Goal: Book appointment/travel/reservation

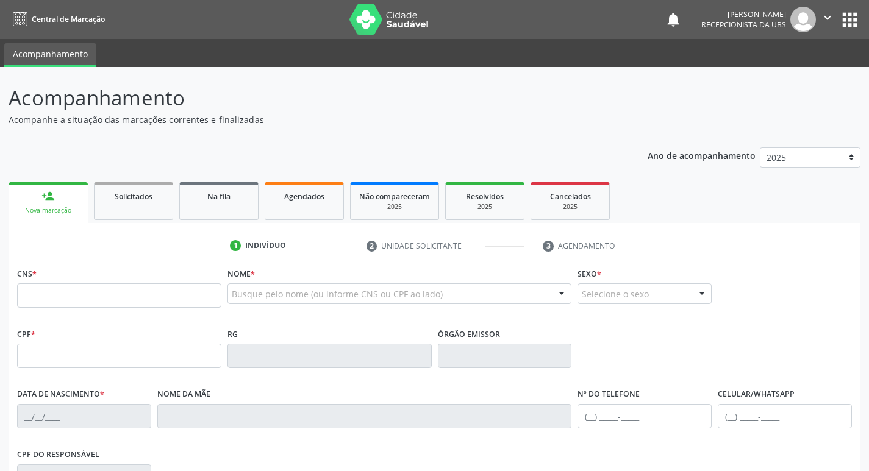
click at [136, 299] on input "text" at bounding box center [119, 296] width 204 height 24
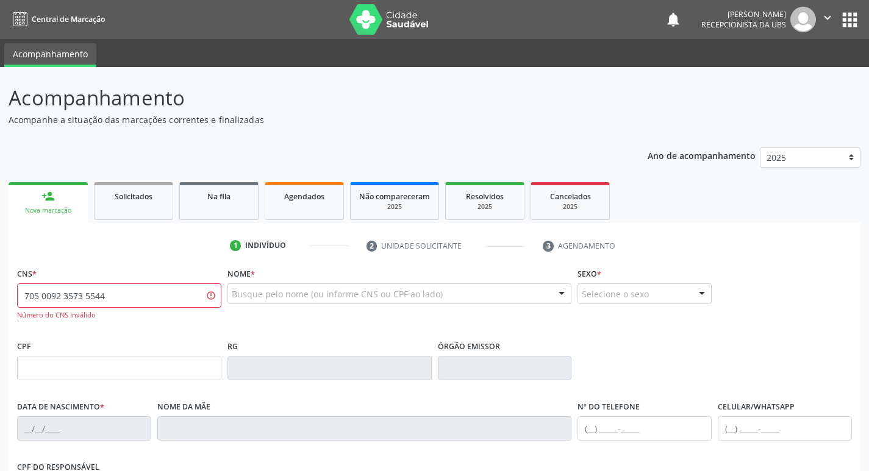
drag, startPoint x: 112, startPoint y: 298, endPoint x: 87, endPoint y: 307, distance: 26.3
click at [87, 307] on input "705 0092 3573 5544" at bounding box center [119, 296] width 204 height 24
type input "705 0092 3573 5454"
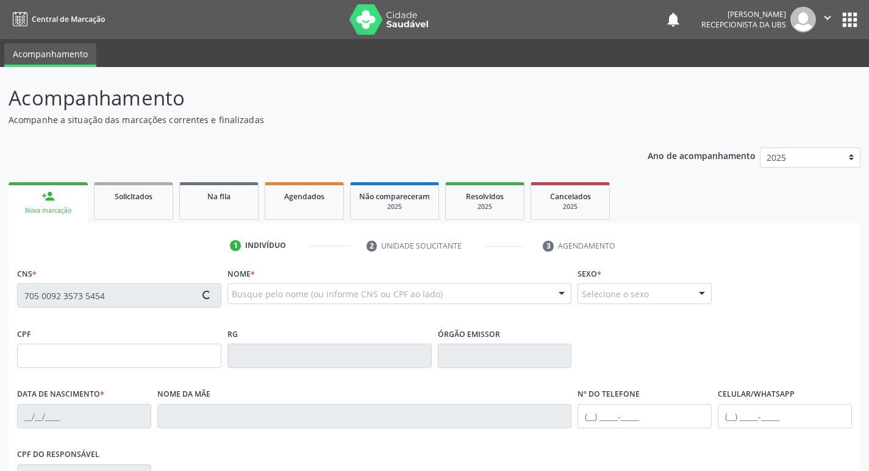
type input "08/10/1953"
type input "Maria Veneranda Alves"
type input "[PHONE_NUMBER]"
type input "92"
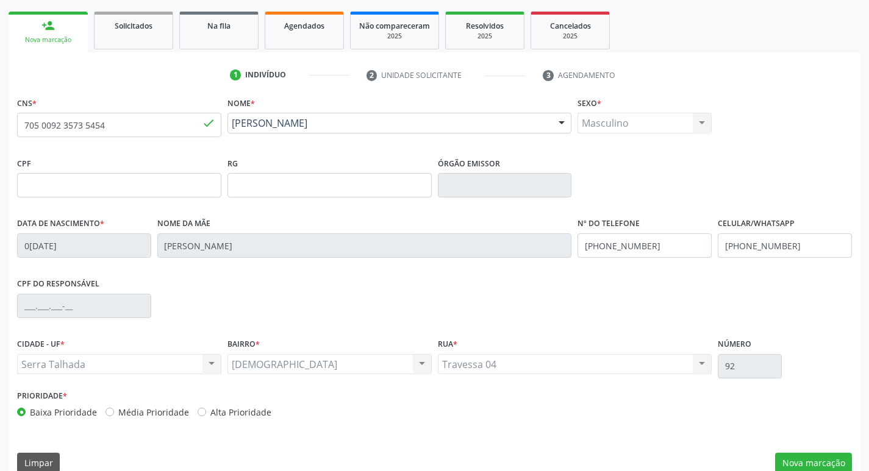
scroll to position [190, 0]
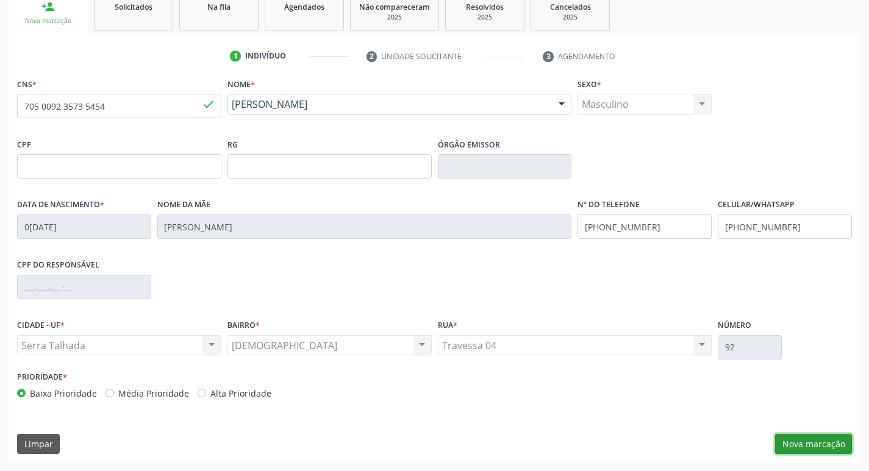
click at [797, 447] on button "Nova marcação" at bounding box center [813, 444] width 77 height 21
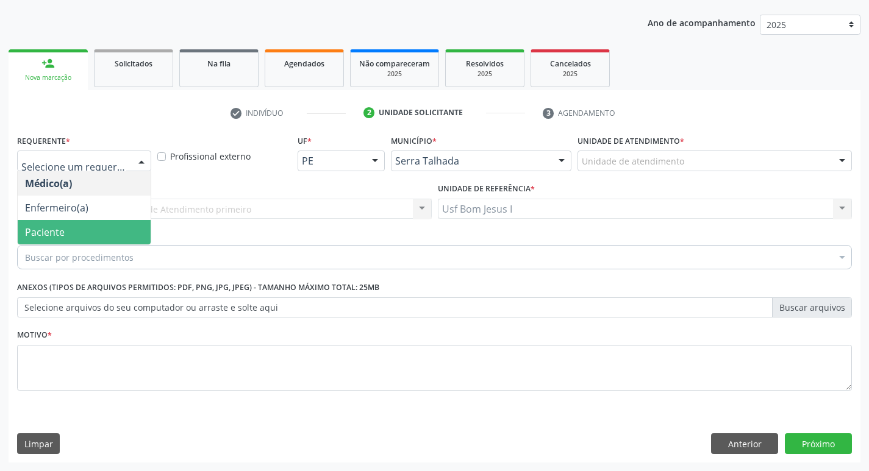
click at [78, 236] on span "Paciente" at bounding box center [84, 232] width 133 height 24
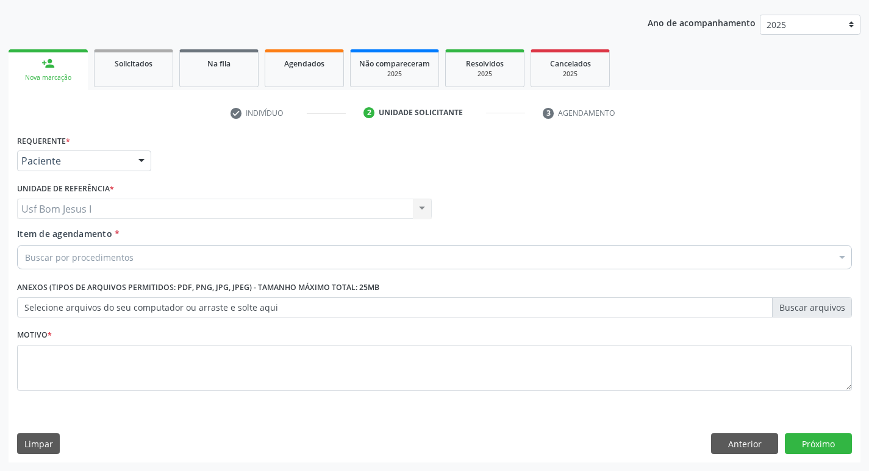
click at [145, 257] on div "Buscar por procedimentos" at bounding box center [434, 257] width 835 height 24
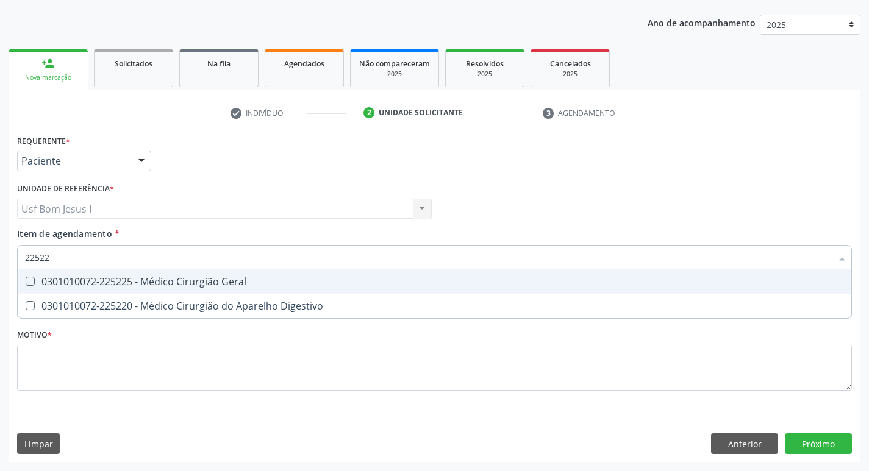
type input "225225"
click at [121, 274] on span "0301010072-225225 - Médico Cirurgião Geral" at bounding box center [435, 282] width 834 height 24
checkbox Geral "true"
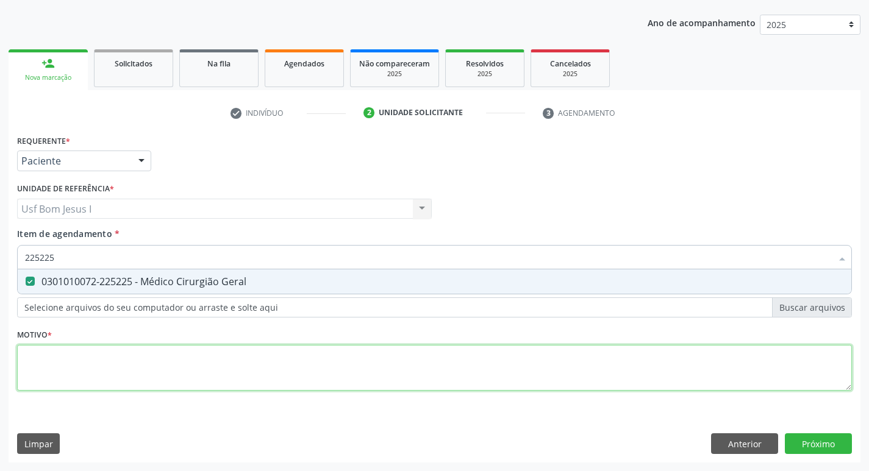
click at [117, 389] on div "Requerente * Paciente Médico(a) Enfermeiro(a) Paciente Nenhum resultado encontr…" at bounding box center [434, 270] width 835 height 276
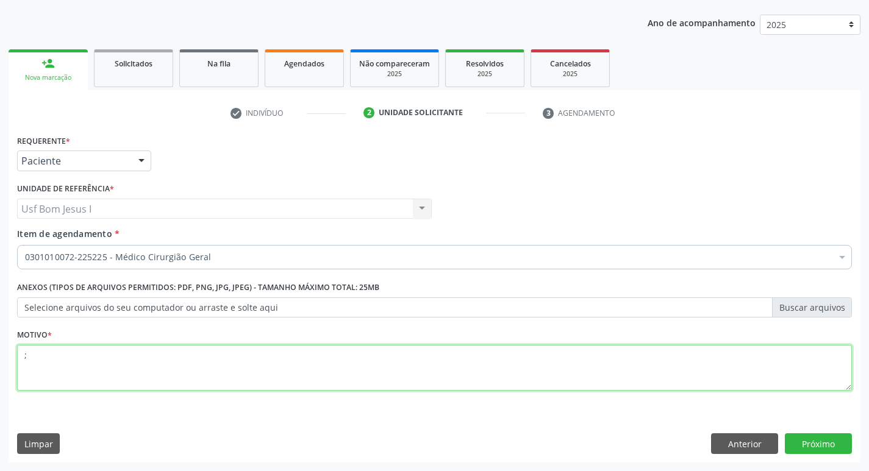
type textarea ";"
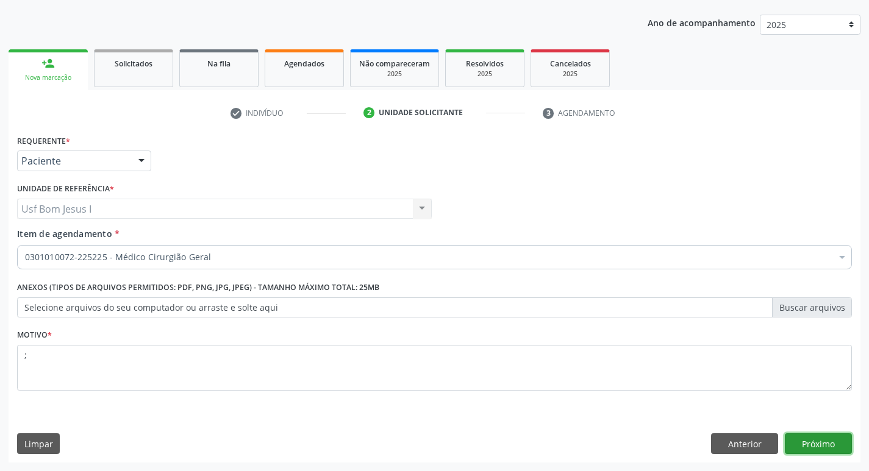
click at [805, 438] on button "Próximo" at bounding box center [818, 444] width 67 height 21
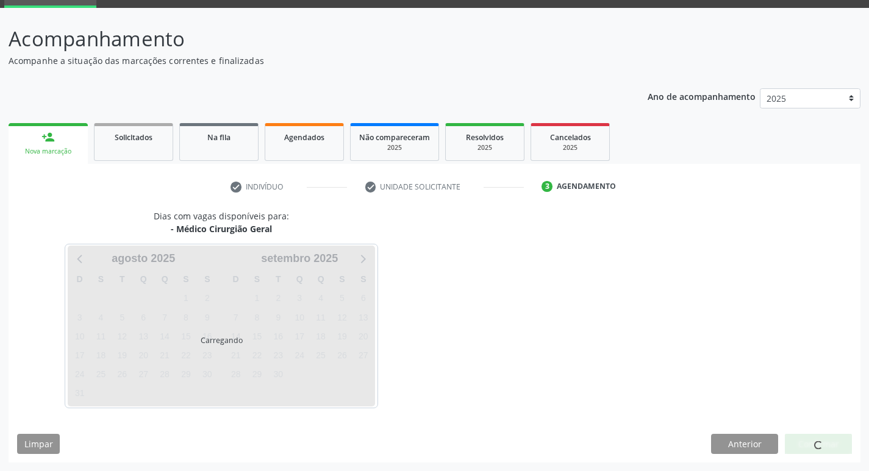
scroll to position [59, 0]
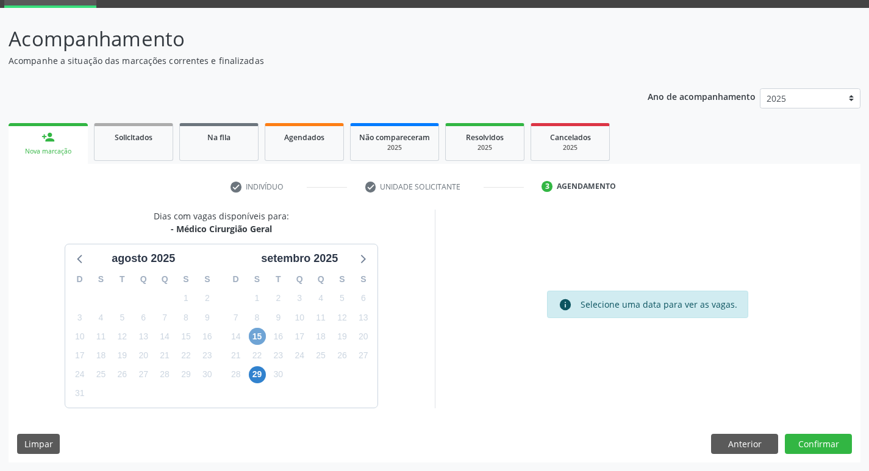
click at [256, 332] on span "15" at bounding box center [257, 336] width 17 height 17
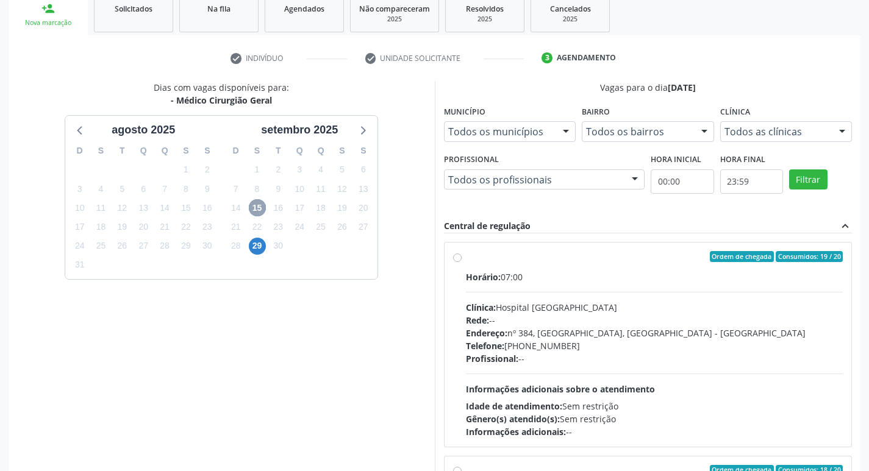
scroll to position [222, 0]
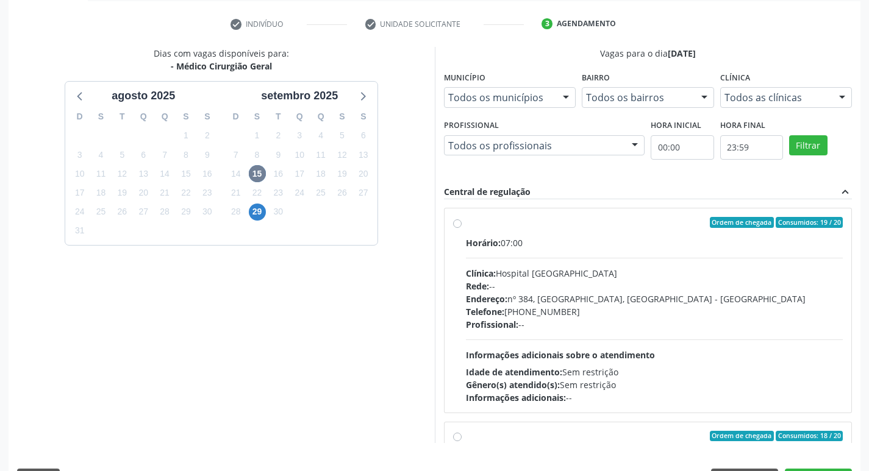
click at [633, 320] on div "Profissional: --" at bounding box center [654, 324] width 377 height 13
click at [462, 228] on input "Ordem de chegada Consumidos: 19 / 20 Horário: 07:00 Clínica: Hospital Sao Franc…" at bounding box center [457, 222] width 9 height 11
radio input "true"
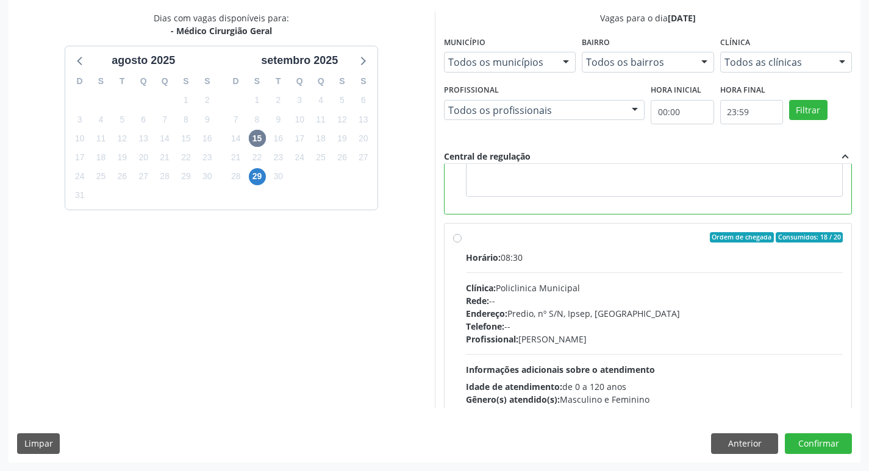
scroll to position [274, 0]
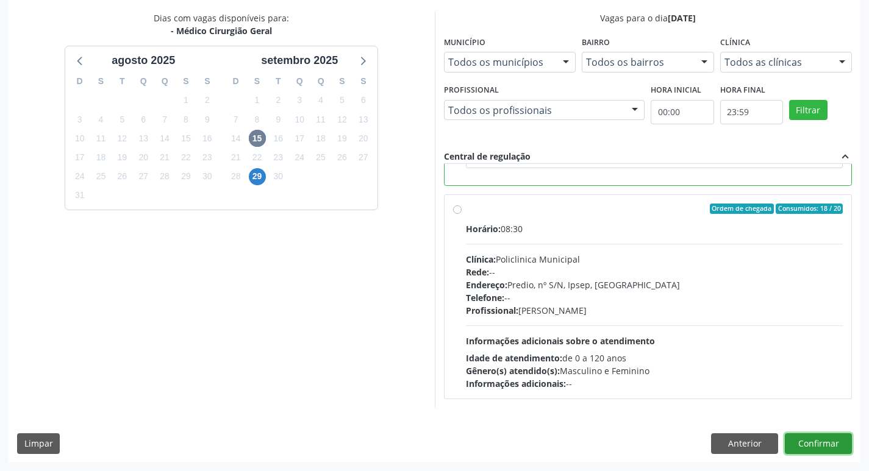
click at [807, 446] on button "Confirmar" at bounding box center [818, 444] width 67 height 21
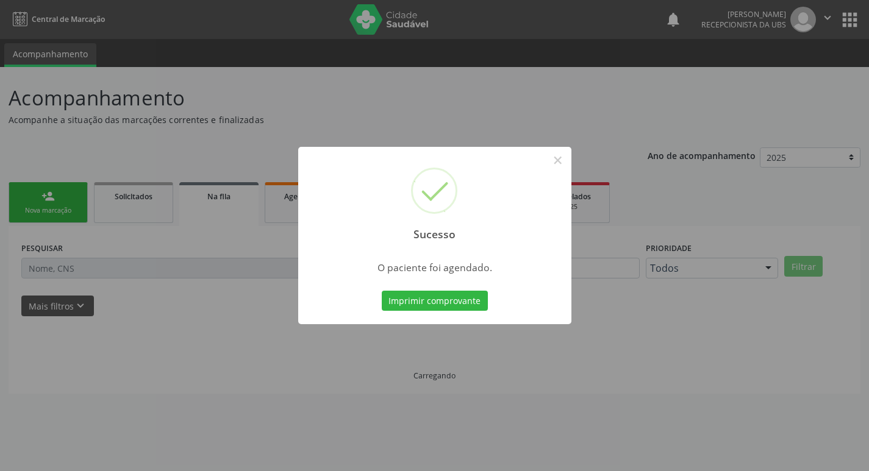
scroll to position [0, 0]
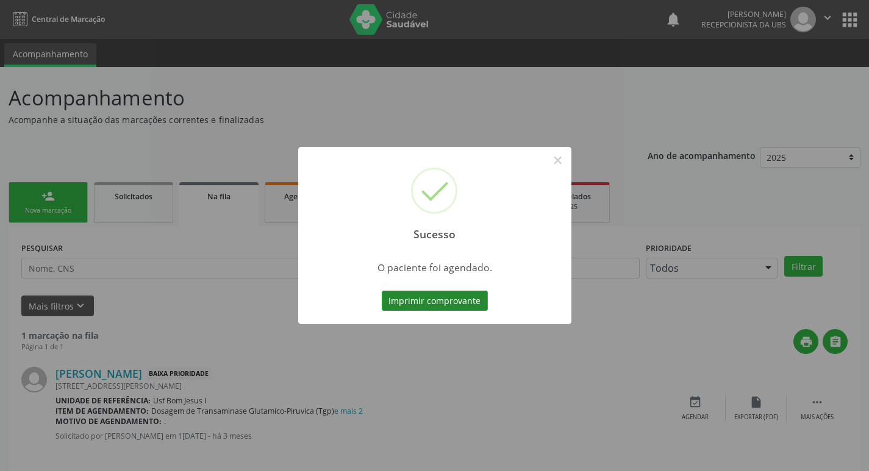
click at [433, 302] on button "Imprimir comprovante" at bounding box center [435, 301] width 106 height 21
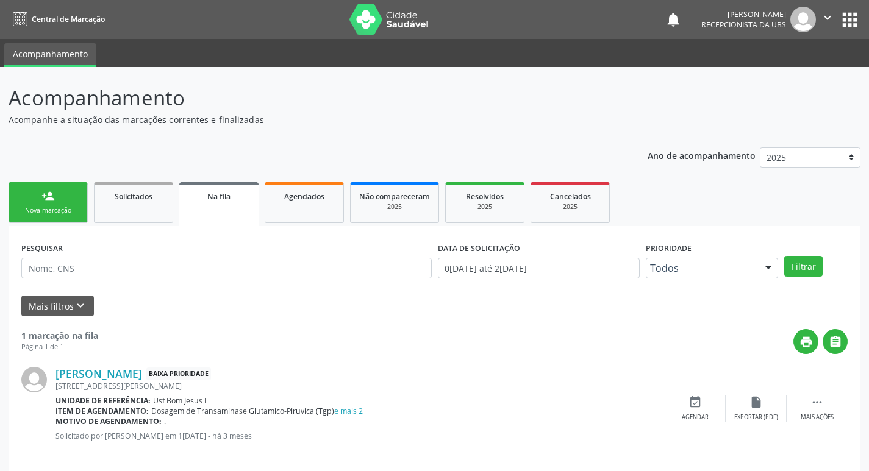
click at [48, 196] on div "person_add" at bounding box center [47, 196] width 13 height 13
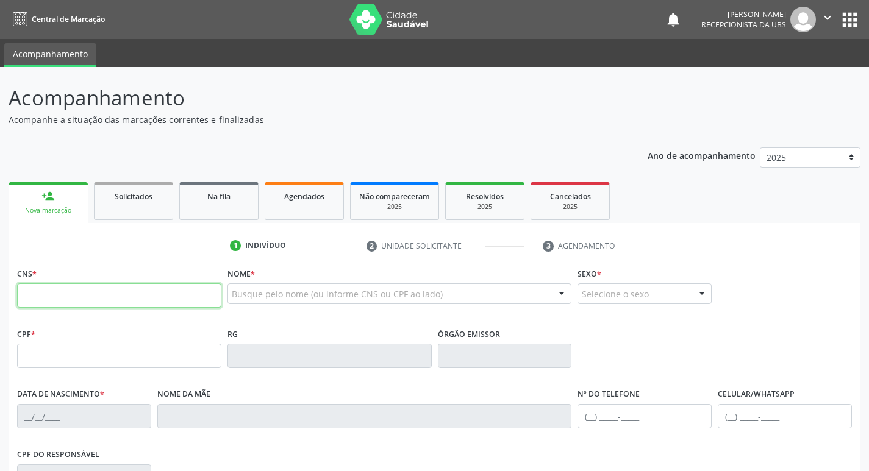
click at [99, 301] on input "text" at bounding box center [119, 296] width 204 height 24
type input "898 0029 8852 6712"
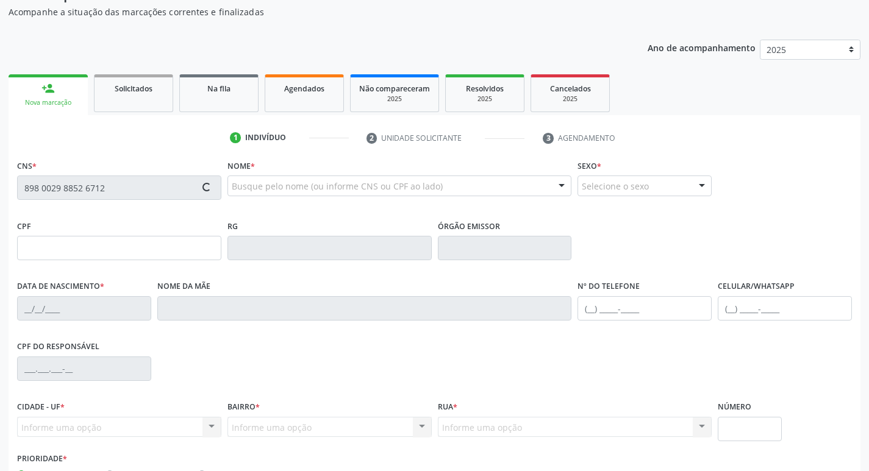
type input "151.570.184-01"
type input "19/03/2007"
type input "Ildinete Pereira Mourato"
type input "[PHONE_NUMBER]"
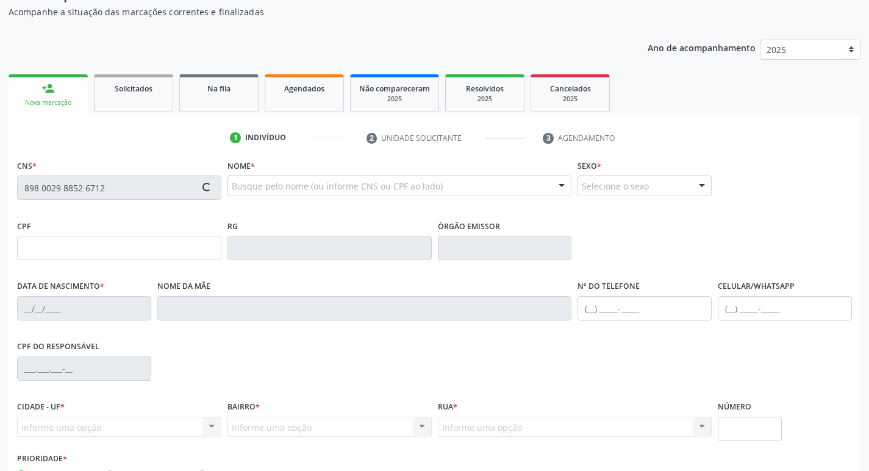
type input "087.179.724-00"
type input "294"
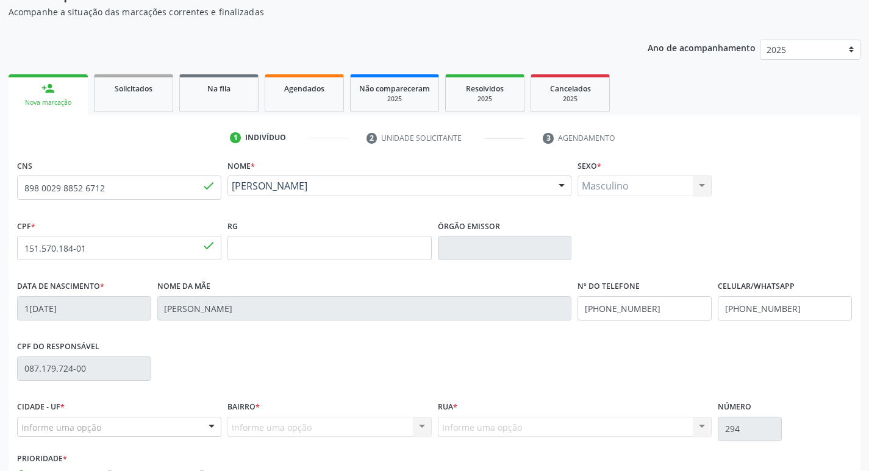
scroll to position [190, 0]
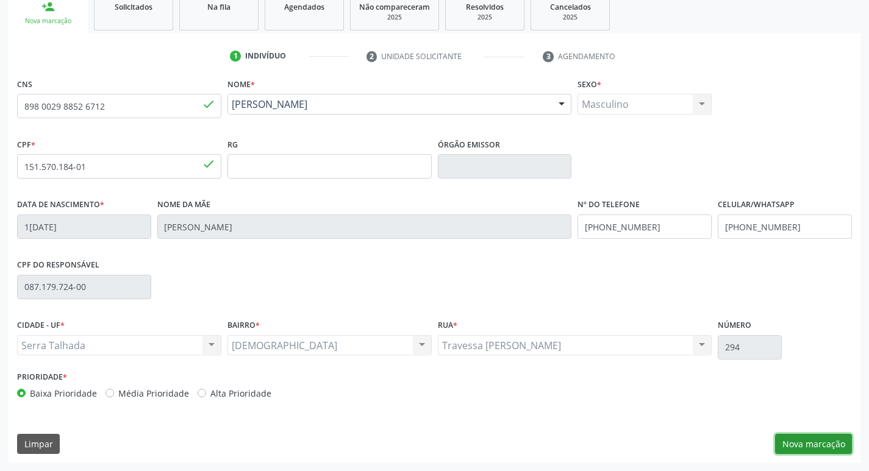
click at [826, 449] on button "Nova marcação" at bounding box center [813, 444] width 77 height 21
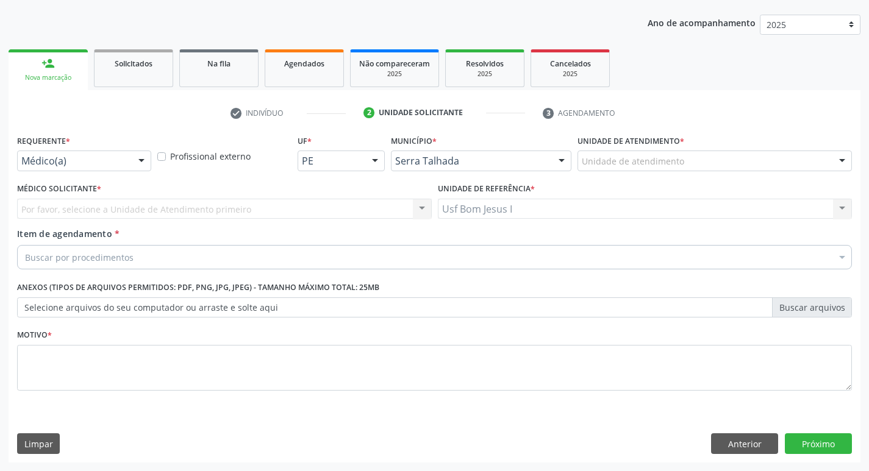
click at [117, 149] on div "Requerente * Médico(a) Médico(a) Enfermeiro(a) Paciente Nenhum resultado encont…" at bounding box center [84, 151] width 134 height 39
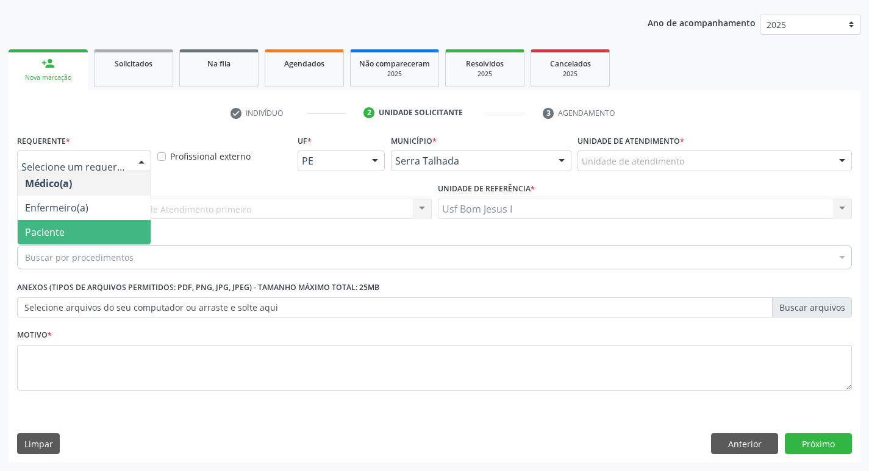
click at [100, 242] on span "Paciente" at bounding box center [84, 232] width 133 height 24
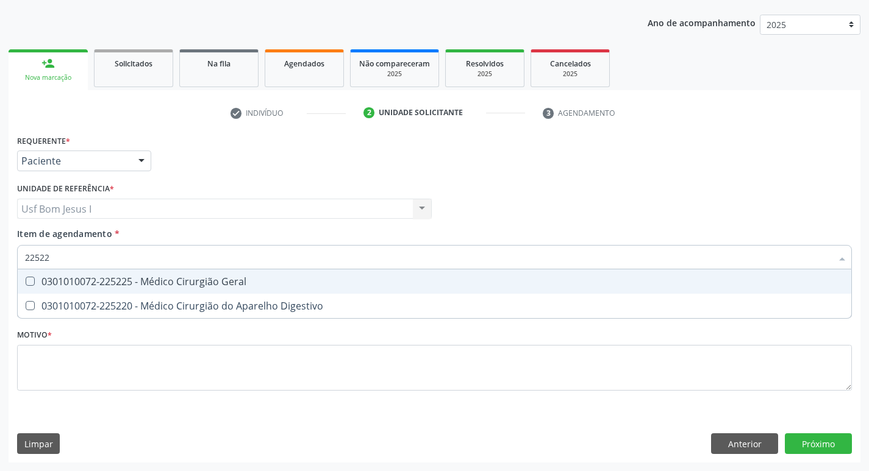
type input "225225"
drag, startPoint x: 120, startPoint y: 273, endPoint x: 113, endPoint y: 326, distance: 54.1
click at [119, 273] on span "0301010072-225225 - Médico Cirurgião Geral" at bounding box center [435, 282] width 834 height 24
checkbox Geral "true"
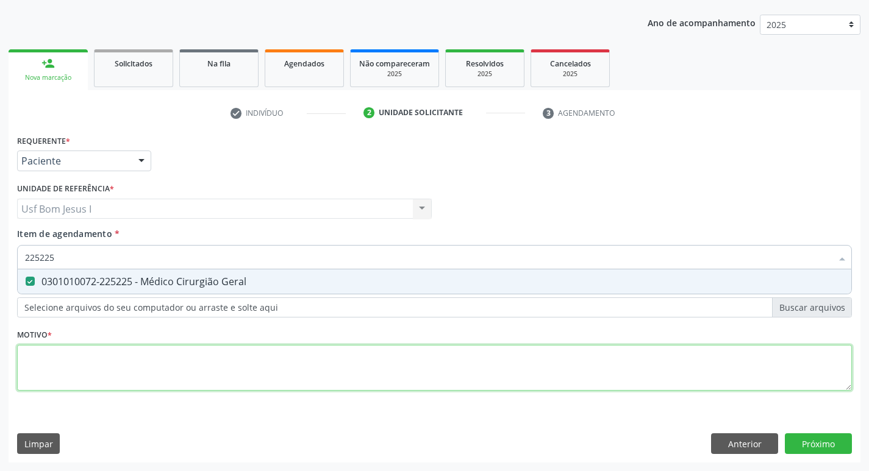
click at [136, 371] on div "Requerente * Paciente Médico(a) Enfermeiro(a) Paciente Nenhum resultado encontr…" at bounding box center [434, 270] width 835 height 276
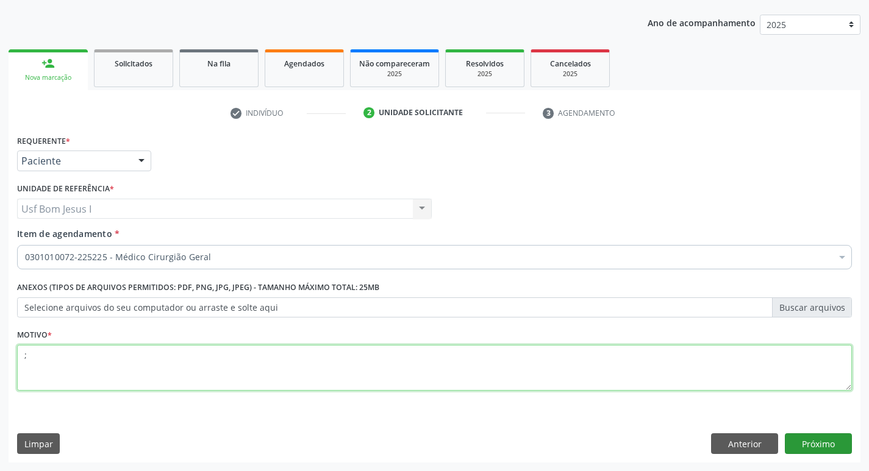
type textarea ";"
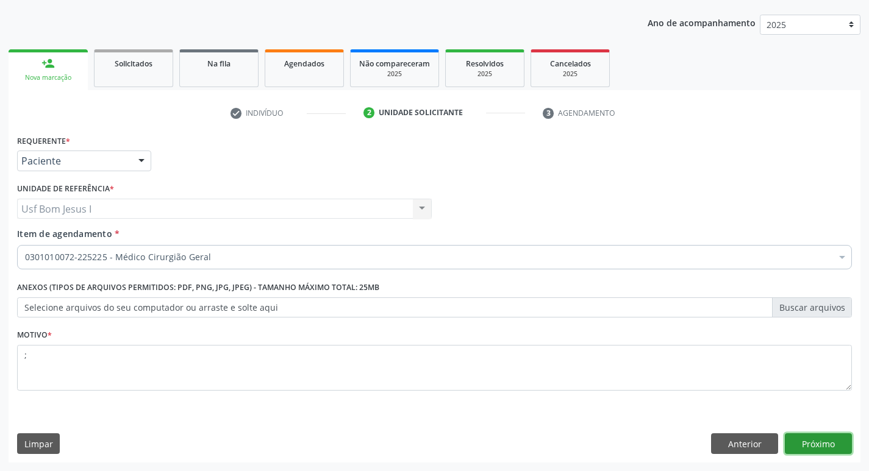
click at [836, 448] on button "Próximo" at bounding box center [818, 444] width 67 height 21
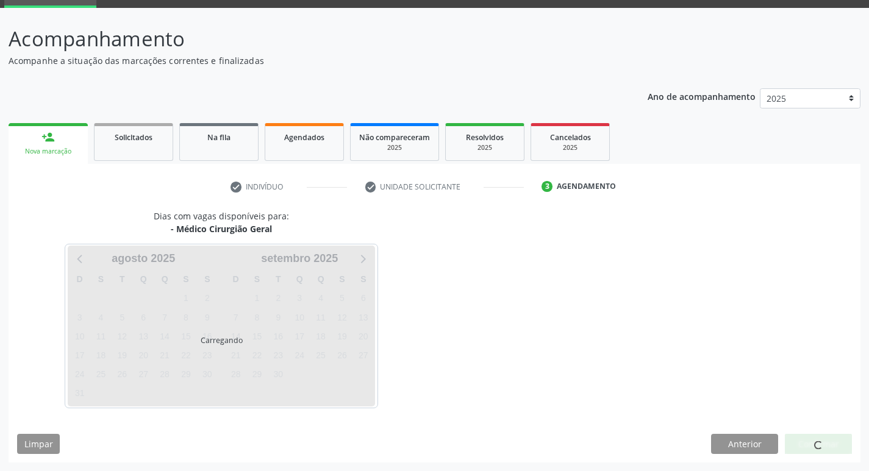
scroll to position [59, 0]
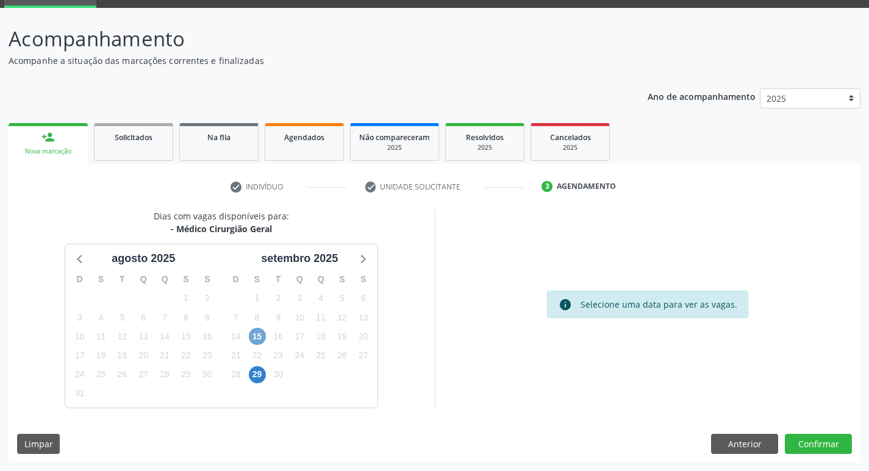
click at [256, 336] on span "15" at bounding box center [257, 336] width 17 height 17
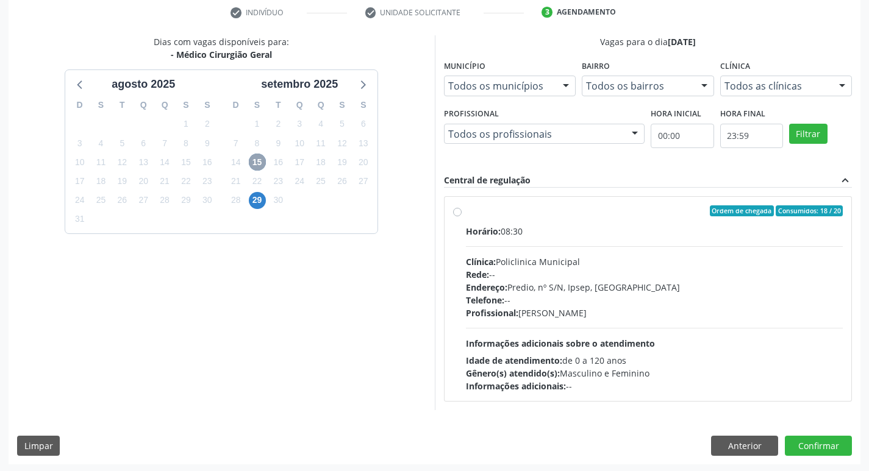
scroll to position [235, 0]
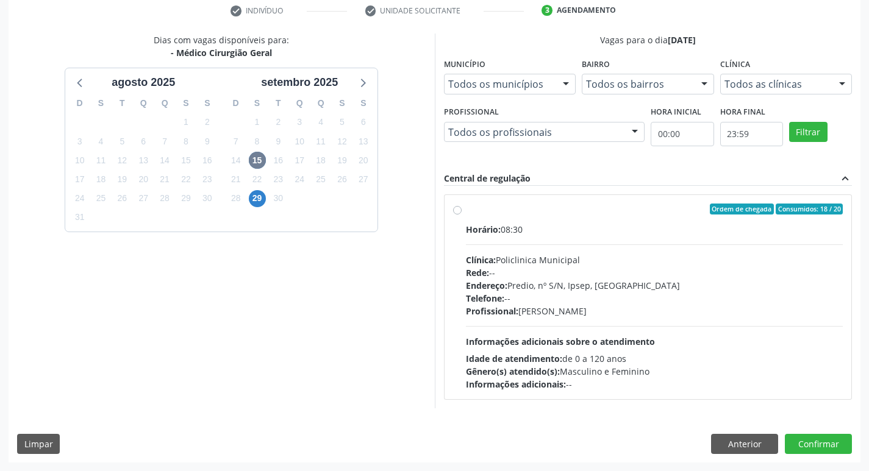
click at [670, 249] on div "Horário: 08:30 Clínica: Policlinica Municipal Rede: -- Endereço: Predio, nº S/N…" at bounding box center [654, 307] width 377 height 168
click at [462, 215] on input "Ordem de chegada Consumidos: 18 / 20 Horário: 08:30 Clínica: Policlinica Munici…" at bounding box center [457, 209] width 9 height 11
radio input "true"
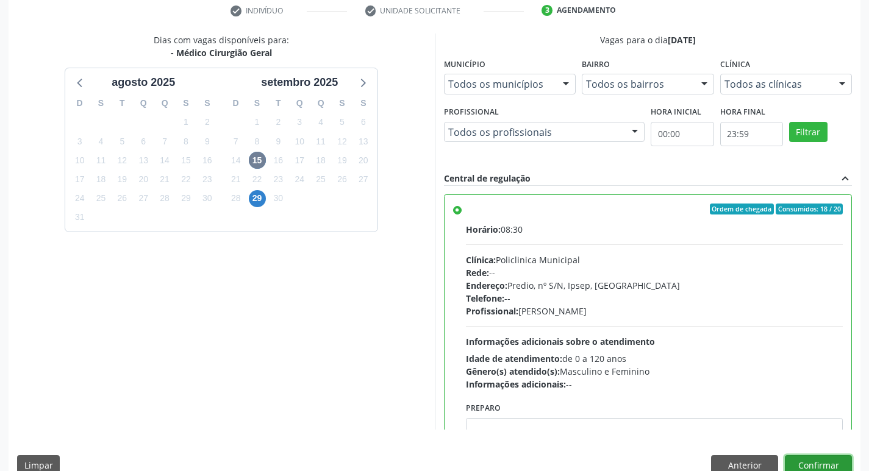
click at [831, 460] on button "Confirmar" at bounding box center [818, 466] width 67 height 21
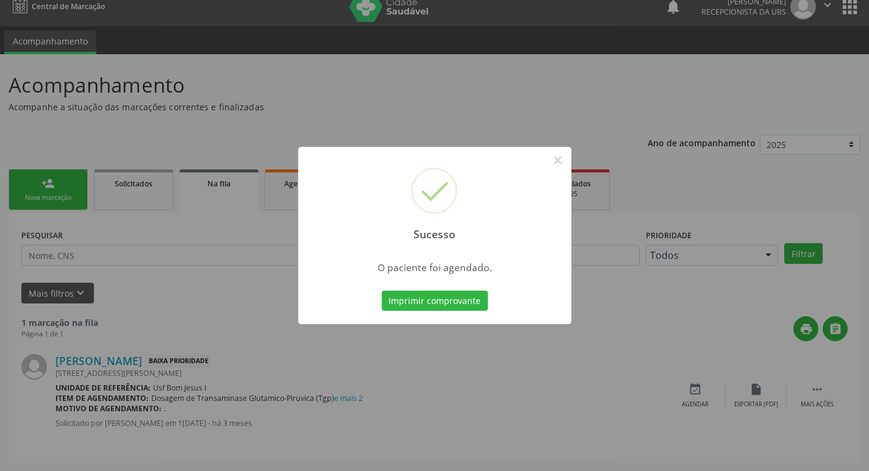
scroll to position [0, 0]
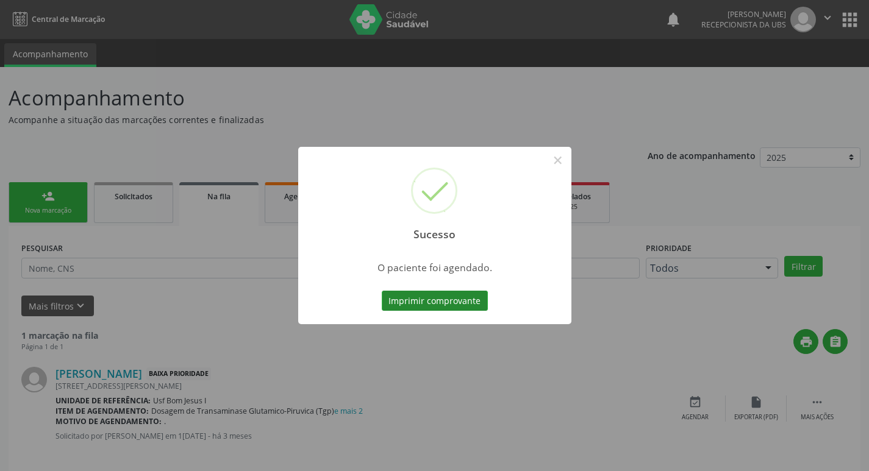
click at [410, 310] on button "Imprimir comprovante" at bounding box center [435, 301] width 106 height 21
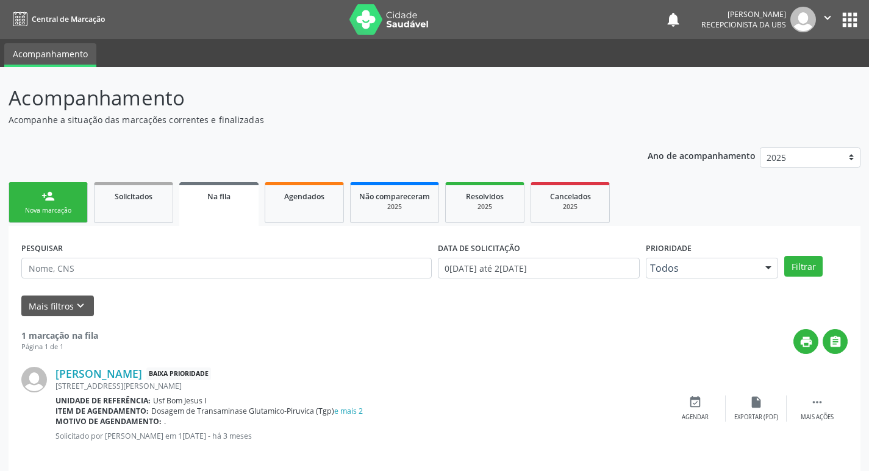
click at [54, 203] on link "person_add Nova marcação" at bounding box center [48, 202] width 79 height 41
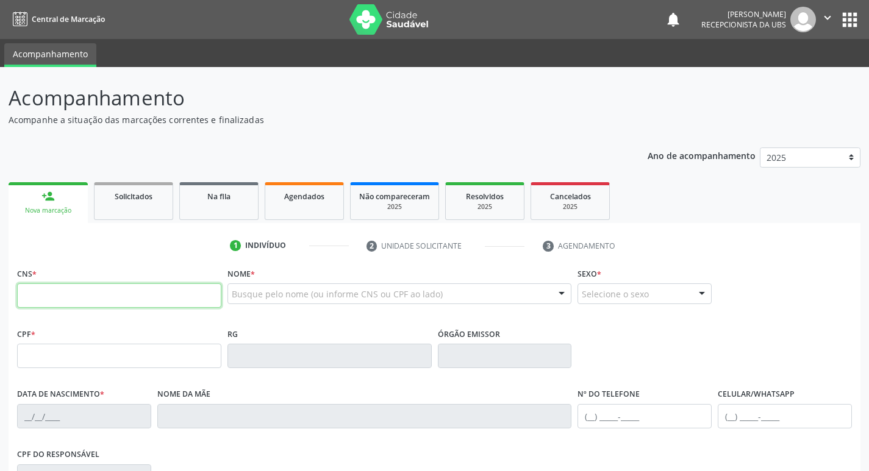
click at [159, 296] on input "text" at bounding box center [119, 296] width 204 height 24
type input "898 0034 1088 7255"
type input "045.053.094-95"
type input "05/02/1978"
type input "Lucia Matias da Silva"
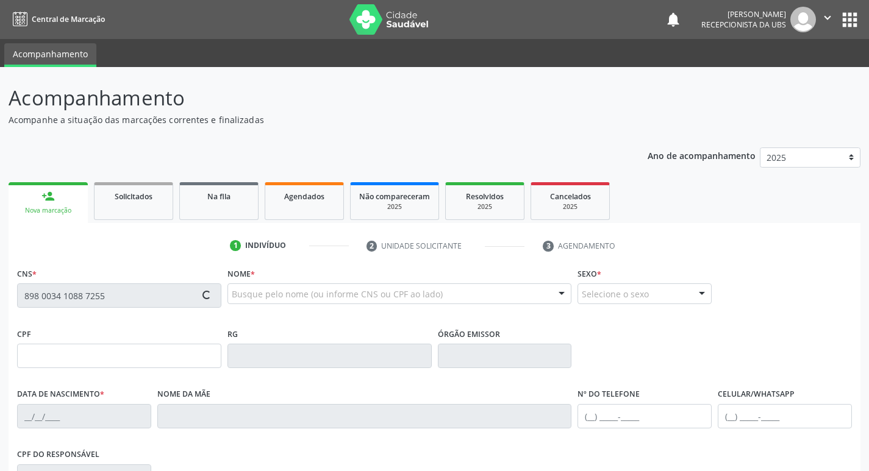
type input "(87) 99952-9025"
type input "1016"
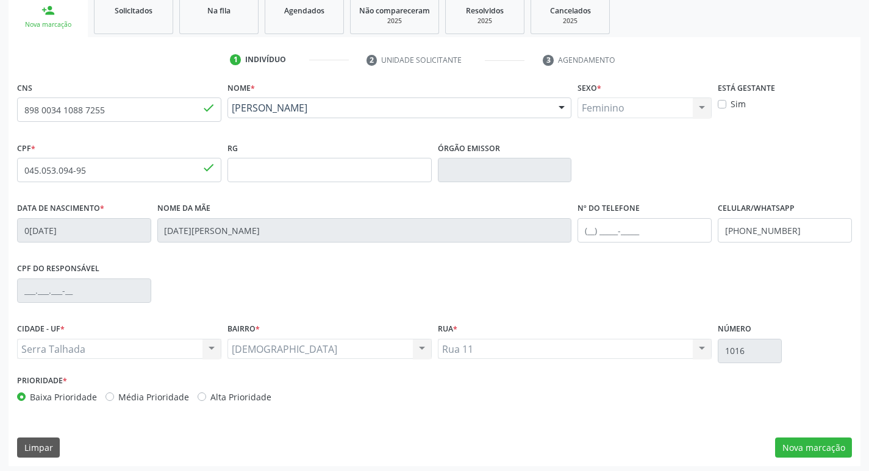
scroll to position [190, 0]
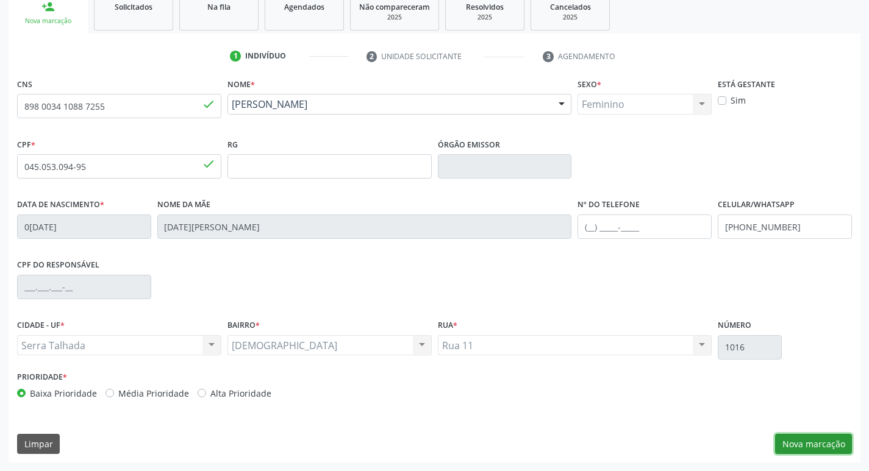
click at [804, 451] on button "Nova marcação" at bounding box center [813, 444] width 77 height 21
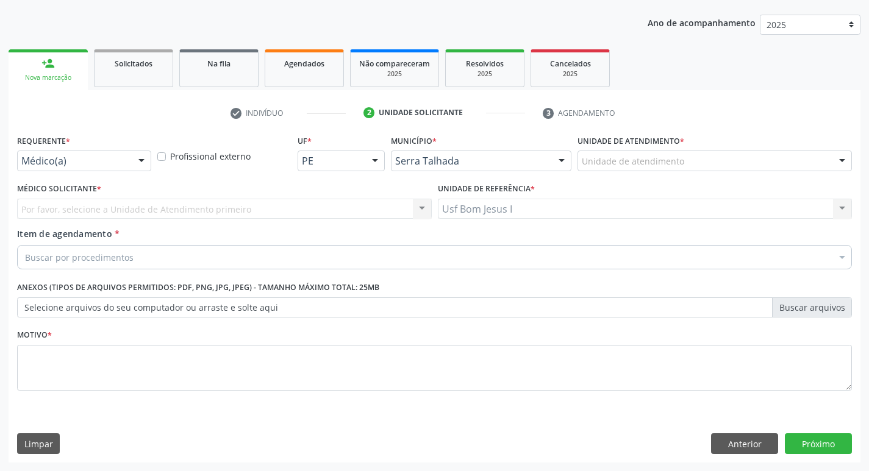
scroll to position [133, 0]
click at [137, 167] on div at bounding box center [141, 161] width 18 height 21
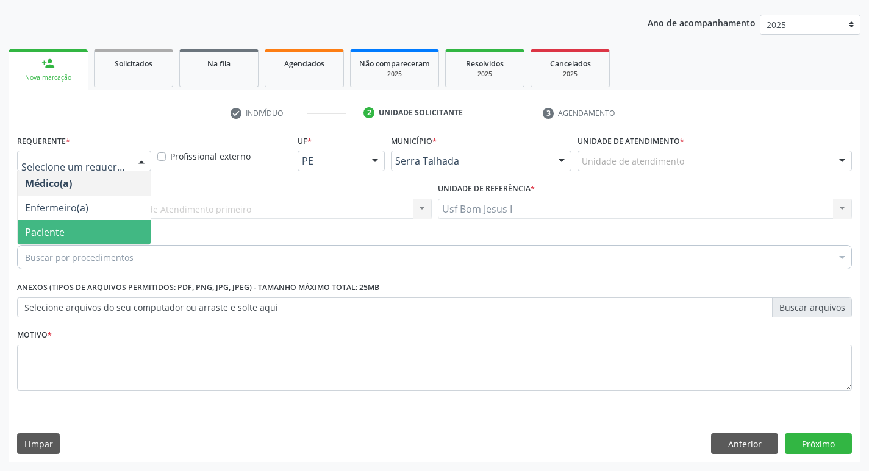
click at [116, 235] on span "Paciente" at bounding box center [84, 232] width 133 height 24
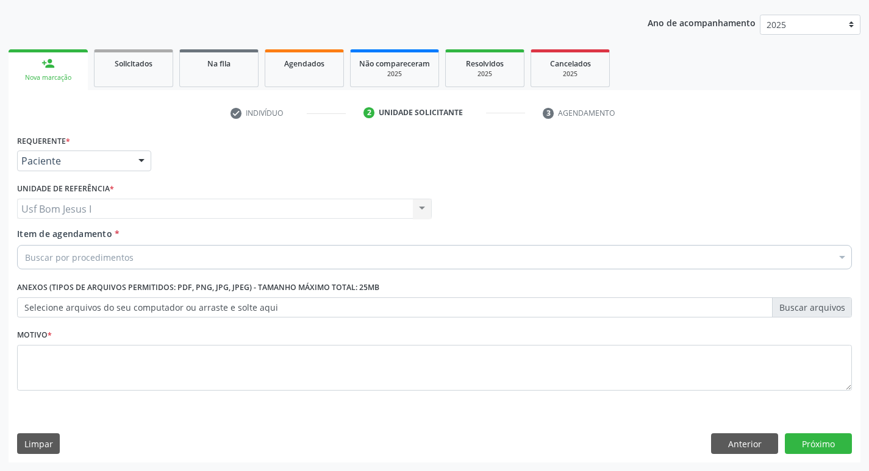
click at [140, 247] on div "Buscar por procedimentos" at bounding box center [434, 257] width 835 height 24
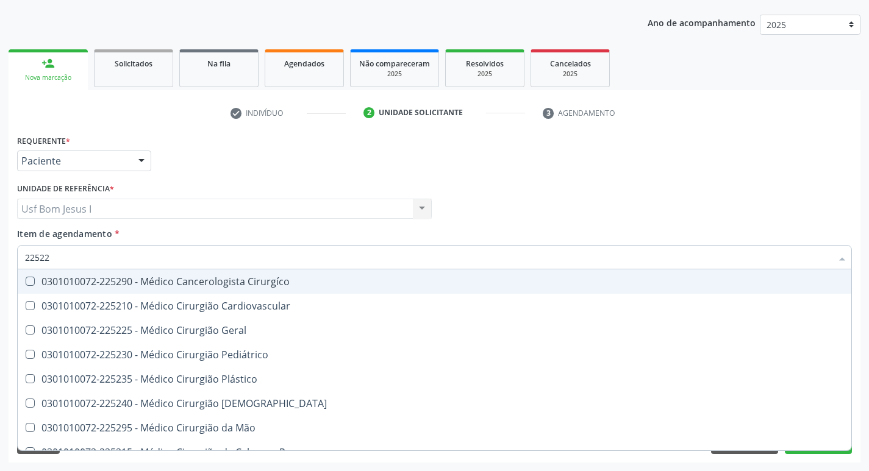
type input "225225"
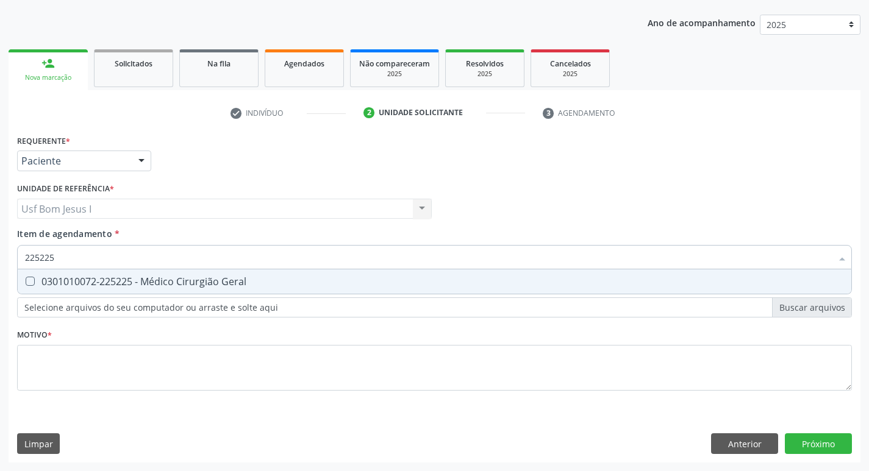
click at [146, 285] on div "0301010072-225225 - Médico Cirurgião Geral" at bounding box center [434, 282] width 819 height 10
checkbox Geral "true"
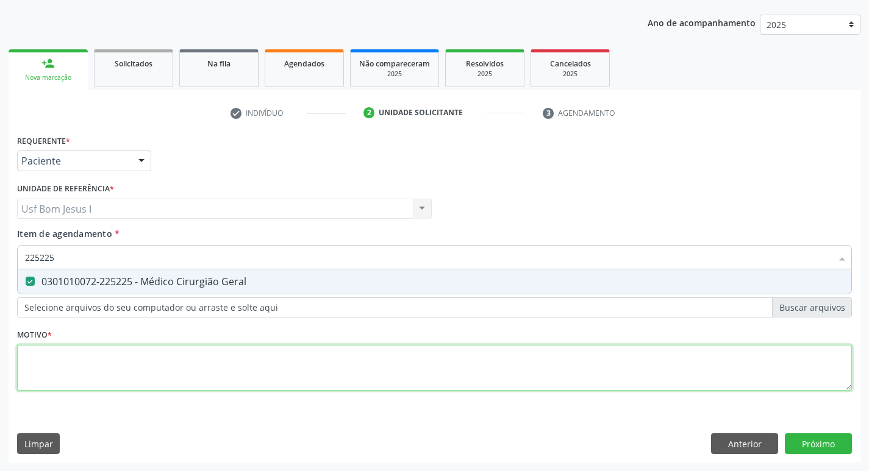
click at [143, 370] on div "Requerente * Paciente Médico(a) Enfermeiro(a) Paciente Nenhum resultado encontr…" at bounding box center [434, 270] width 835 height 276
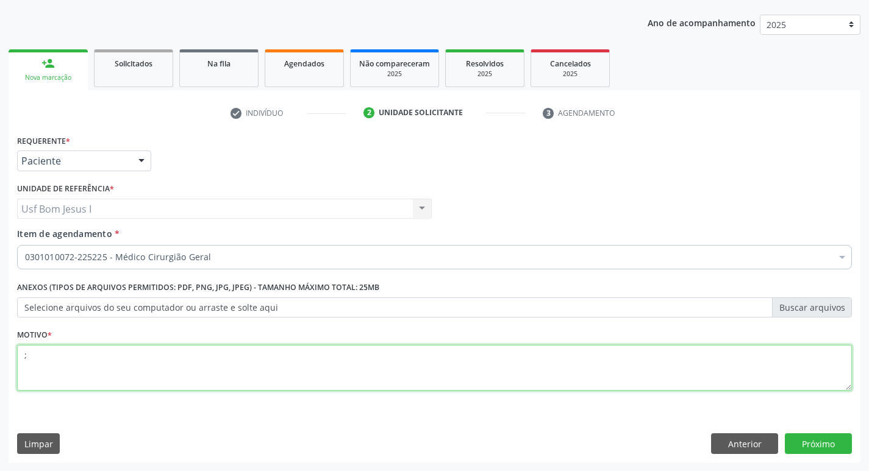
type textarea ";"
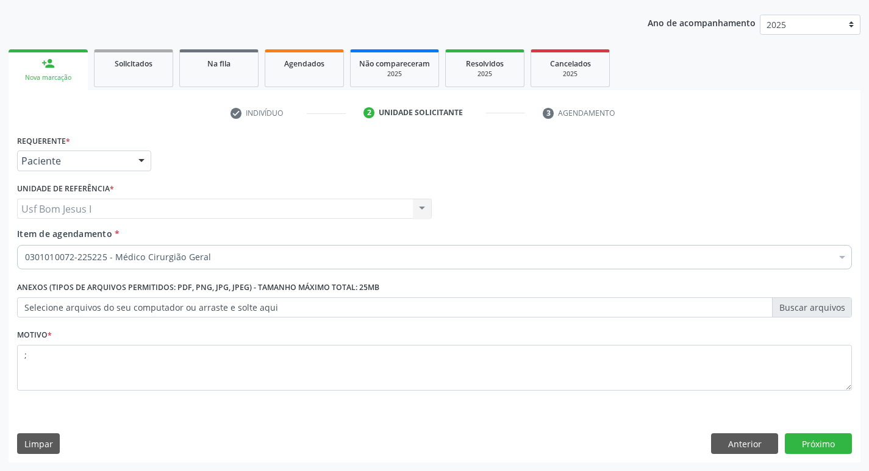
click at [859, 448] on div "Requerente * Paciente Médico(a) Enfermeiro(a) Paciente Nenhum resultado encontr…" at bounding box center [435, 297] width 852 height 331
click at [837, 449] on button "Próximo" at bounding box center [818, 444] width 67 height 21
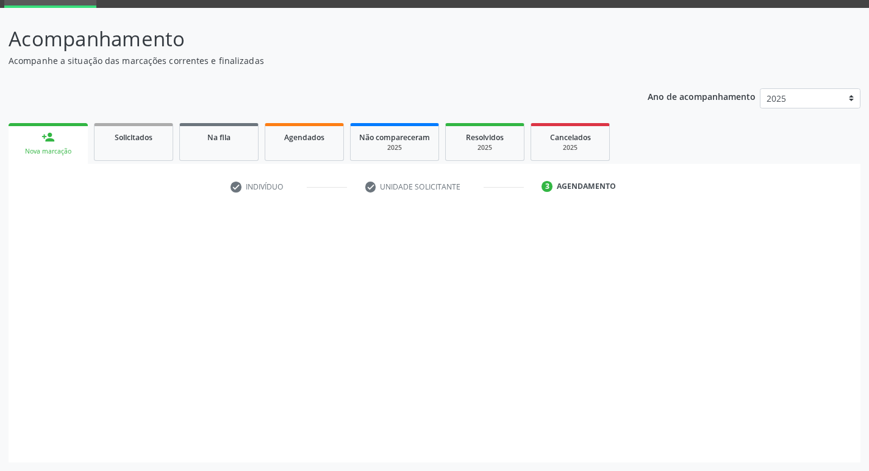
scroll to position [59, 0]
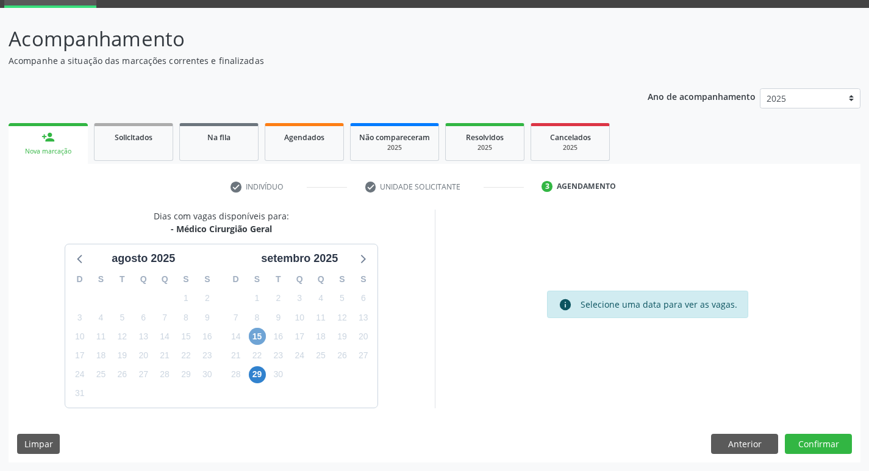
click at [258, 335] on span "15" at bounding box center [257, 336] width 17 height 17
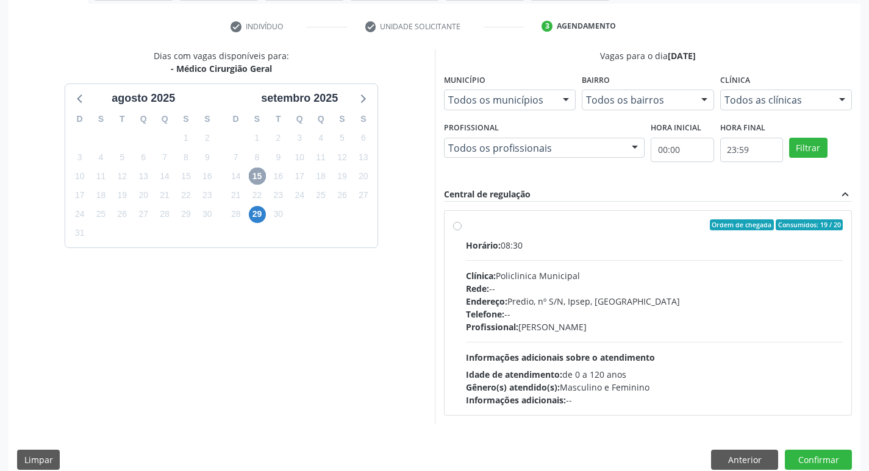
scroll to position [222, 0]
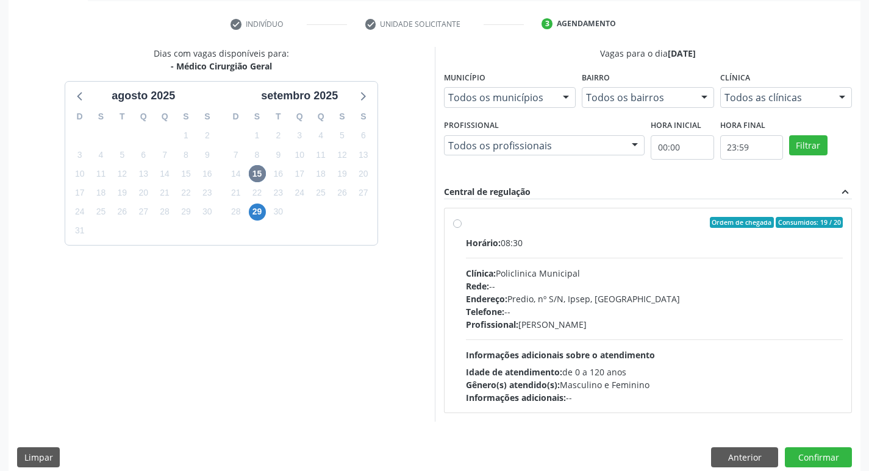
click at [626, 298] on div "Endereço: Predio, nº S/N, Ipsep, Serra Talhada - PE" at bounding box center [654, 299] width 377 height 13
click at [462, 228] on input "Ordem de chegada Consumidos: 19 / 20 Horário: 08:30 Clínica: Policlinica Munici…" at bounding box center [457, 222] width 9 height 11
radio input "true"
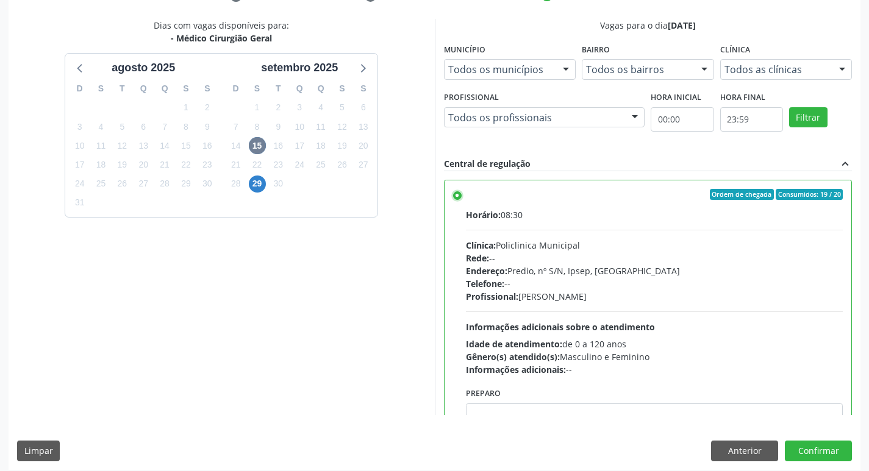
scroll to position [257, 0]
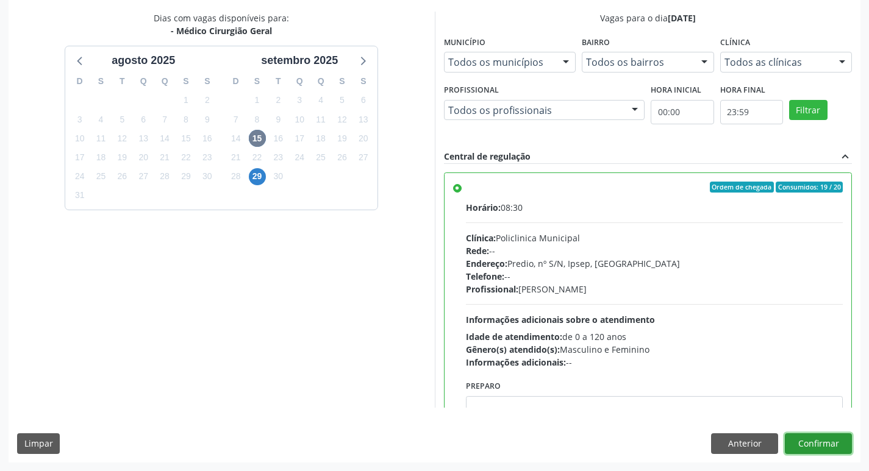
click at [833, 452] on button "Confirmar" at bounding box center [818, 444] width 67 height 21
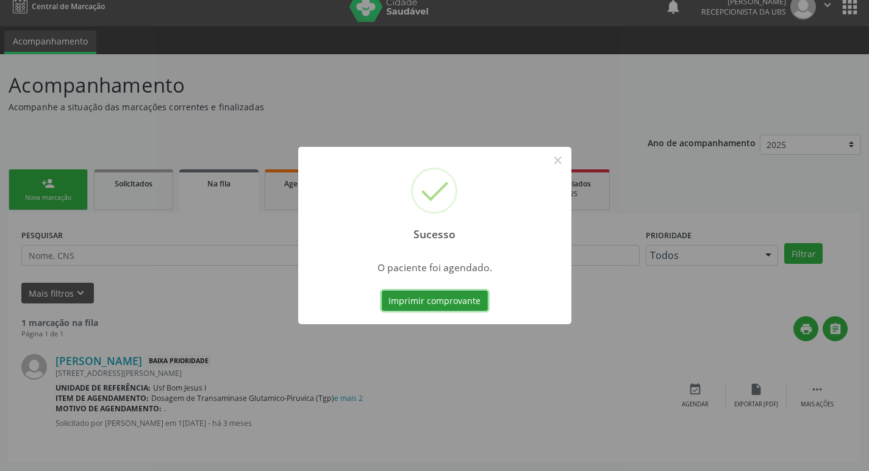
scroll to position [0, 0]
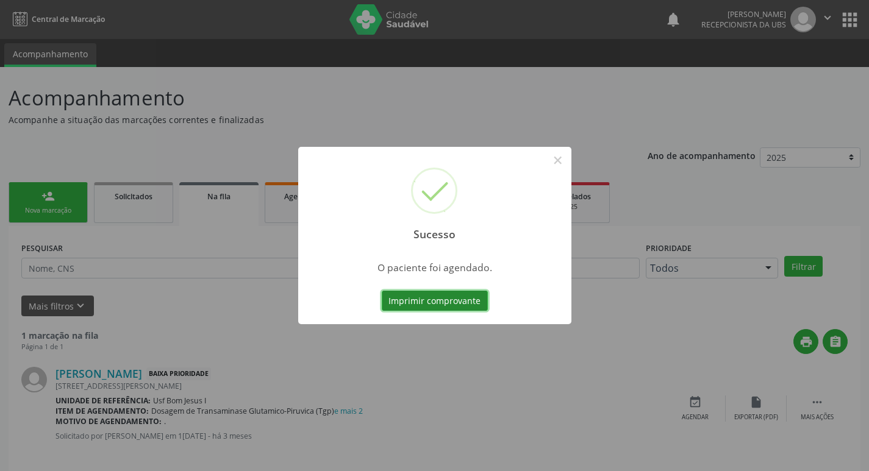
click at [432, 298] on button "Imprimir comprovante" at bounding box center [435, 301] width 106 height 21
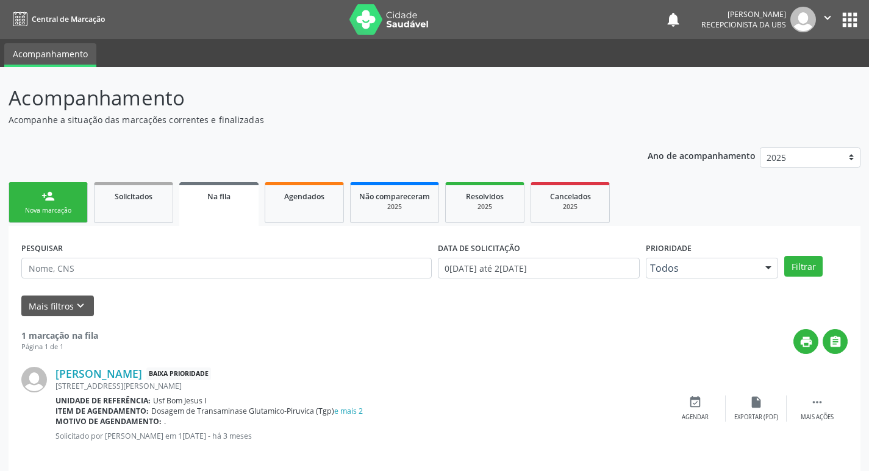
click at [65, 196] on link "person_add Nova marcação" at bounding box center [48, 202] width 79 height 41
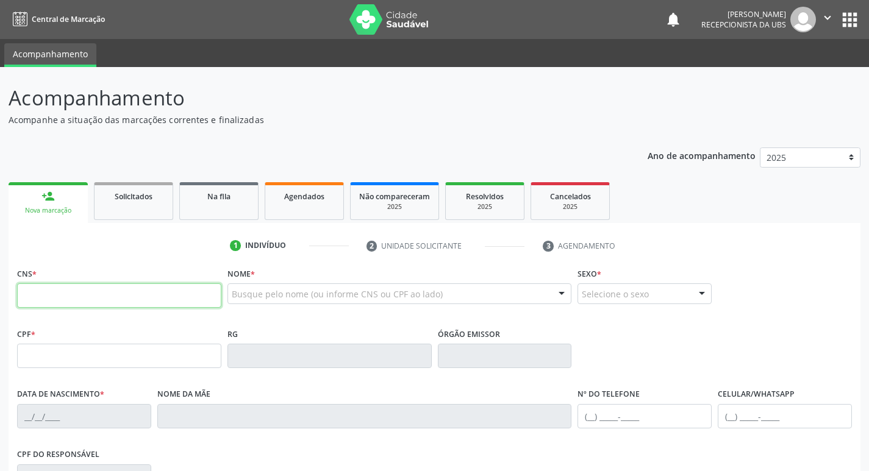
click at [67, 290] on input "text" at bounding box center [119, 296] width 204 height 24
click at [146, 290] on input "898 0037" at bounding box center [119, 296] width 204 height 24
type input "898 0037 2197 6748"
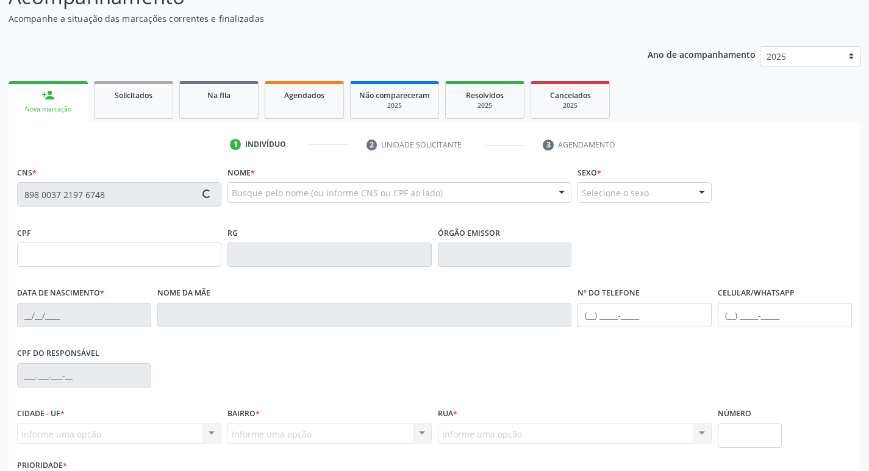
scroll to position [190, 0]
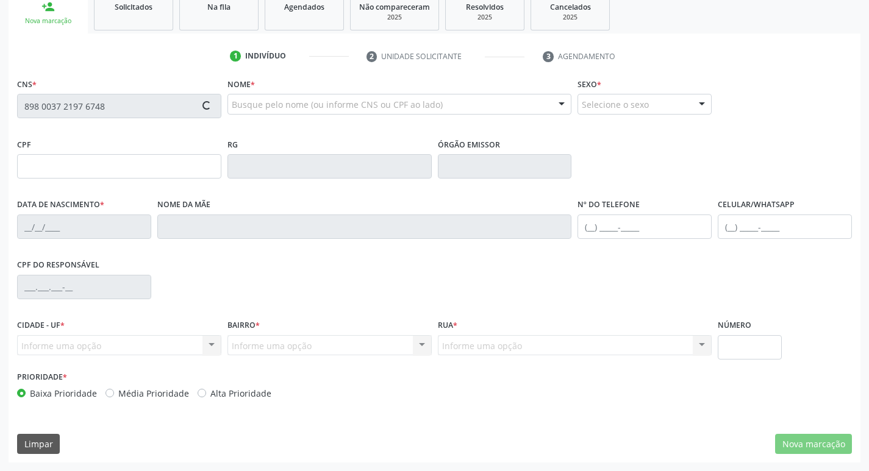
type input "11/07/2010"
type input "Maria Rosimere Torres Diniz Silva"
type input "(87) 99999-9998"
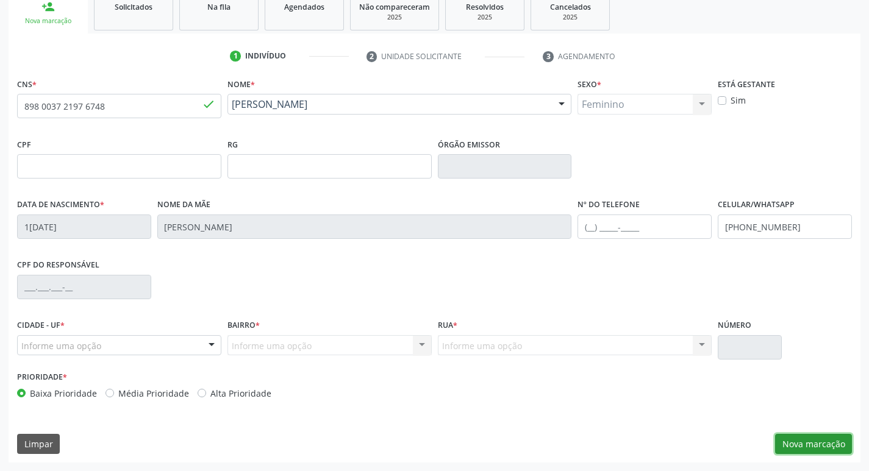
click at [837, 446] on button "Nova marcação" at bounding box center [813, 444] width 77 height 21
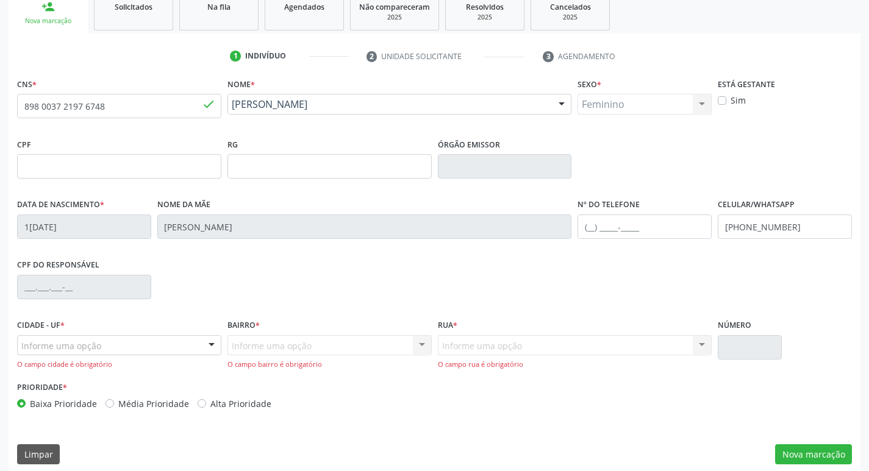
click at [145, 352] on div "Informe uma opção" at bounding box center [119, 345] width 204 height 21
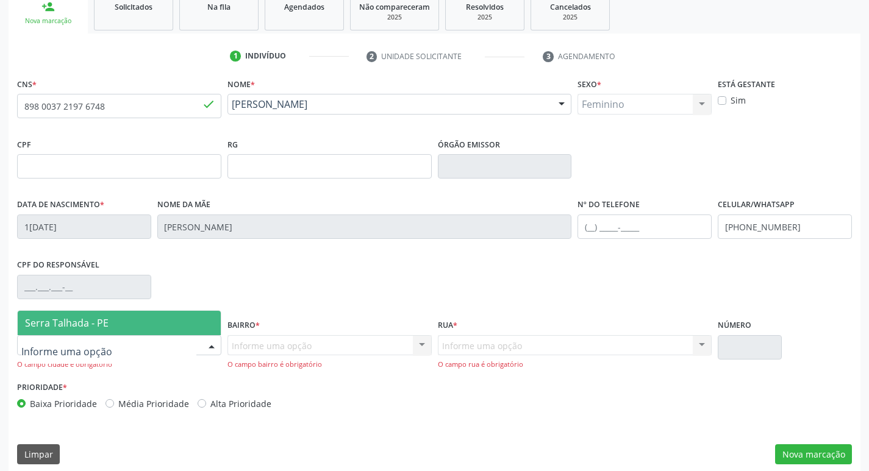
click at [128, 326] on span "Serra Talhada - PE" at bounding box center [119, 323] width 203 height 24
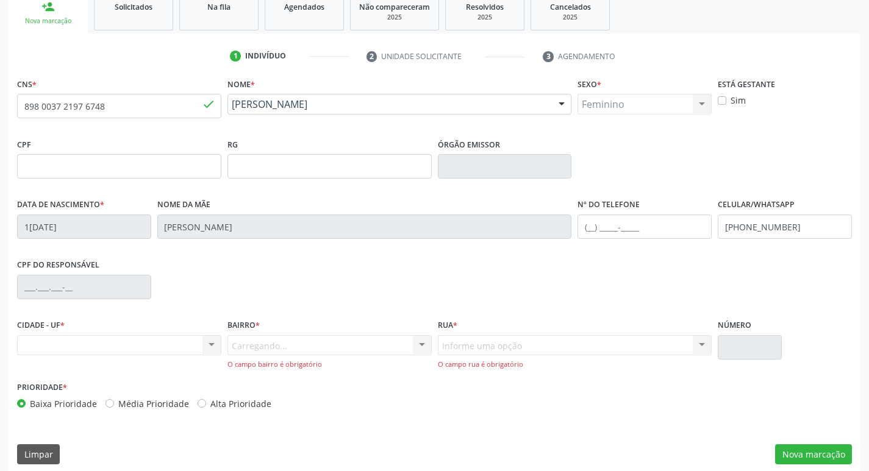
click at [270, 346] on div "Carregando... Nenhum resultado encontrado para: " " Nenhuma opção encontrada. D…" at bounding box center [329, 352] width 204 height 35
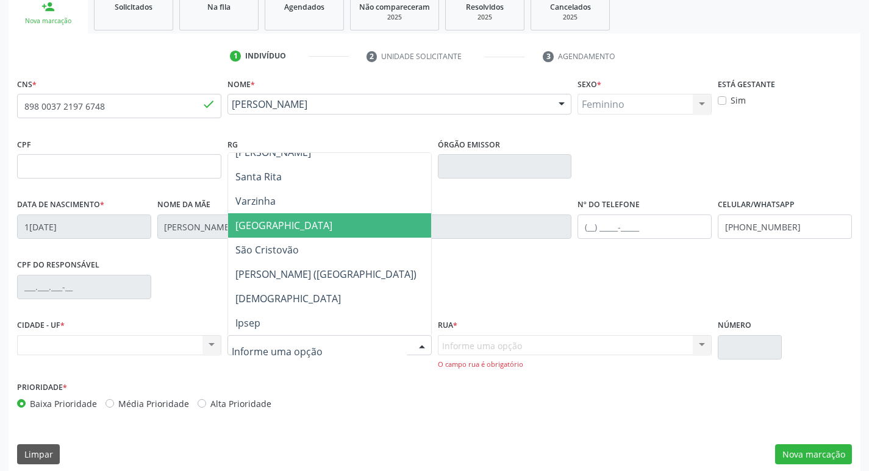
scroll to position [244, 0]
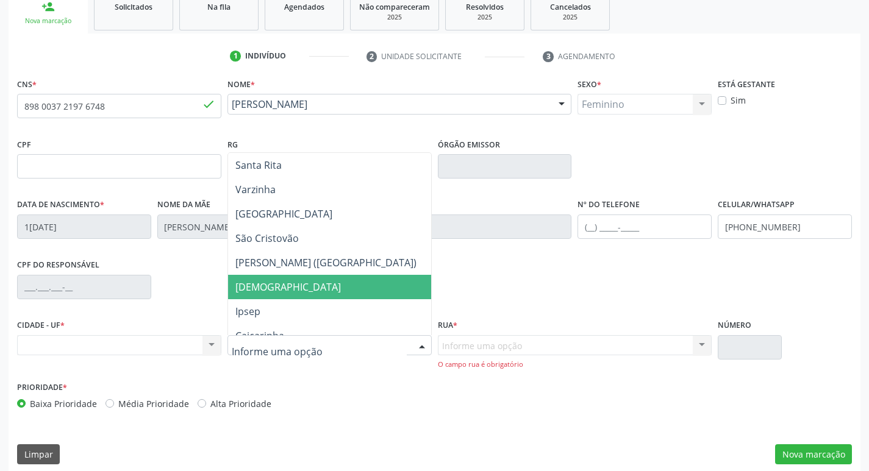
click at [290, 296] on span "[DEMOGRAPHIC_DATA]" at bounding box center [329, 287] width 203 height 24
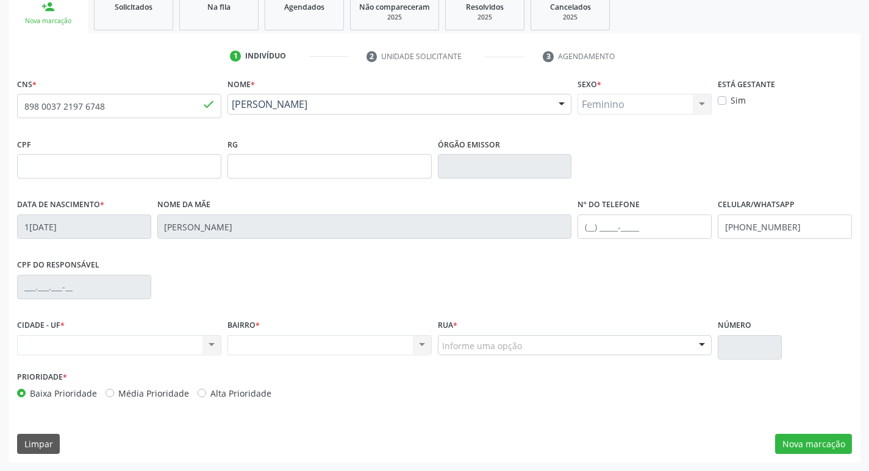
click at [543, 348] on div "Informe uma opção" at bounding box center [575, 345] width 274 height 21
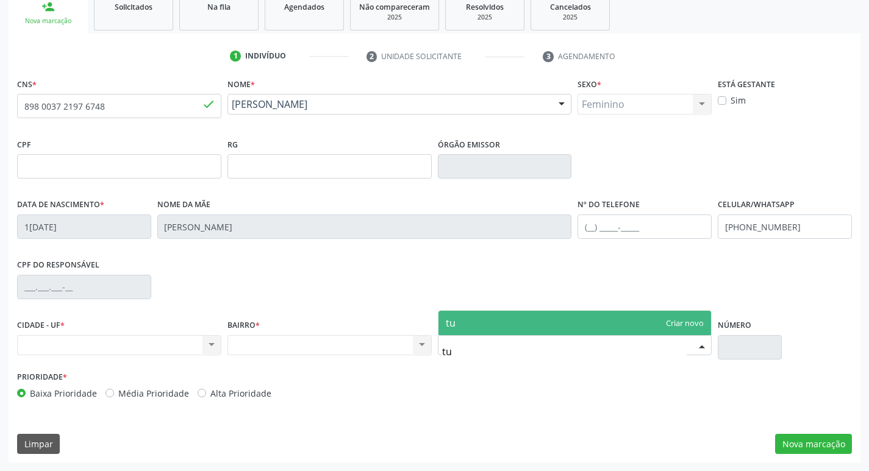
type input "t"
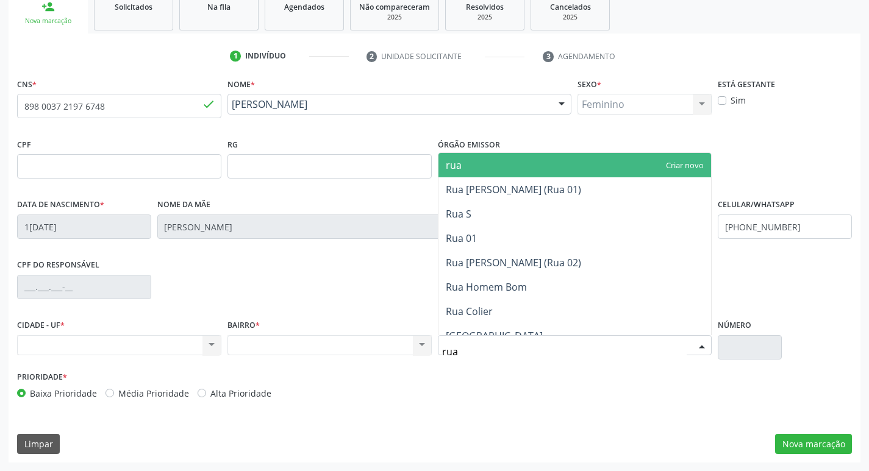
type input "rua s"
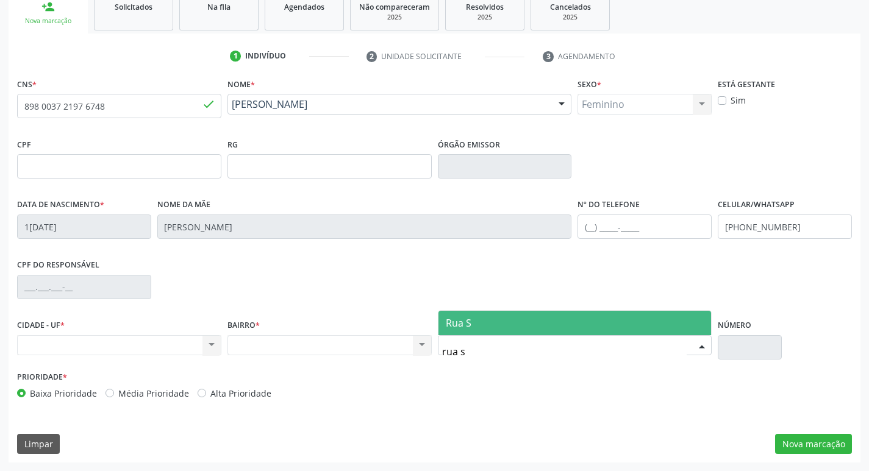
click at [535, 324] on span "Rua S" at bounding box center [574, 323] width 273 height 24
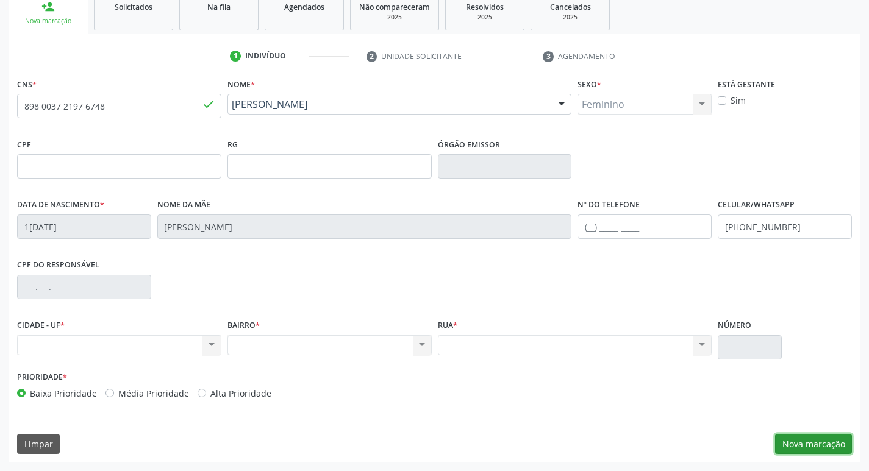
click at [813, 446] on button "Nova marcação" at bounding box center [813, 444] width 77 height 21
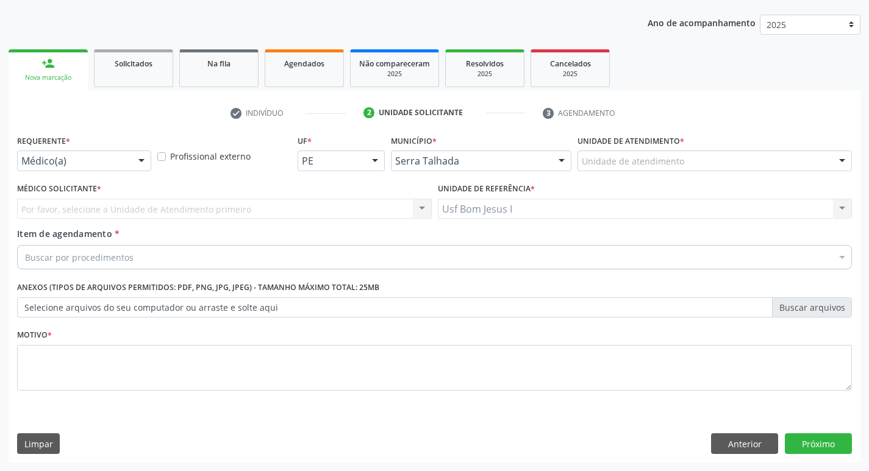
scroll to position [133, 0]
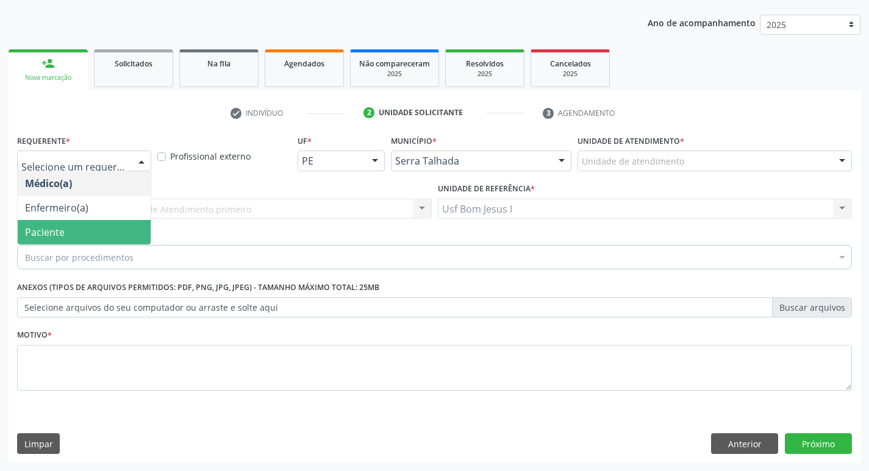
click at [76, 232] on span "Paciente" at bounding box center [84, 232] width 133 height 24
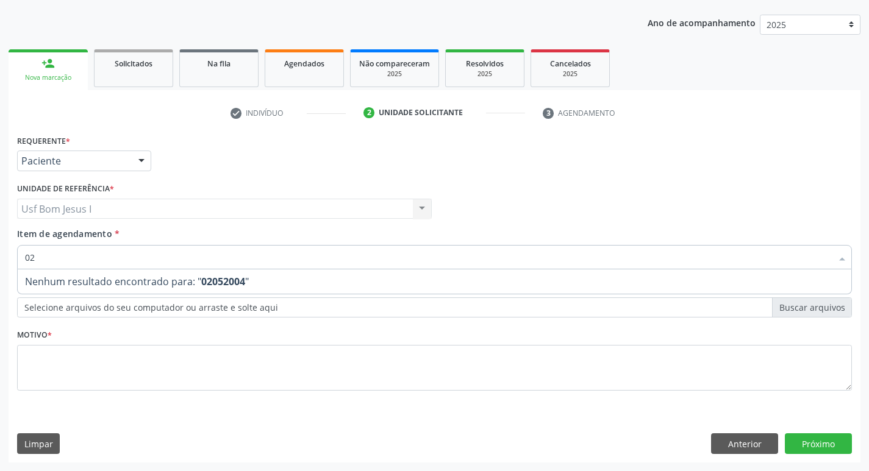
type input "0"
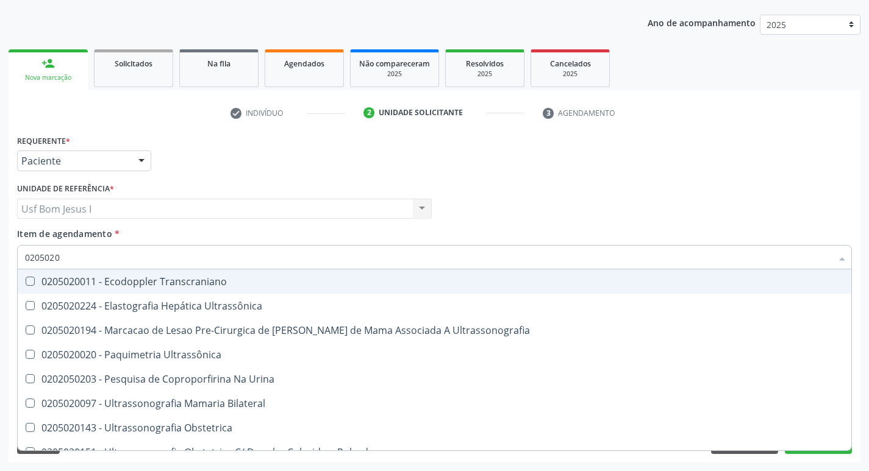
type input "020502"
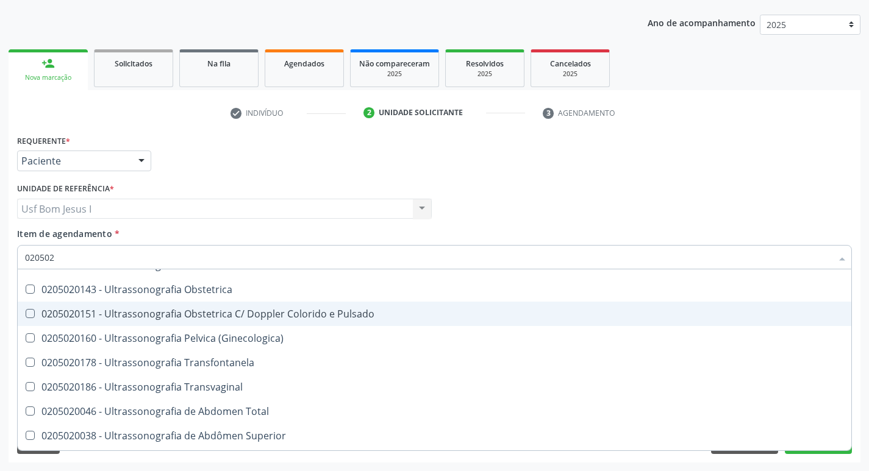
scroll to position [569, 0]
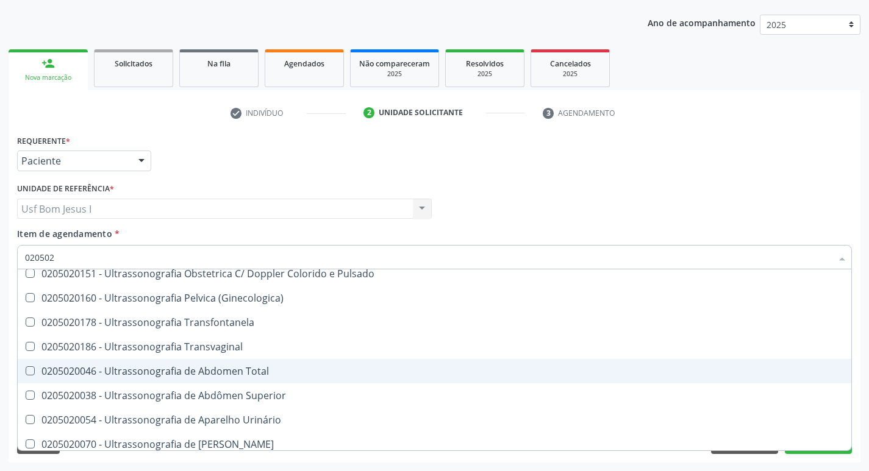
click at [268, 371] on div "0205020046 - Ultrassonografia de Abdomen Total" at bounding box center [434, 372] width 819 height 10
checkbox Total "true"
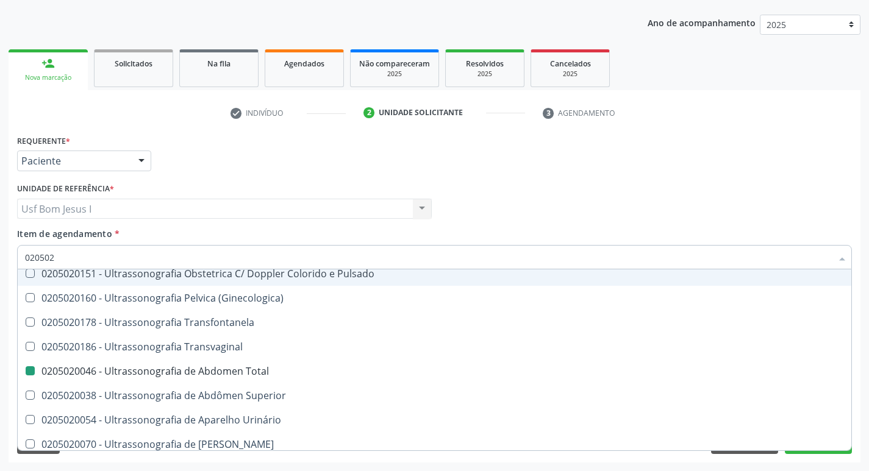
click at [563, 203] on div "Médico Solicitante Por favor, selecione a Unidade de Atendimento primeiro Nenhu…" at bounding box center [434, 204] width 841 height 48
checkbox Ultrassônica "true"
checkbox Total "false"
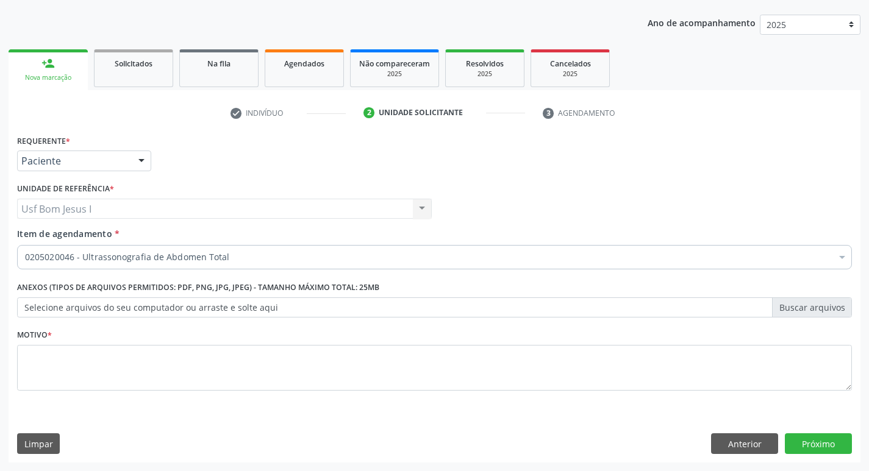
scroll to position [0, 0]
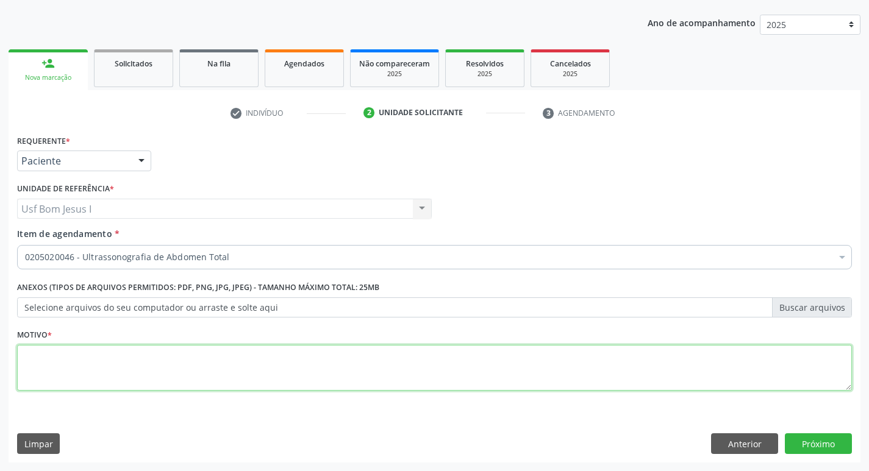
click at [145, 368] on textarea at bounding box center [434, 368] width 835 height 46
type textarea "."
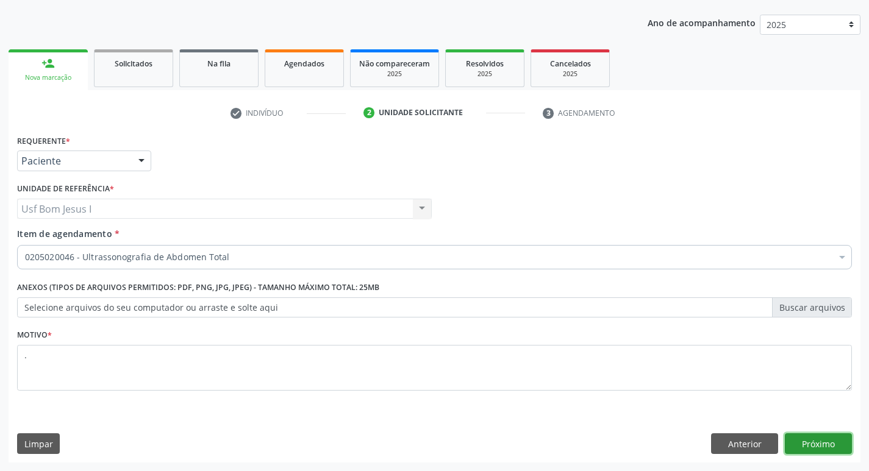
click at [827, 445] on button "Próximo" at bounding box center [818, 444] width 67 height 21
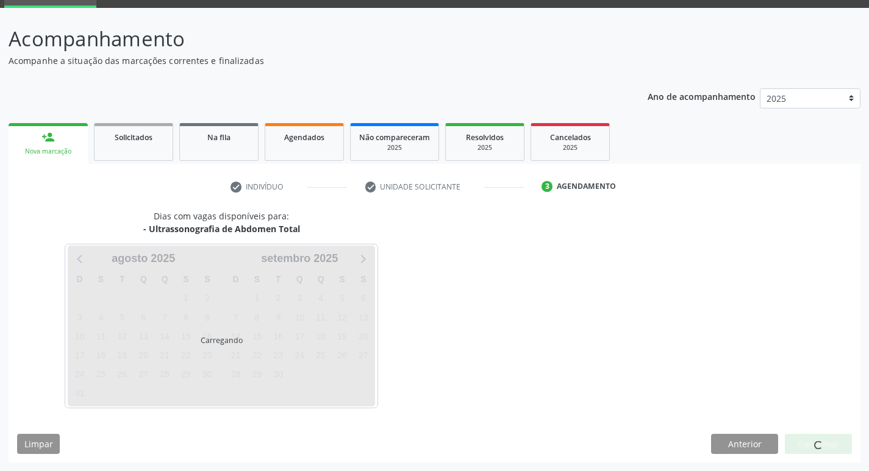
scroll to position [59, 0]
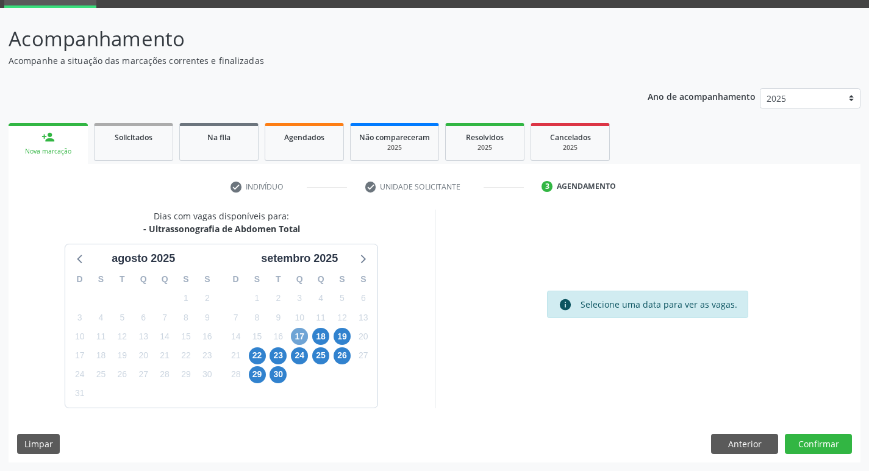
click at [296, 343] on span "17" at bounding box center [299, 336] width 17 height 17
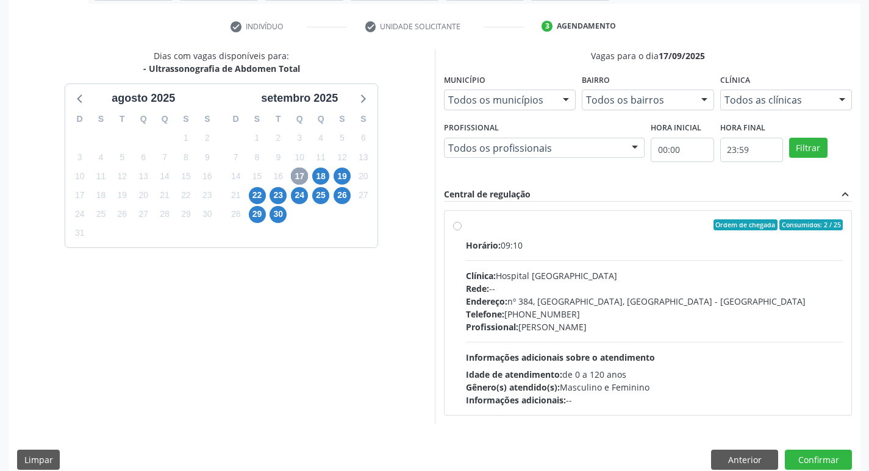
scroll to position [222, 0]
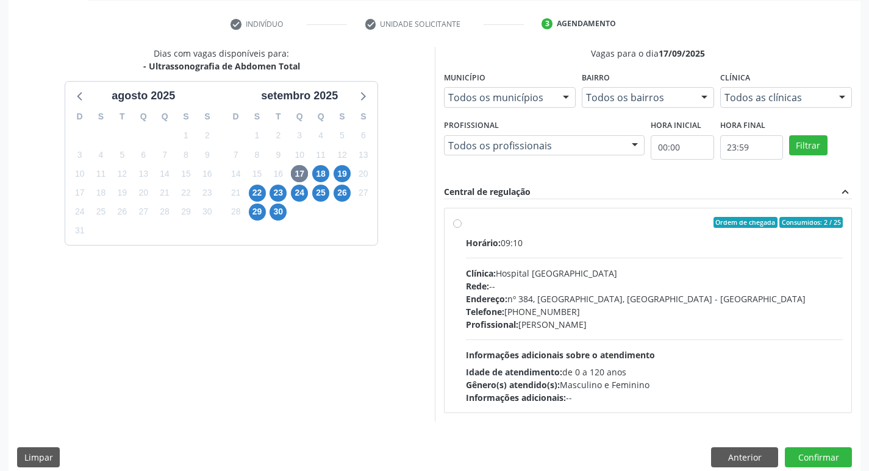
click at [645, 293] on div "Endereço: nº 384, [GEOGRAPHIC_DATA], [GEOGRAPHIC_DATA] - [GEOGRAPHIC_DATA]" at bounding box center [654, 299] width 377 height 13
click at [462, 228] on input "Ordem de chegada Consumidos: 2 / 25 Horário: 09:10 Clínica: Hospital Sao Franci…" at bounding box center [457, 222] width 9 height 11
radio input "true"
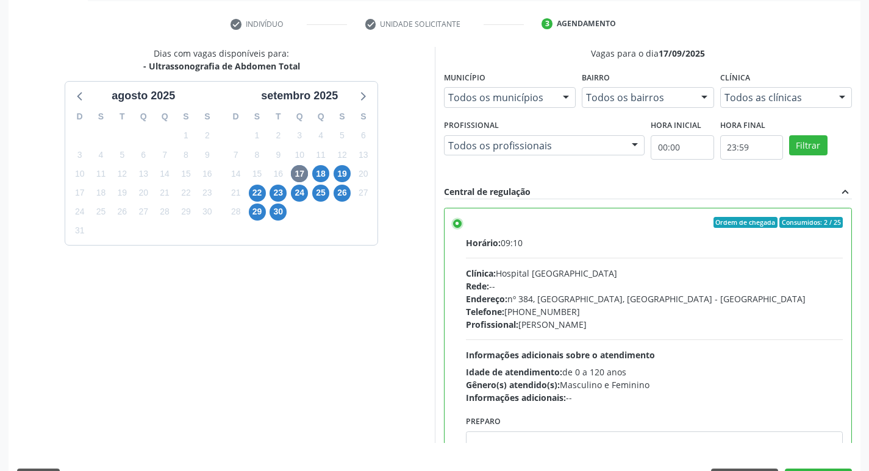
scroll to position [257, 0]
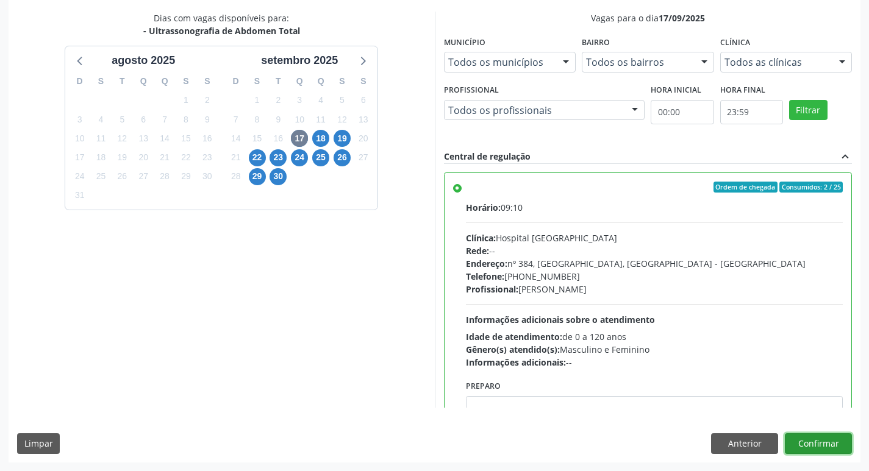
click at [834, 443] on button "Confirmar" at bounding box center [818, 444] width 67 height 21
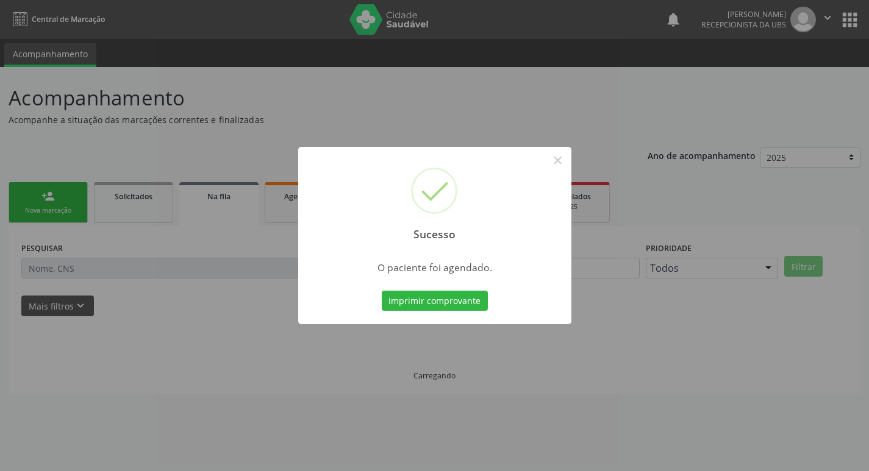
scroll to position [0, 0]
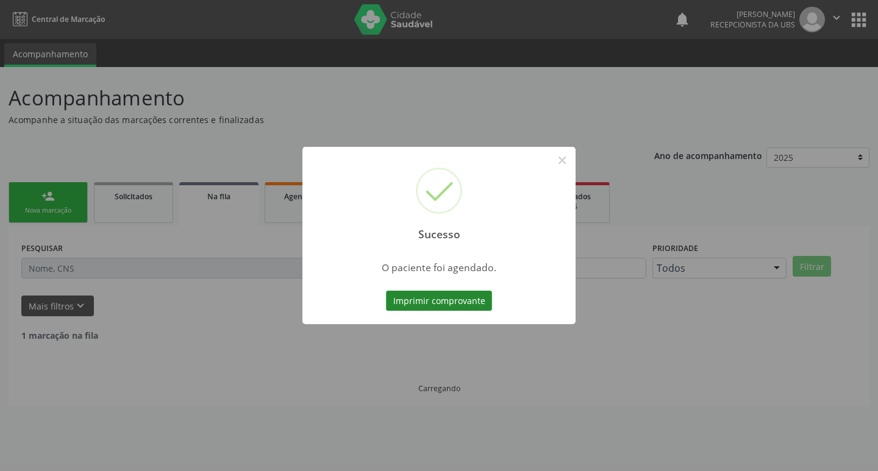
click at [456, 297] on button "Imprimir comprovante" at bounding box center [439, 301] width 106 height 21
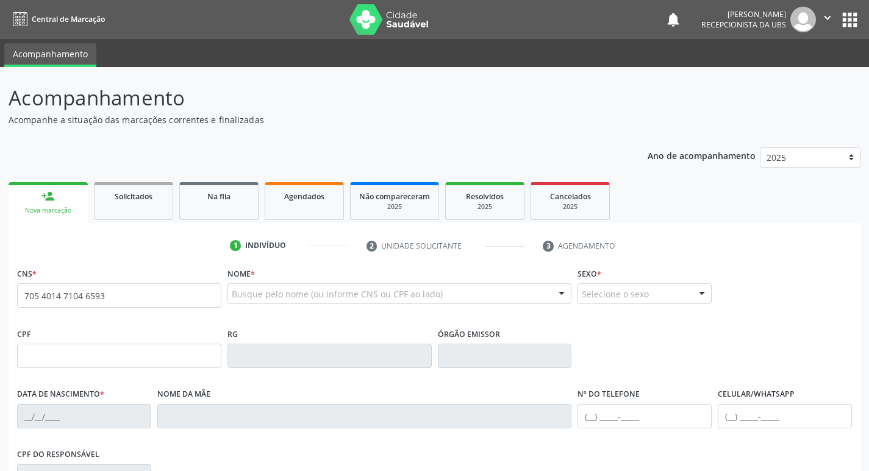
type input "705 4014 7104 6593"
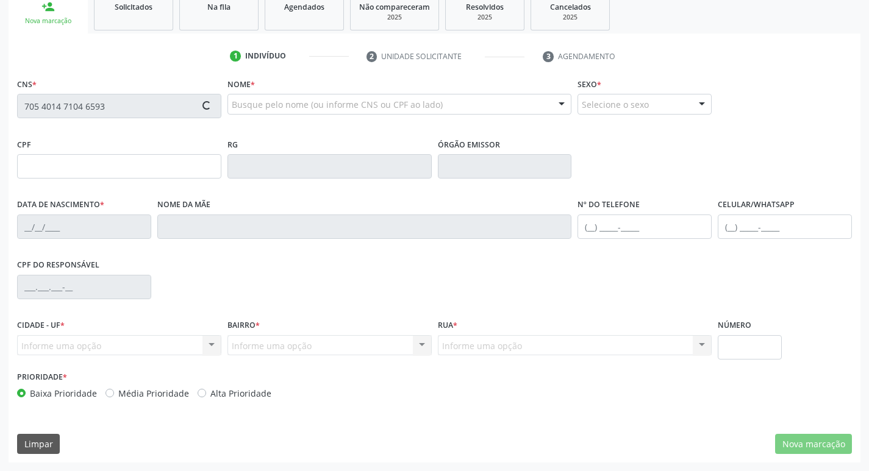
type input "049.018.374-35"
type input "[DATE]"
type input "[PERSON_NAME]"
type input "[PHONE_NUMBER]"
type input "1149"
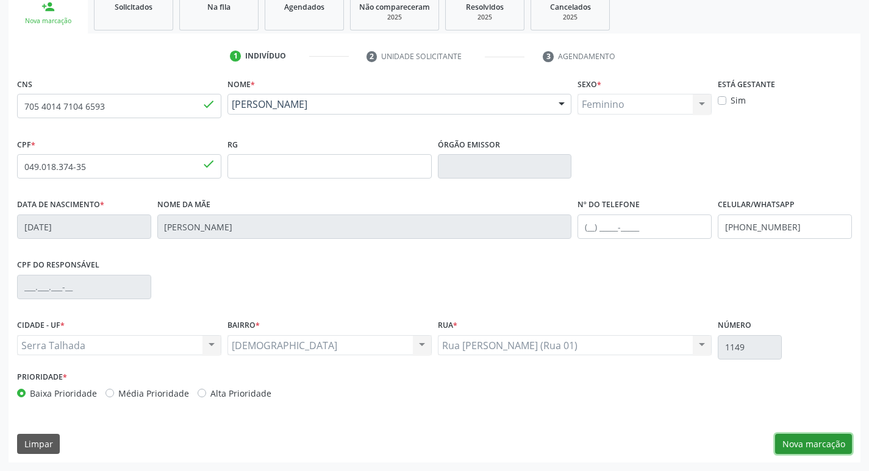
click at [818, 442] on button "Nova marcação" at bounding box center [813, 444] width 77 height 21
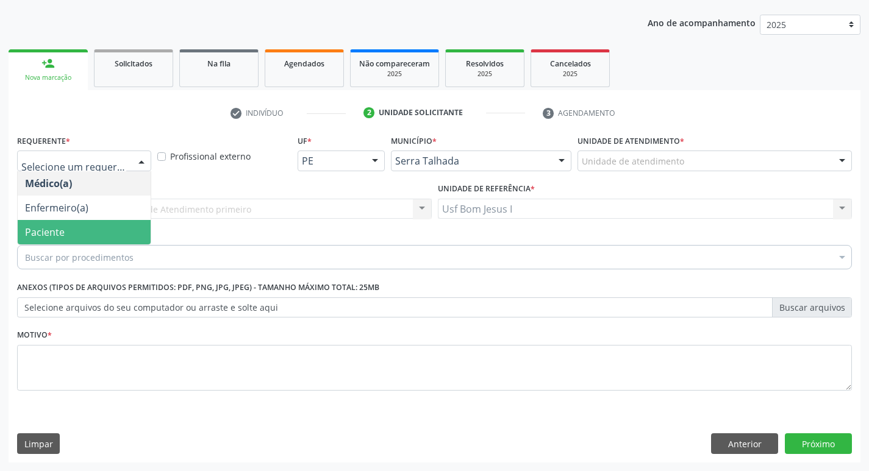
click at [99, 231] on span "Paciente" at bounding box center [84, 232] width 133 height 24
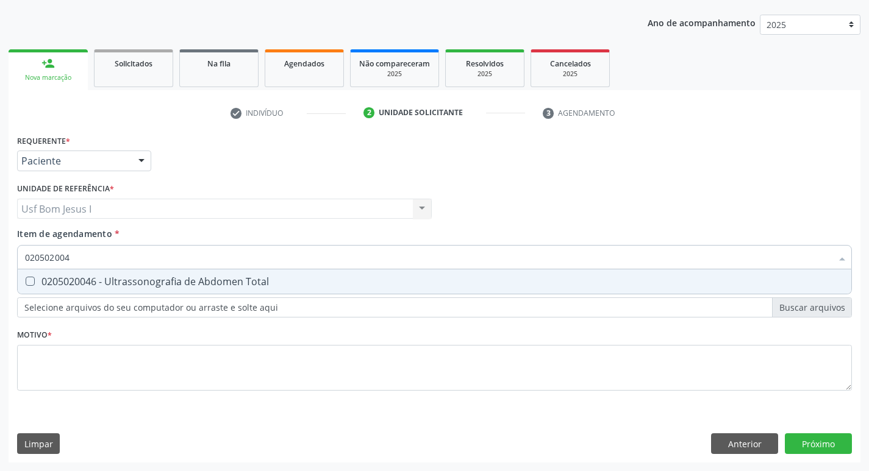
type input "0205020046"
drag, startPoint x: 104, startPoint y: 254, endPoint x: 10, endPoint y: 274, distance: 96.0
click at [10, 274] on div "Requerente * Paciente Médico(a) Enfermeiro(a) Paciente Nenhum resultado encontr…" at bounding box center [435, 297] width 852 height 331
paste input "text"
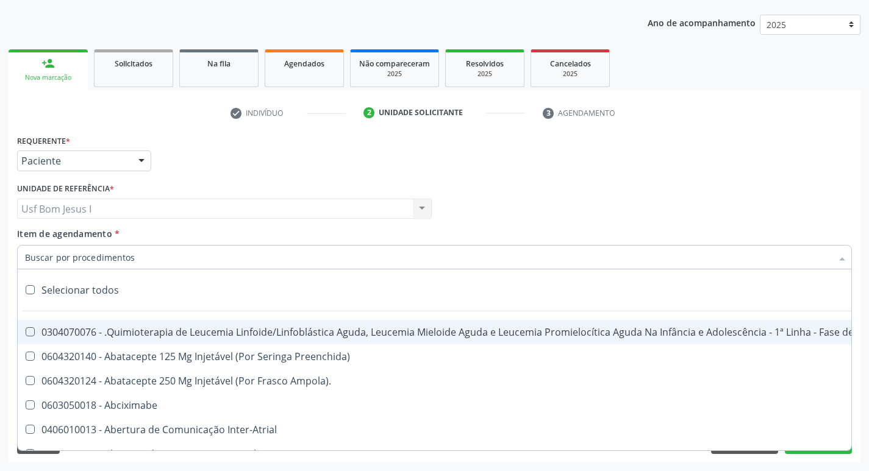
click at [109, 249] on input "Item de agendamento *" at bounding box center [428, 257] width 807 height 24
paste input "0"
click at [110, 259] on input "Item de agendamento *" at bounding box center [428, 257] width 807 height 24
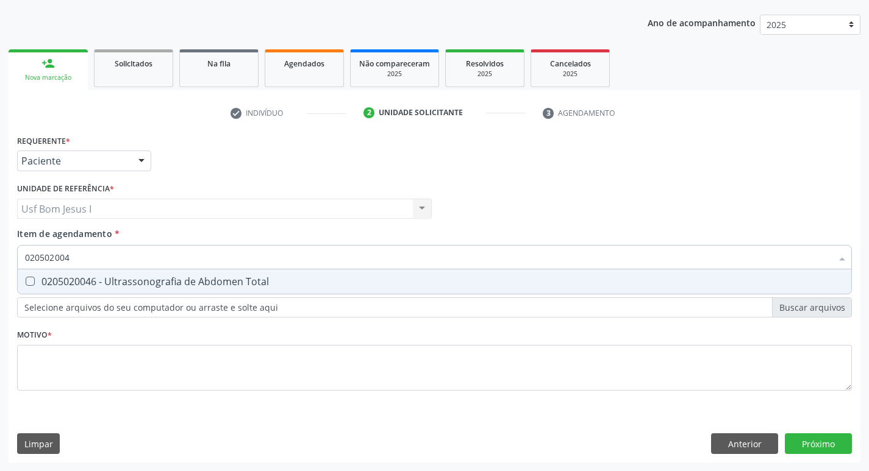
type input "0205020046"
click at [101, 277] on div "0205020046 - Ultrassonografia de Abdomen Total" at bounding box center [434, 282] width 819 height 10
checkbox Total "true"
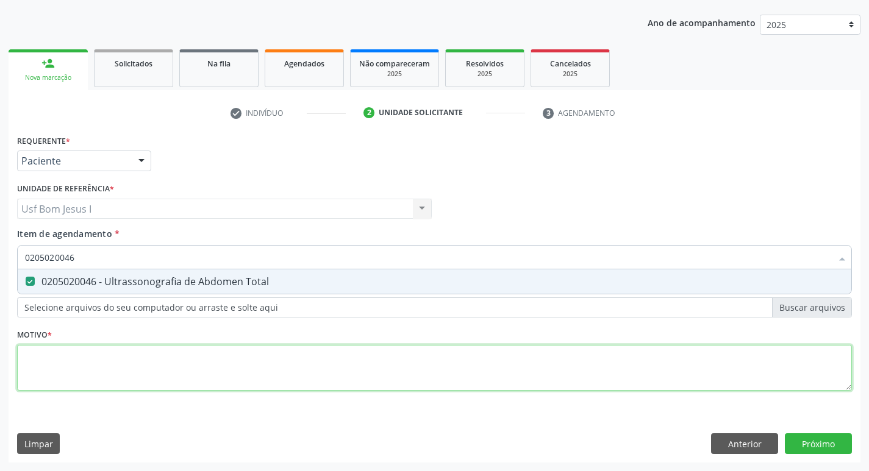
click at [100, 359] on div "Requerente * Paciente Médico(a) Enfermeiro(a) Paciente Nenhum resultado encontr…" at bounding box center [434, 270] width 835 height 276
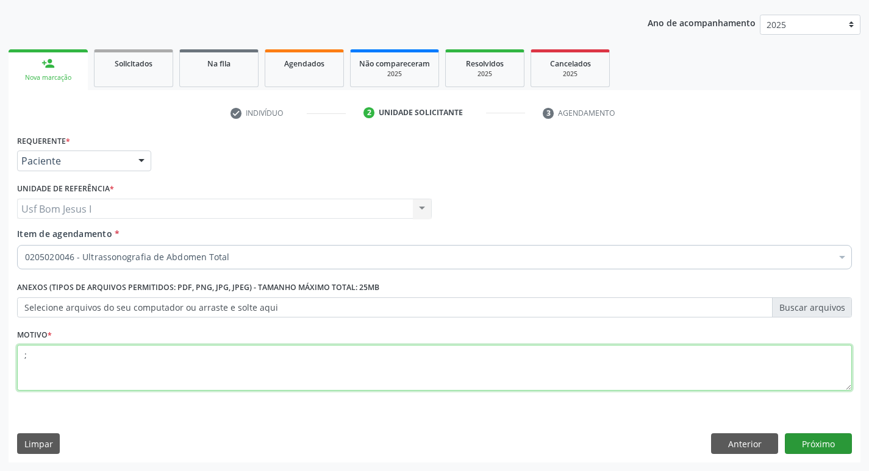
type textarea ";"
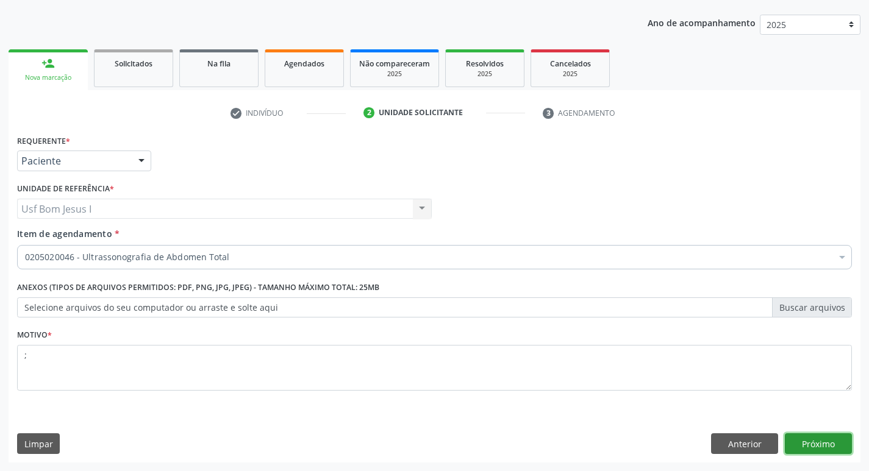
click at [812, 437] on button "Próximo" at bounding box center [818, 444] width 67 height 21
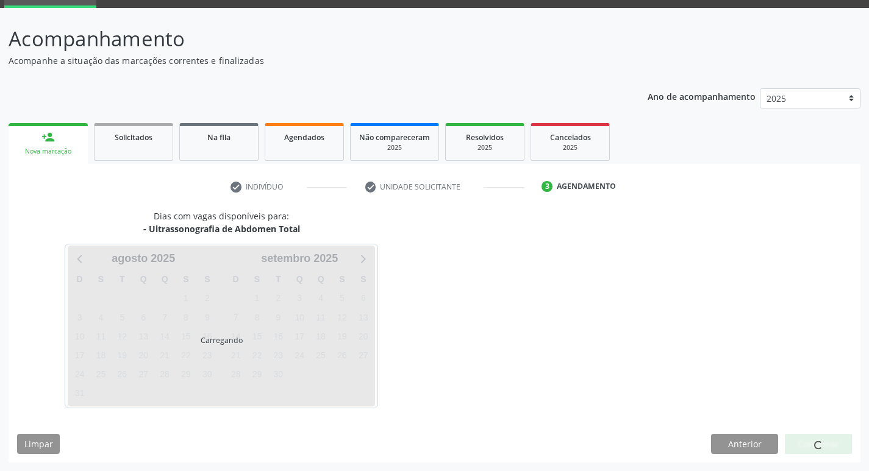
scroll to position [59, 0]
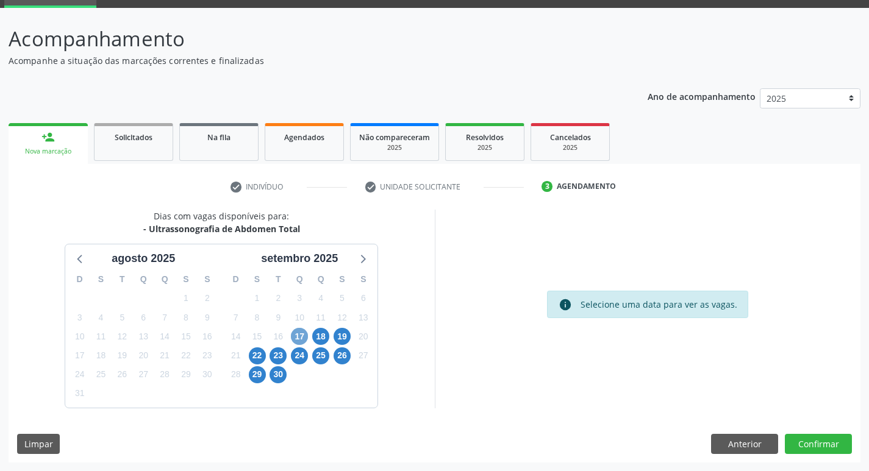
click at [297, 341] on span "17" at bounding box center [299, 336] width 17 height 17
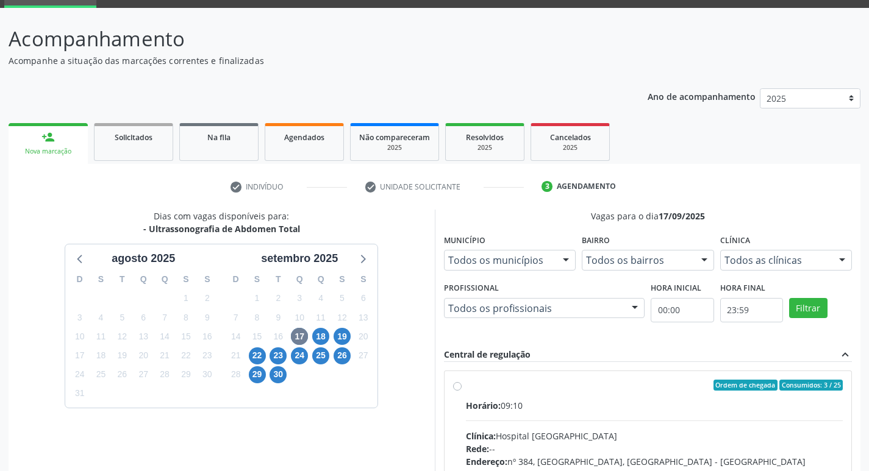
click at [578, 409] on div "Horário: 09:10" at bounding box center [654, 405] width 377 height 13
click at [462, 391] on input "Ordem de chegada Consumidos: 3 / 25 Horário: 09:10 Clínica: Hospital [GEOGRAPHI…" at bounding box center [457, 385] width 9 height 11
radio input "true"
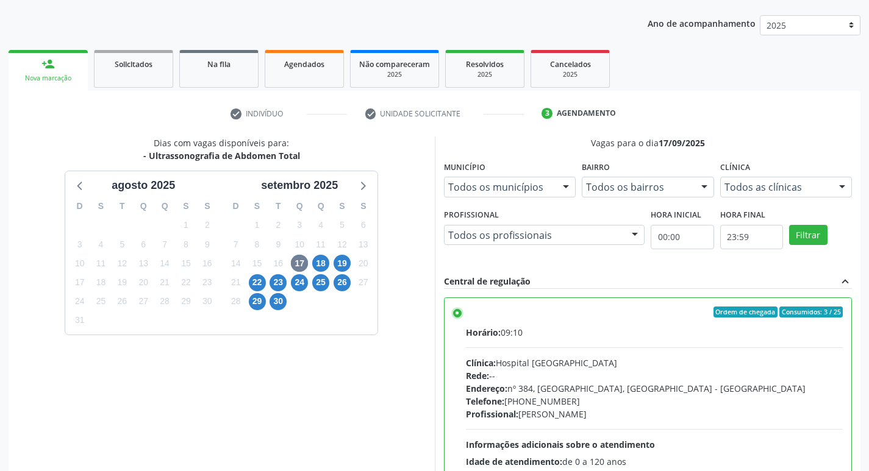
scroll to position [257, 0]
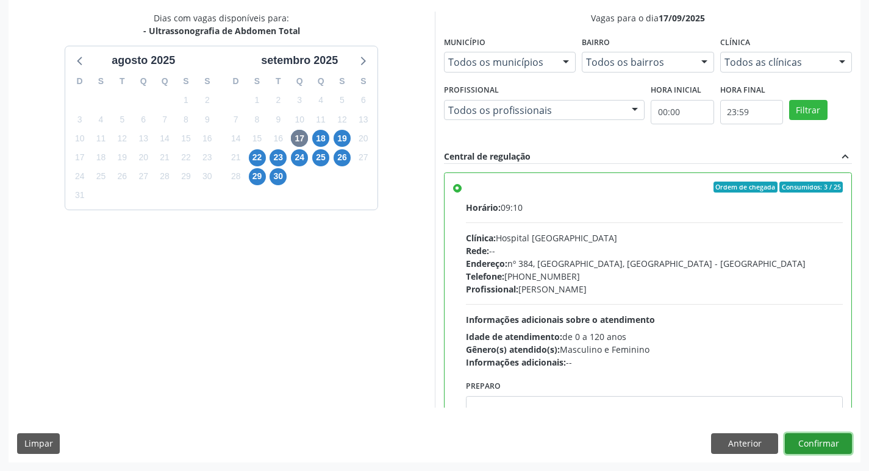
click at [837, 454] on button "Confirmar" at bounding box center [818, 444] width 67 height 21
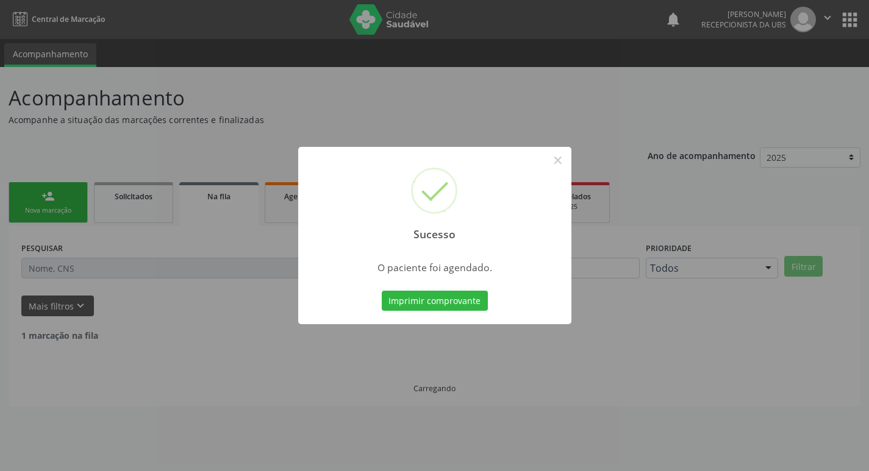
scroll to position [0, 0]
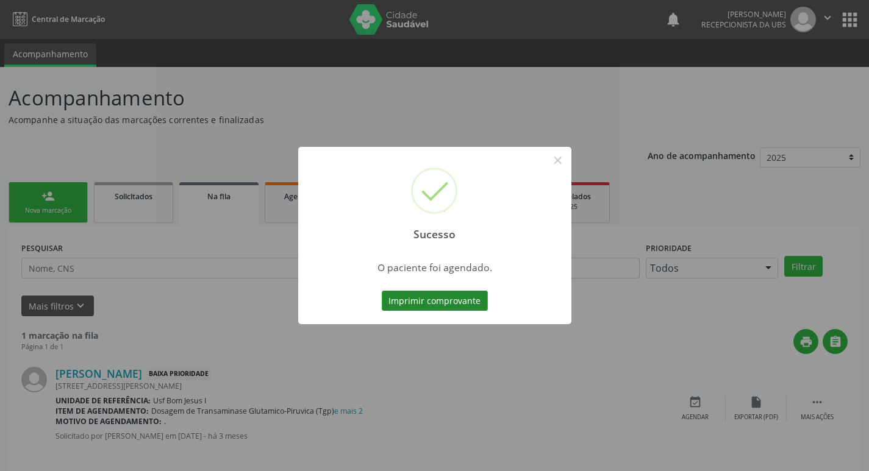
click at [445, 295] on button "Imprimir comprovante" at bounding box center [435, 301] width 106 height 21
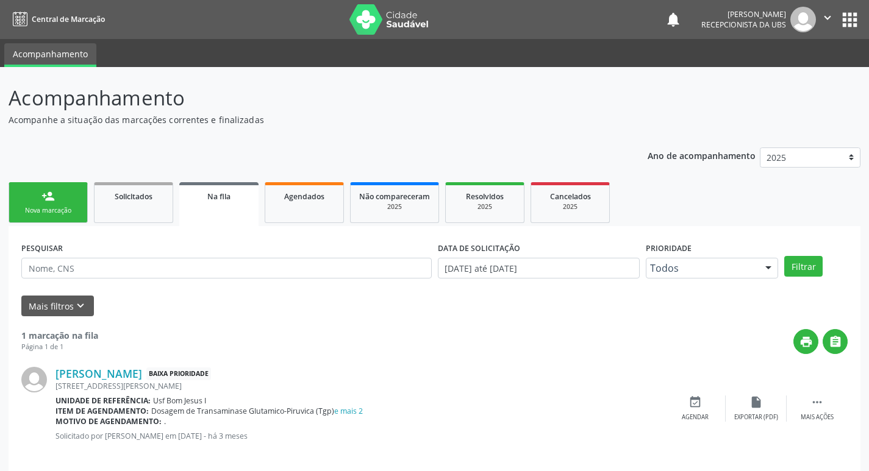
click at [61, 202] on link "person_add Nova marcação" at bounding box center [48, 202] width 79 height 41
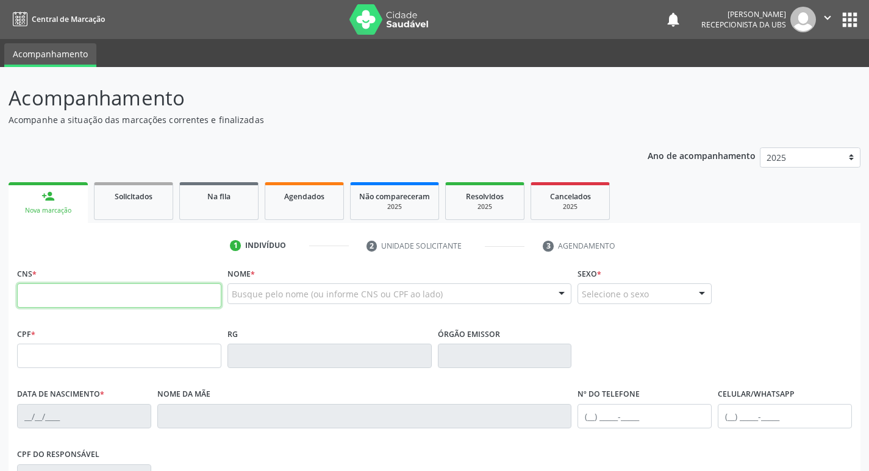
click at [109, 290] on input "text" at bounding box center [119, 296] width 204 height 24
type input "700 0056 2324 2701"
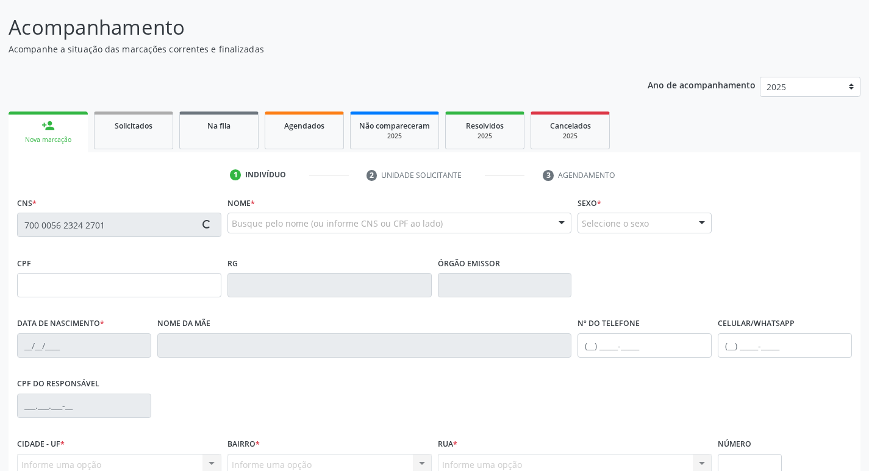
scroll to position [190, 0]
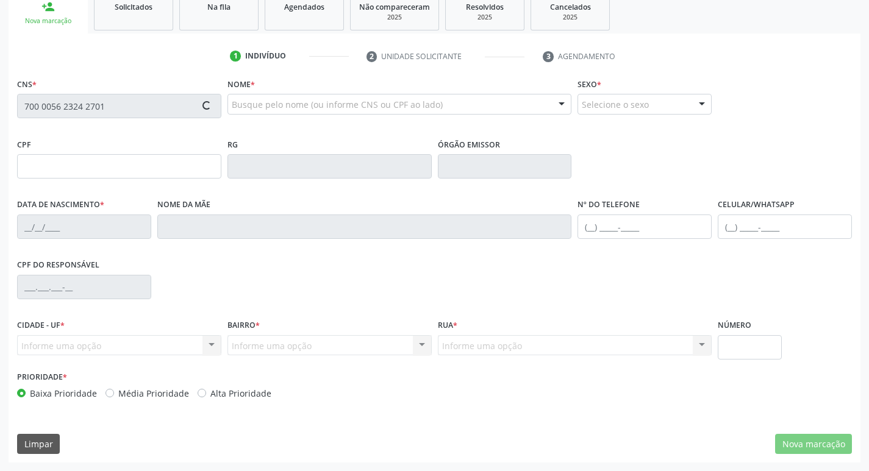
type input "138.179.714-86"
type input "[DATE]"
type input "[PERSON_NAME]"
type input "[PHONE_NUMBER]"
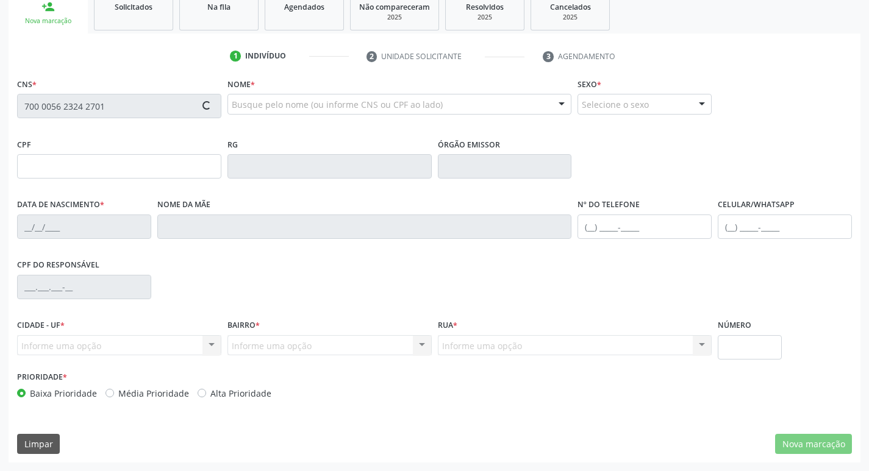
type input "105.543.774-62"
type input "964"
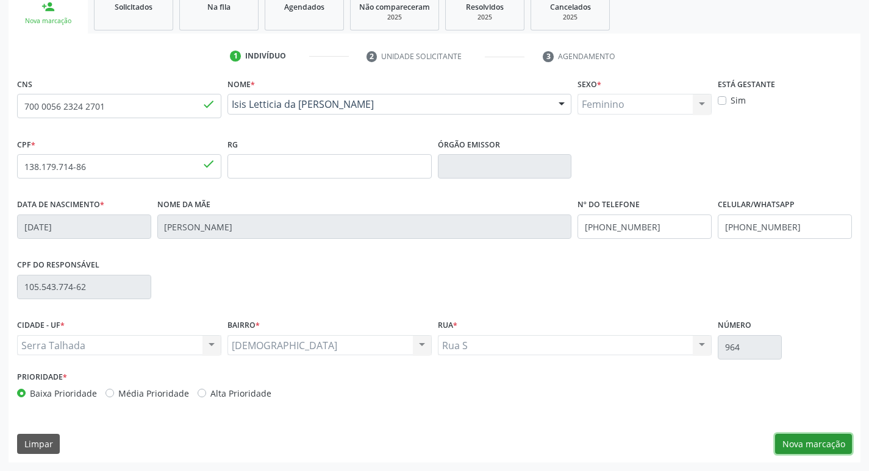
click at [817, 443] on button "Nova marcação" at bounding box center [813, 444] width 77 height 21
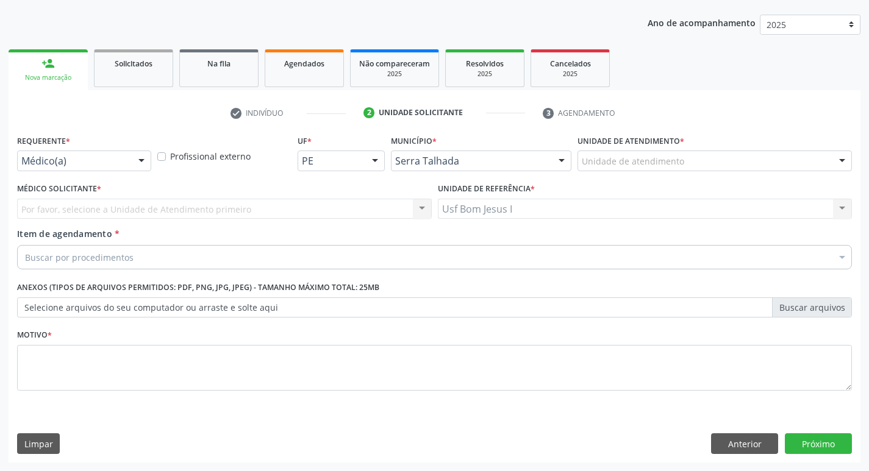
scroll to position [133, 0]
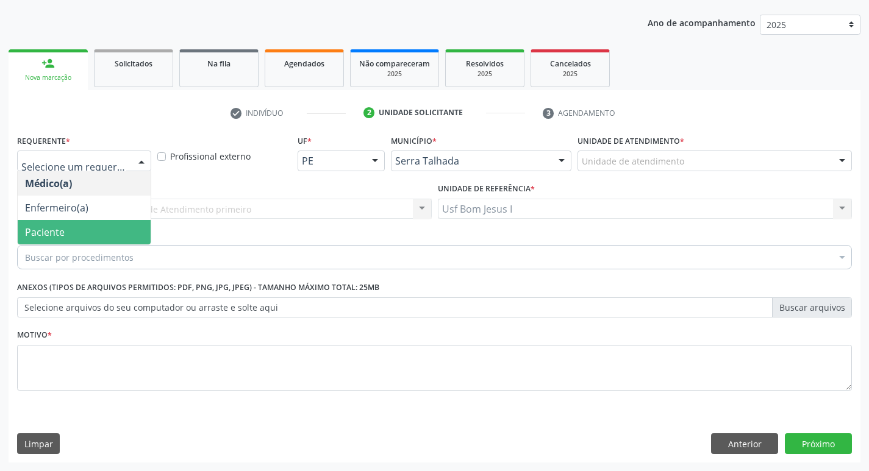
click at [90, 230] on span "Paciente" at bounding box center [84, 232] width 133 height 24
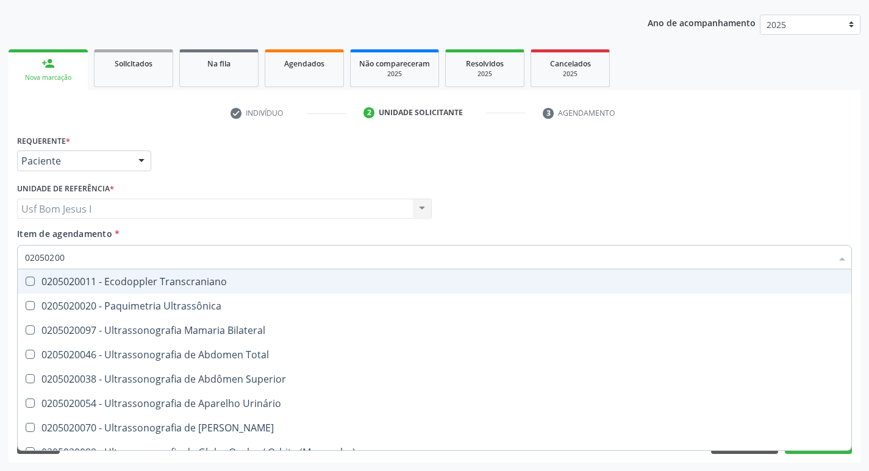
type input "020502004"
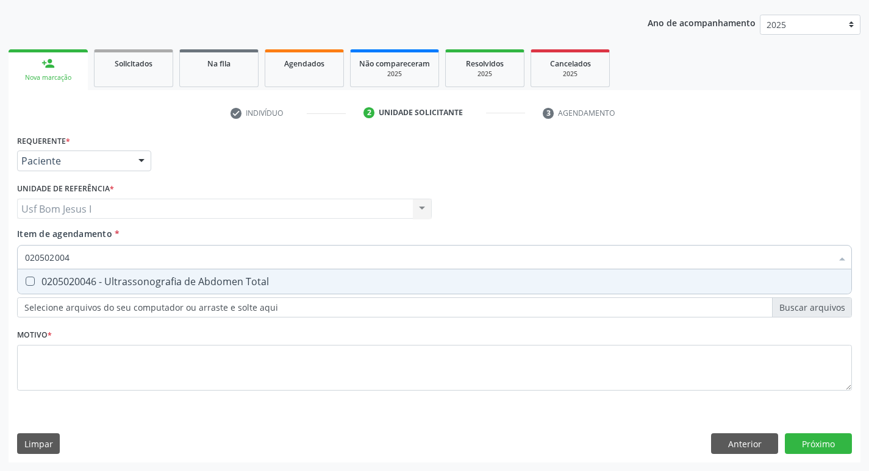
click at [106, 283] on div "0205020046 - Ultrassonografia de Abdomen Total" at bounding box center [434, 282] width 819 height 10
checkbox Total "true"
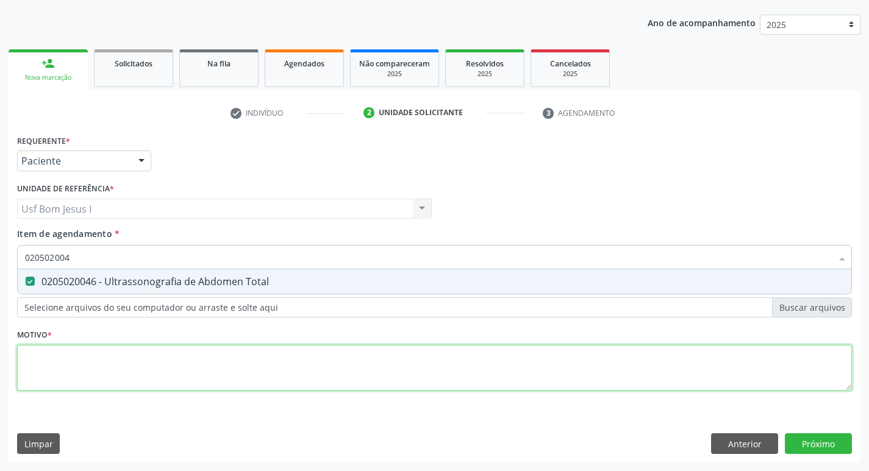
click at [102, 379] on div "Requerente * Paciente Médico(a) Enfermeiro(a) Paciente Nenhum resultado encontr…" at bounding box center [434, 270] width 835 height 276
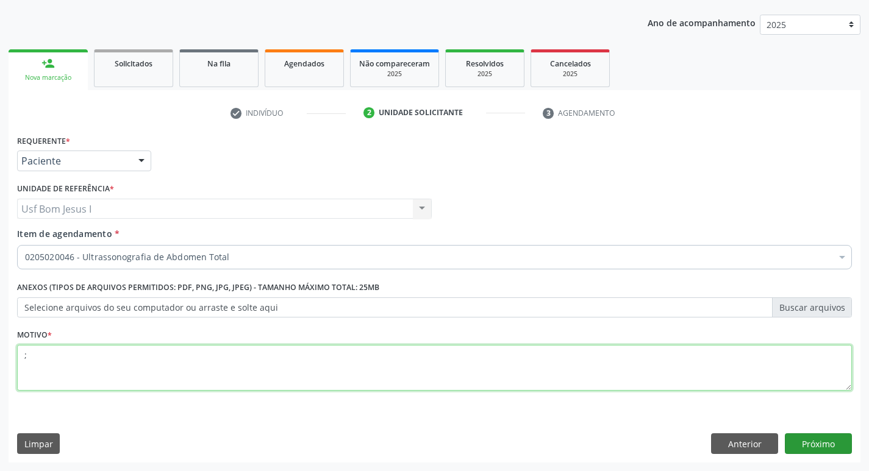
type textarea ";"
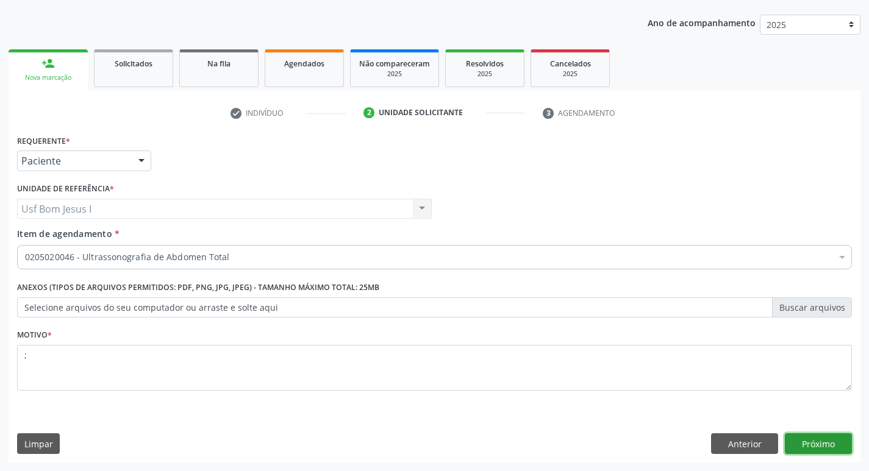
click at [826, 441] on button "Próximo" at bounding box center [818, 444] width 67 height 21
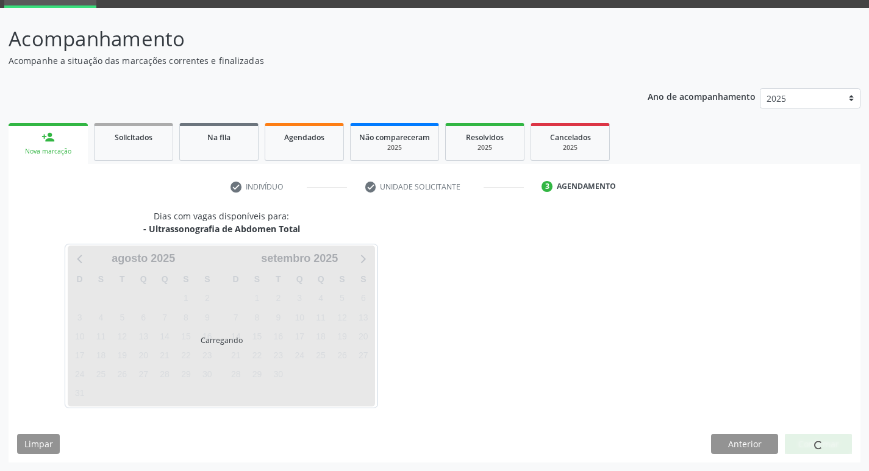
scroll to position [59, 0]
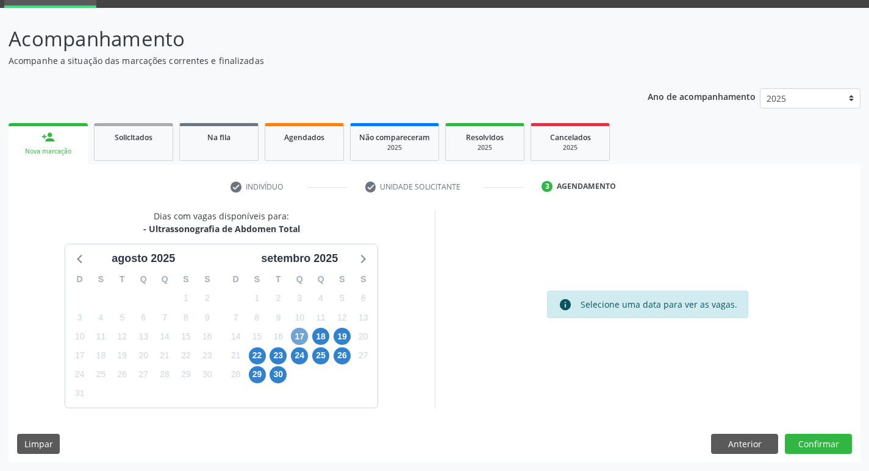
click at [301, 338] on span "17" at bounding box center [299, 336] width 17 height 17
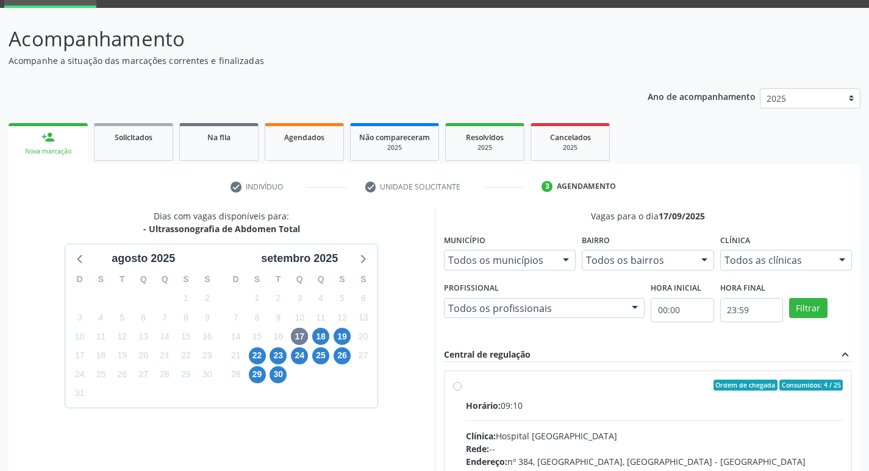
click at [626, 411] on div "Horário: 09:10" at bounding box center [654, 405] width 377 height 13
click at [462, 391] on input "Ordem de chegada Consumidos: 4 / 25 Horário: 09:10 Clínica: Hospital [GEOGRAPHI…" at bounding box center [457, 385] width 9 height 11
radio input "true"
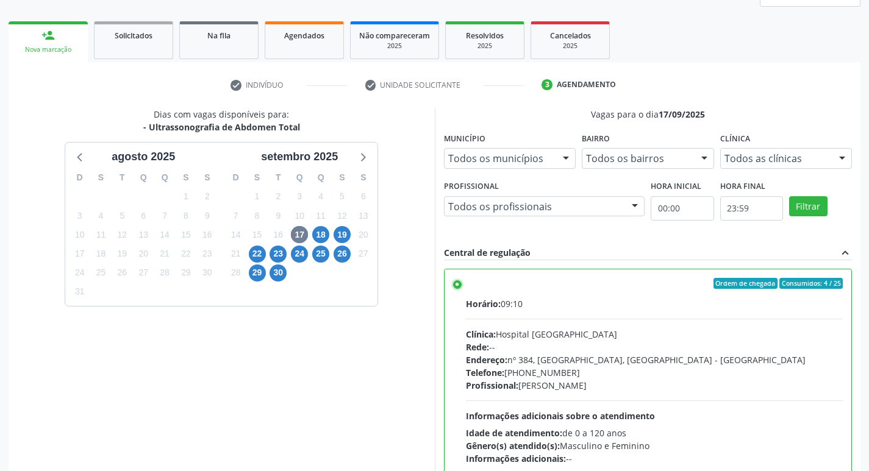
scroll to position [257, 0]
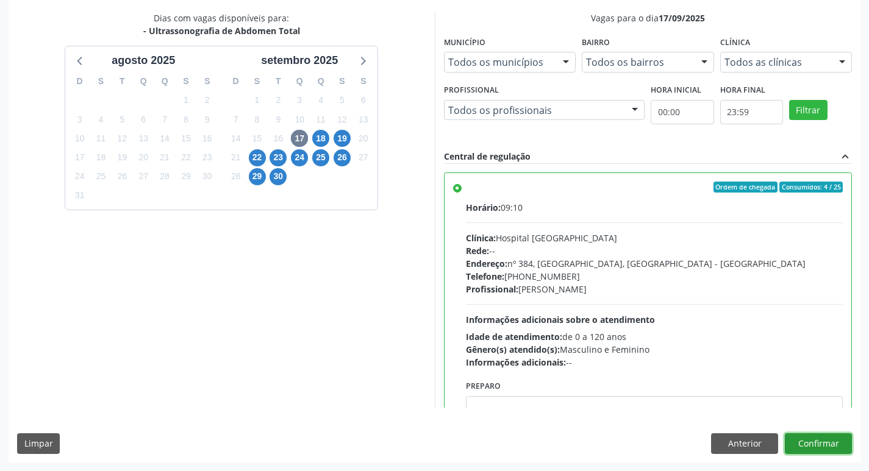
click at [801, 445] on button "Confirmar" at bounding box center [818, 444] width 67 height 21
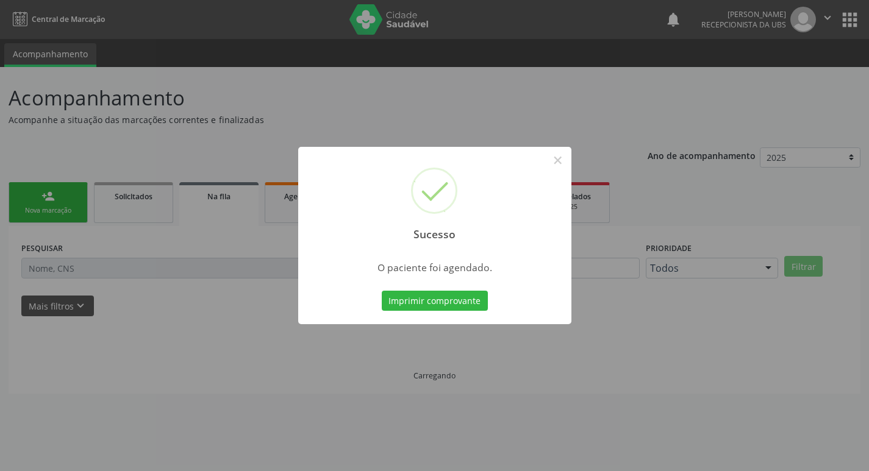
scroll to position [0, 0]
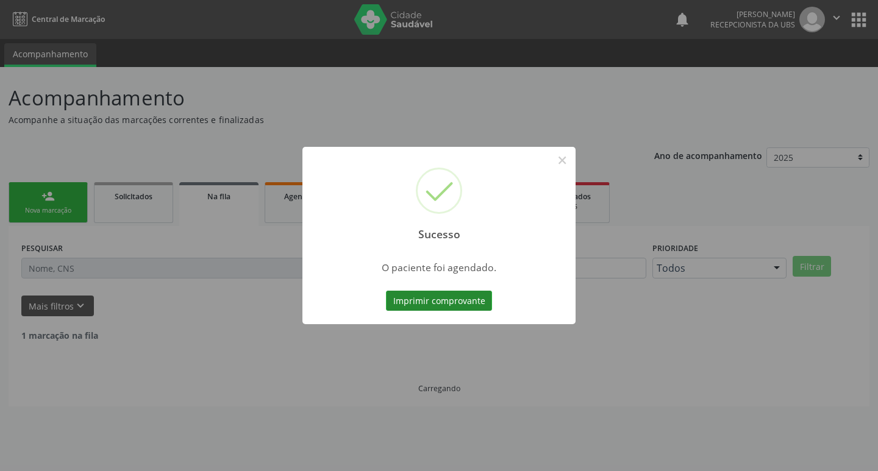
click at [488, 295] on button "Imprimir comprovante" at bounding box center [439, 301] width 106 height 21
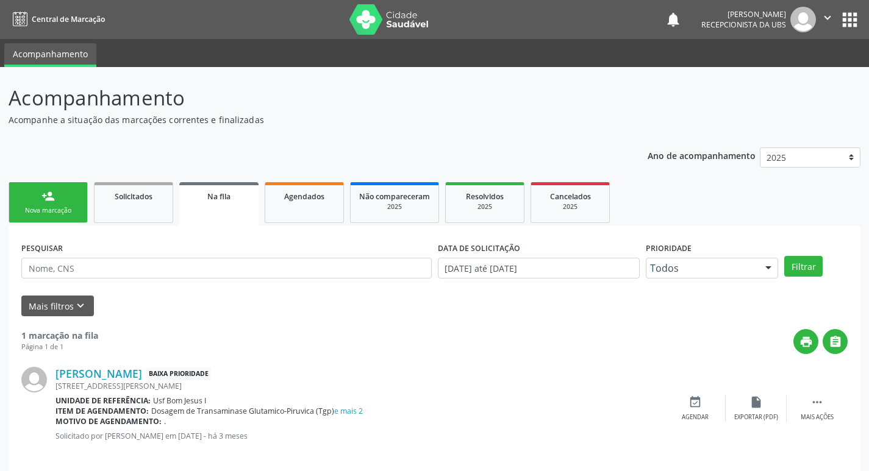
click at [56, 206] on link "person_add Nova marcação" at bounding box center [48, 202] width 79 height 41
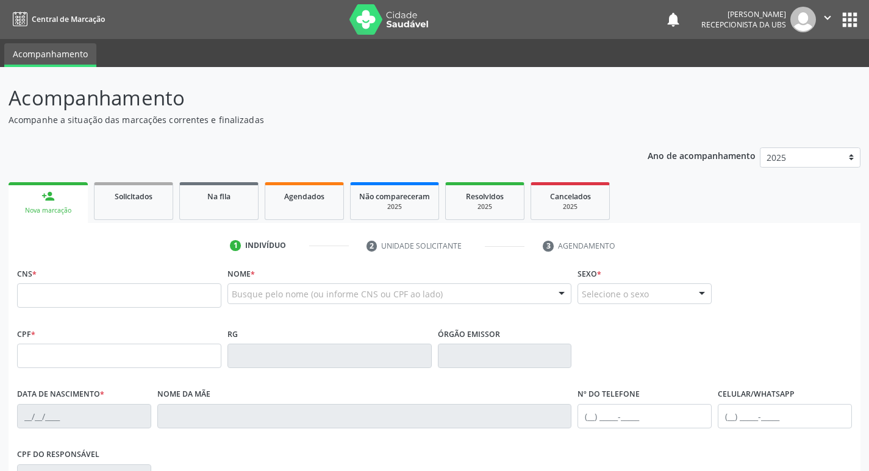
click at [155, 279] on div "CNS *" at bounding box center [119, 286] width 204 height 43
click at [154, 290] on input "text" at bounding box center [119, 296] width 204 height 24
type input "700 6074 5784 2267"
type input "090.501.904-05"
type input "[DATE]"
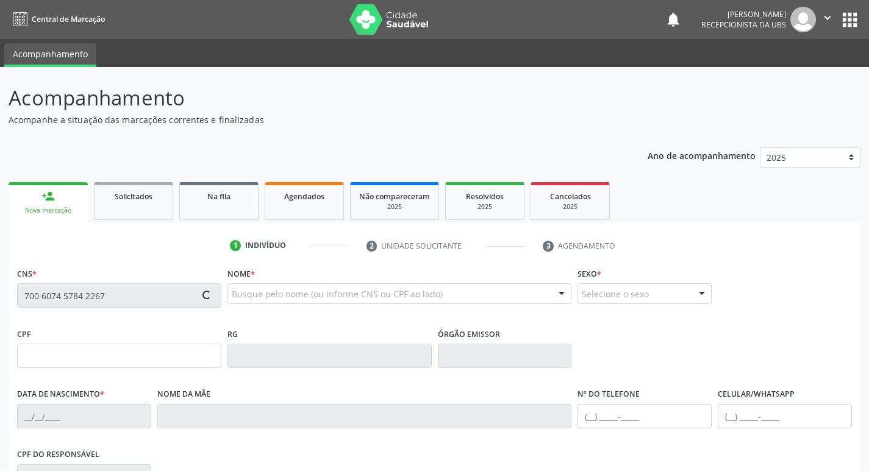
type input "[PERSON_NAME]"
type input "[PHONE_NUMBER]"
type input "058.702.095-44"
type input "918"
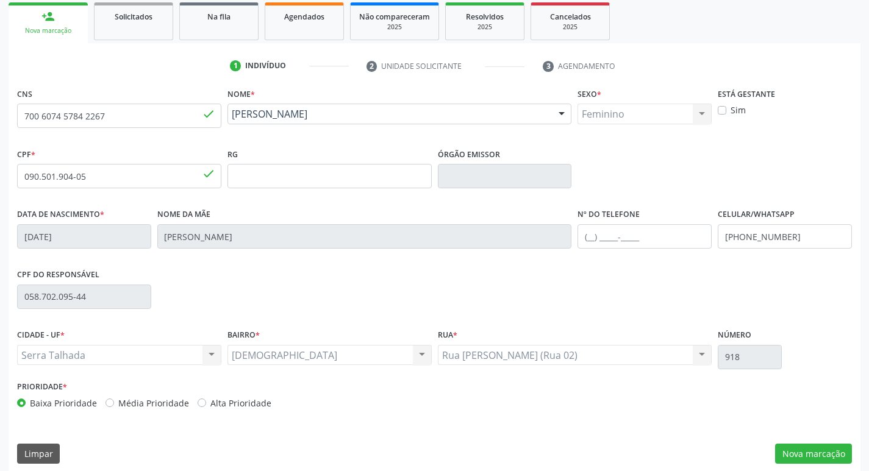
scroll to position [190, 0]
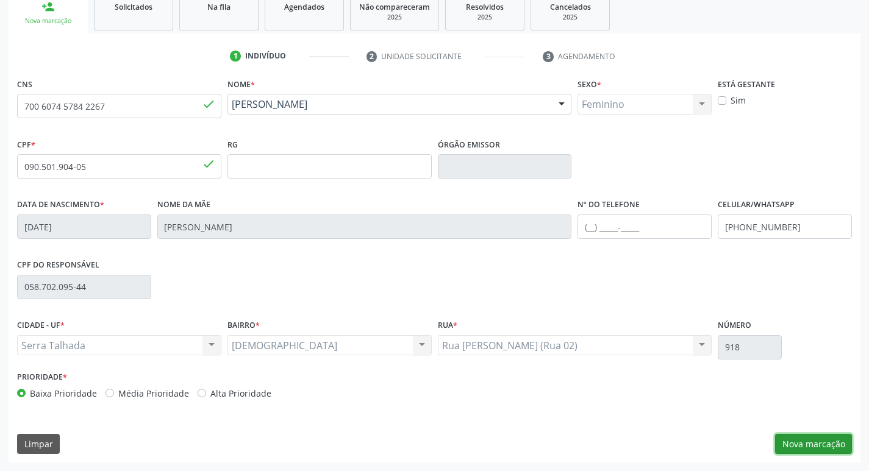
click at [812, 446] on button "Nova marcação" at bounding box center [813, 444] width 77 height 21
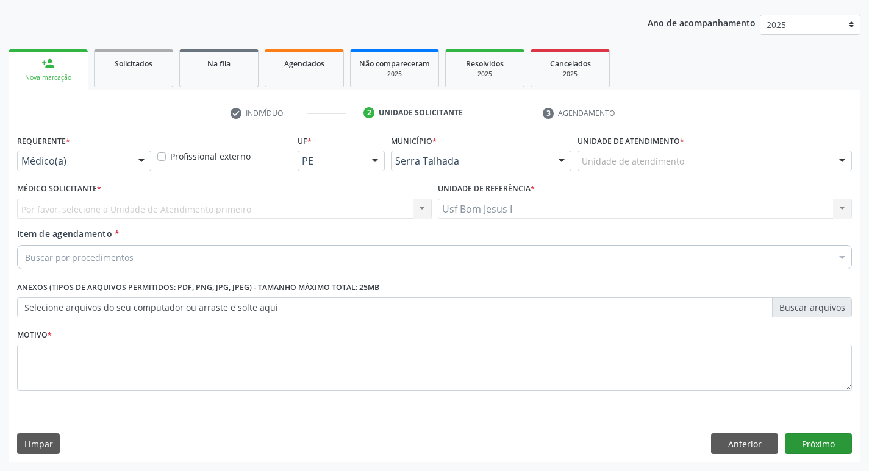
scroll to position [133, 0]
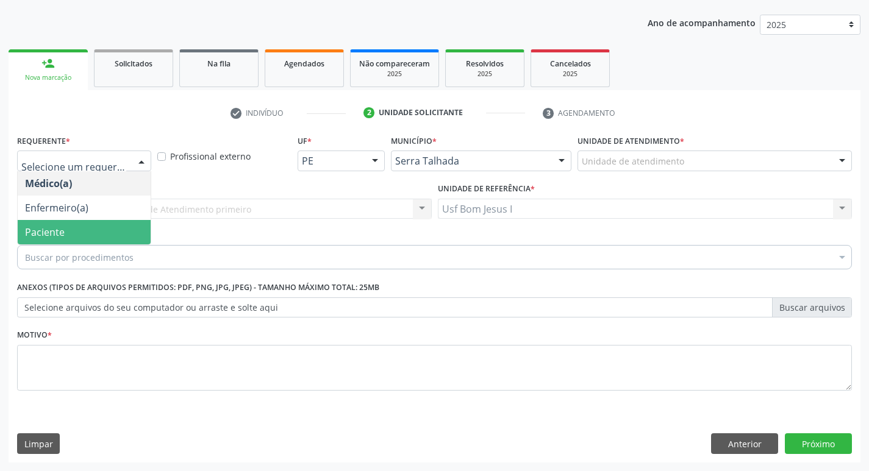
click at [83, 232] on span "Paciente" at bounding box center [84, 232] width 133 height 24
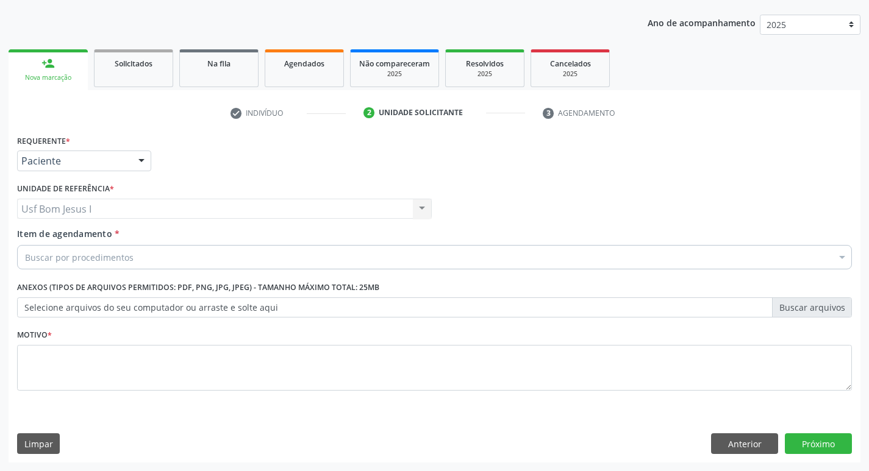
click at [150, 256] on div "Buscar por procedimentos" at bounding box center [434, 257] width 835 height 24
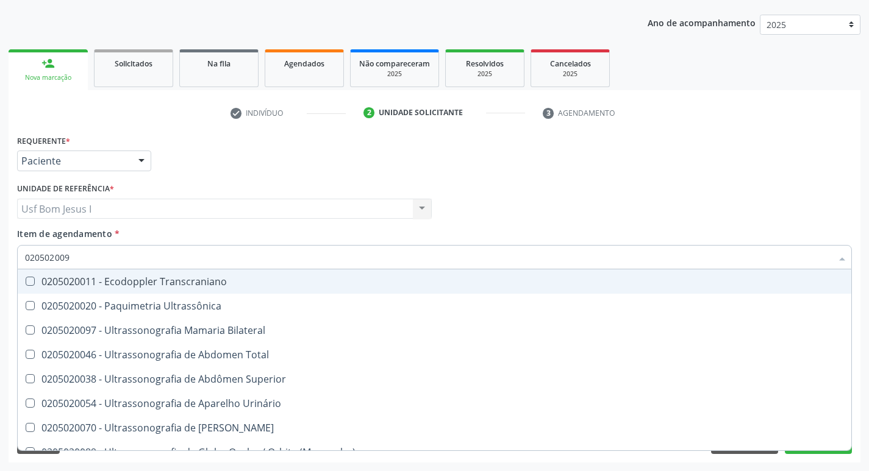
type input "0205020097"
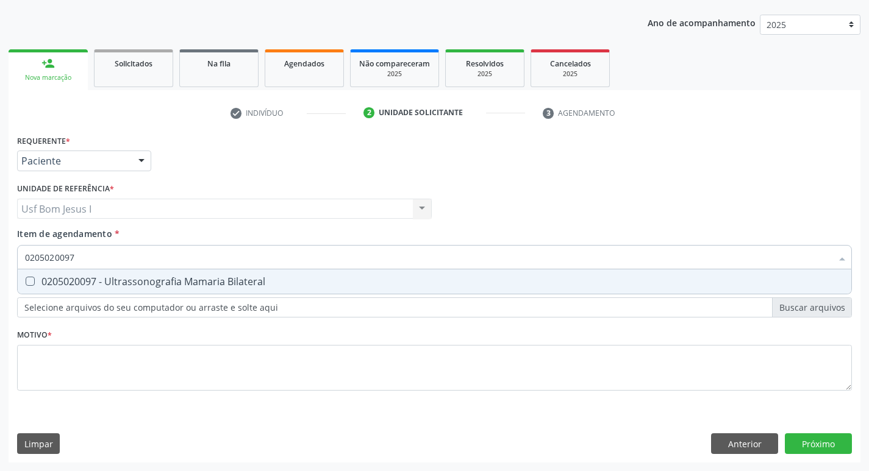
click at [143, 279] on div "0205020097 - Ultrassonografia Mamaria Bilateral" at bounding box center [434, 282] width 819 height 10
checkbox Bilateral "true"
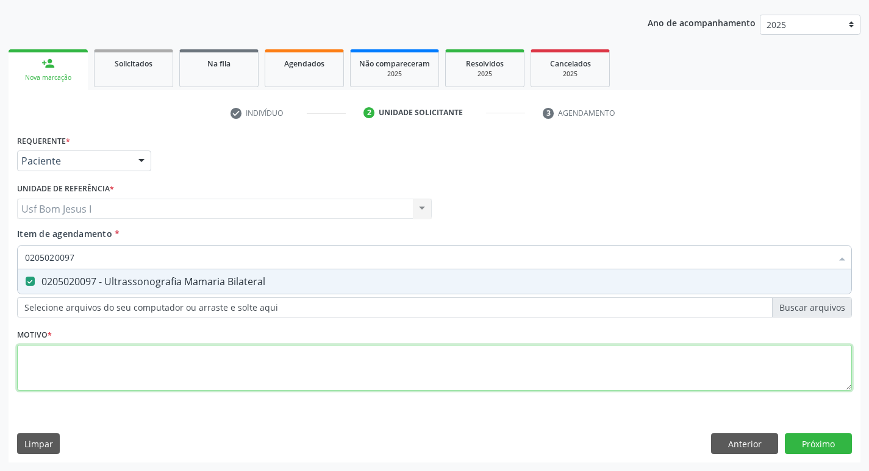
click at [132, 356] on div "Requerente * Paciente Médico(a) Enfermeiro(a) Paciente Nenhum resultado encontr…" at bounding box center [434, 270] width 835 height 276
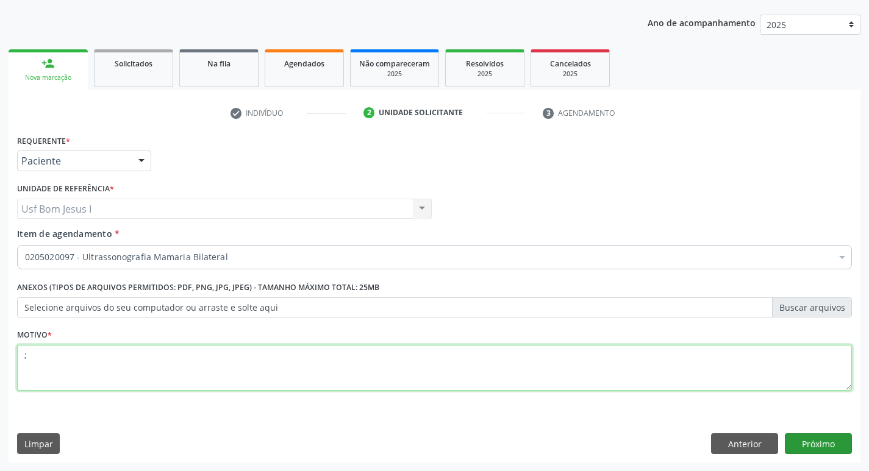
type textarea ";"
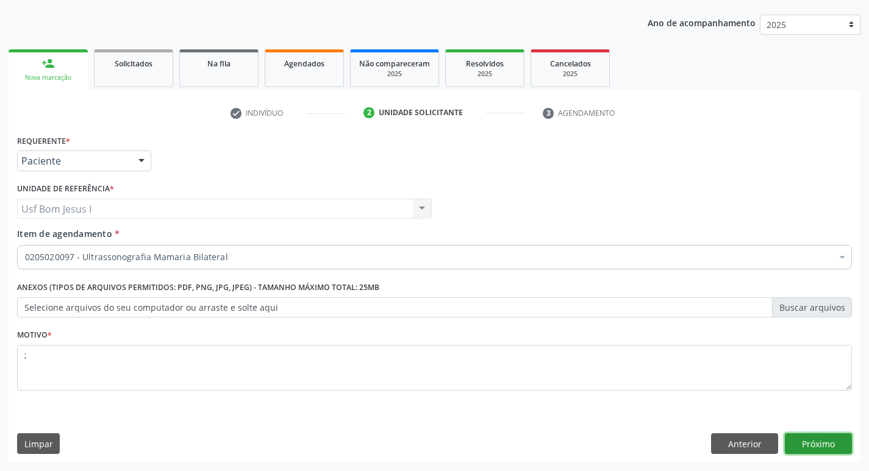
click at [835, 437] on button "Próximo" at bounding box center [818, 444] width 67 height 21
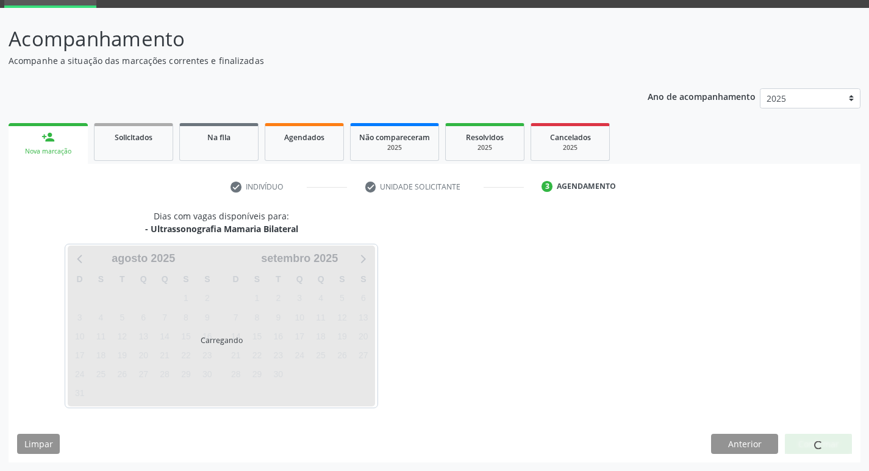
scroll to position [59, 0]
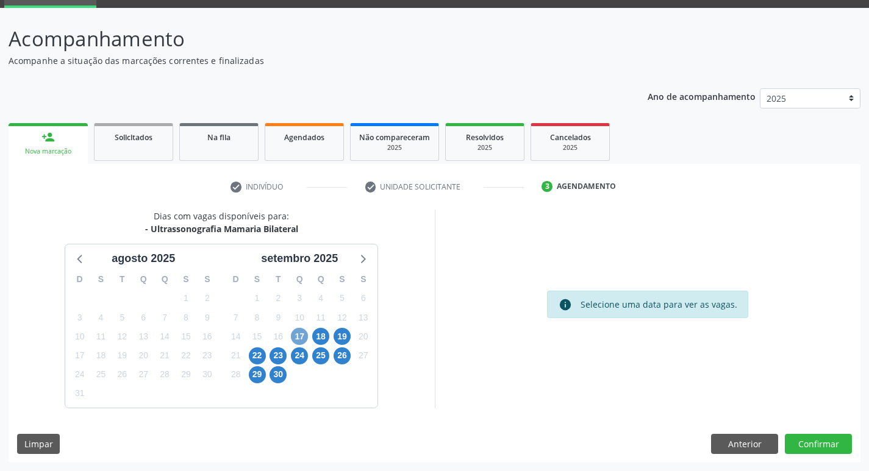
click at [295, 337] on span "17" at bounding box center [299, 336] width 17 height 17
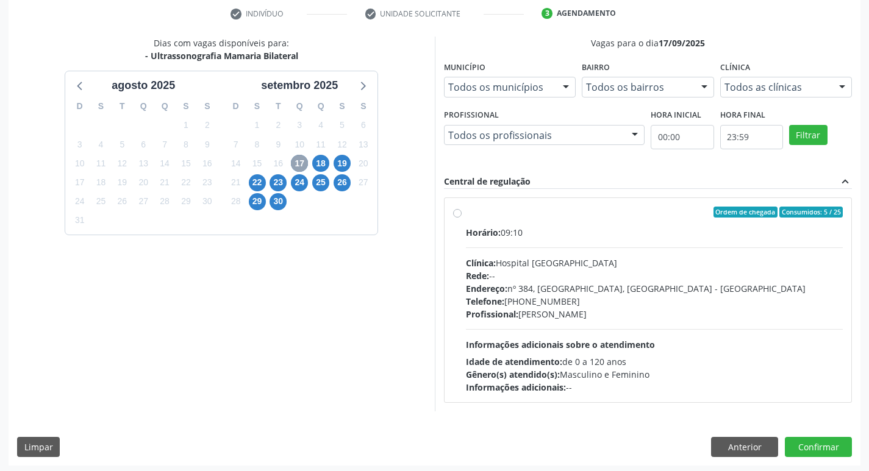
scroll to position [235, 0]
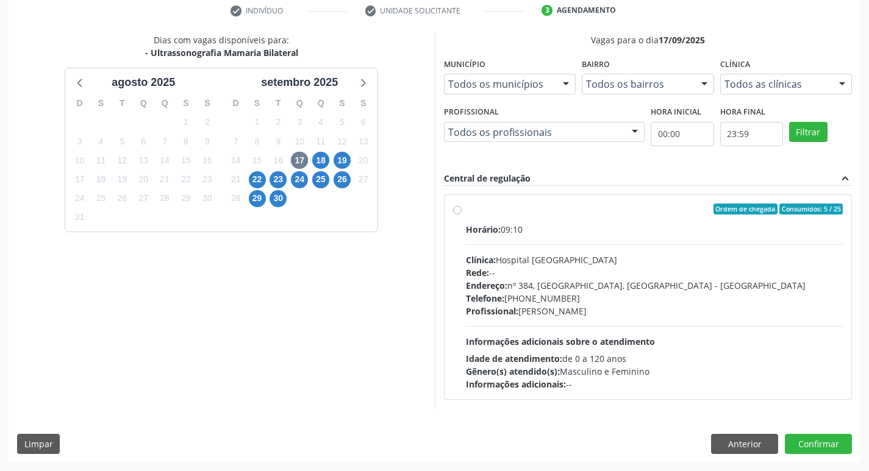
click at [679, 315] on div "Profissional: [PERSON_NAME]" at bounding box center [654, 311] width 377 height 13
click at [462, 215] on input "Ordem de chegada Consumidos: 5 / 25 Horário: 09:10 Clínica: Hospital [GEOGRAPHI…" at bounding box center [457, 209] width 9 height 11
radio input "true"
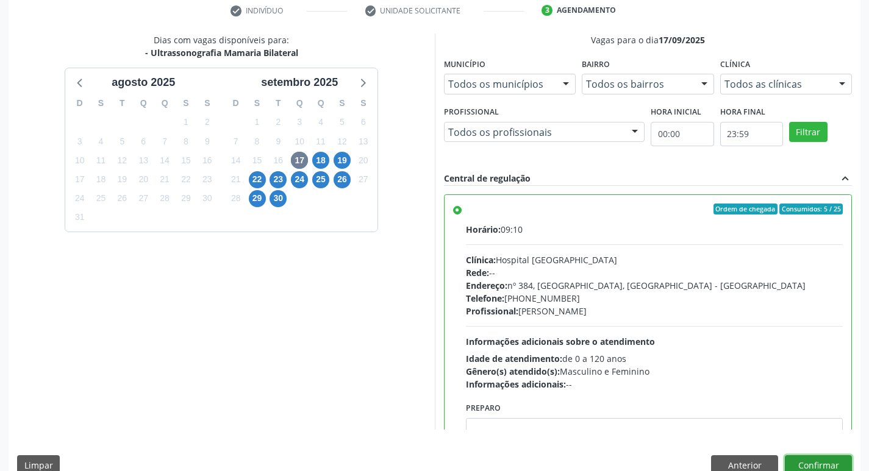
click at [821, 461] on button "Confirmar" at bounding box center [818, 466] width 67 height 21
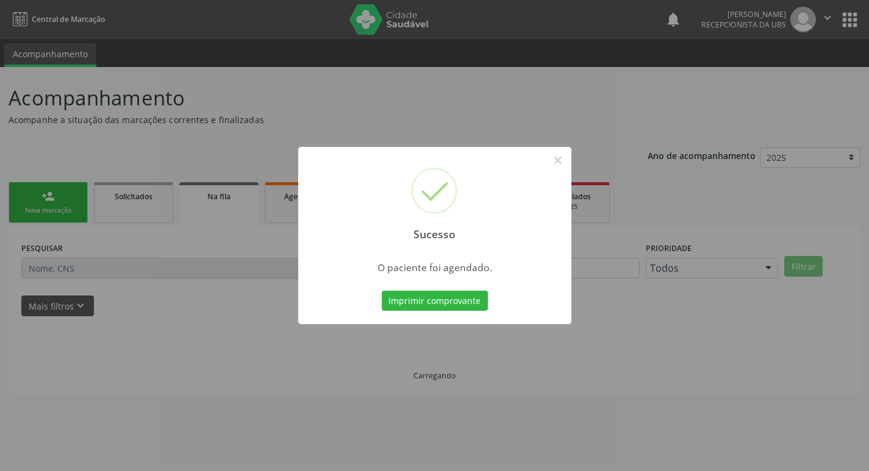
scroll to position [0, 0]
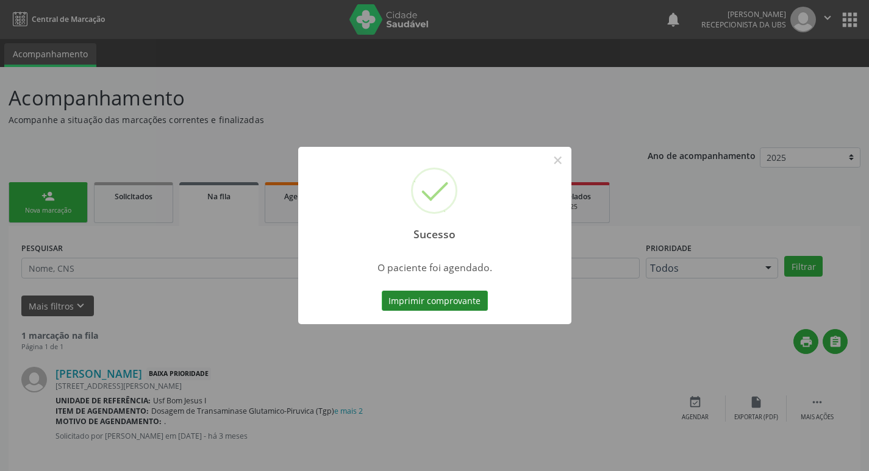
click at [415, 305] on button "Imprimir comprovante" at bounding box center [435, 301] width 106 height 21
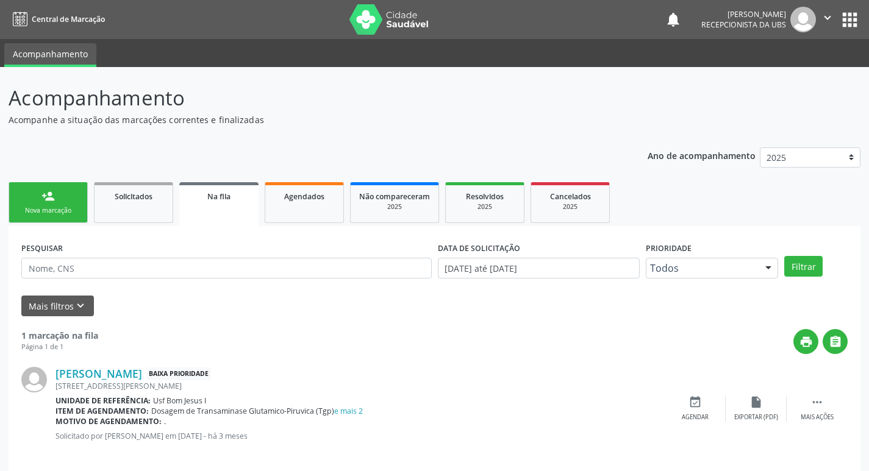
click at [50, 211] on div "Nova marcação" at bounding box center [48, 210] width 61 height 9
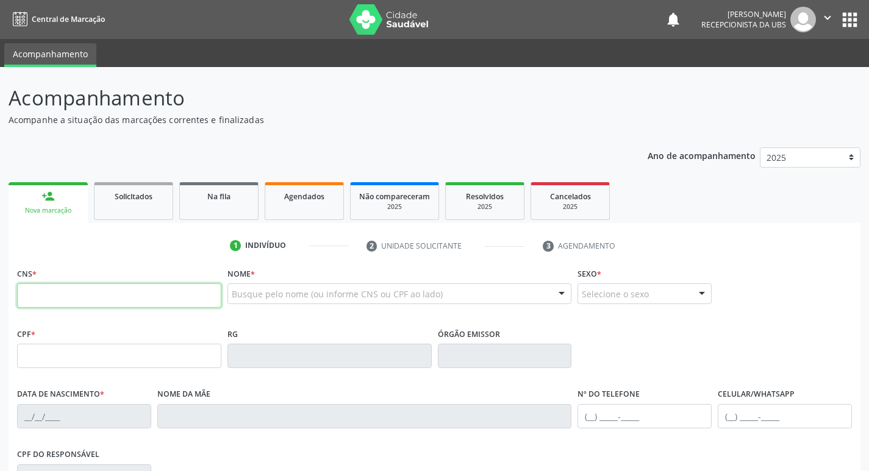
click at [66, 299] on input "text" at bounding box center [119, 296] width 204 height 24
type input "706 8067 9832 9329"
type input "[DATE]"
type input "[PERSON_NAME]"
type input "[PHONE_NUMBER]"
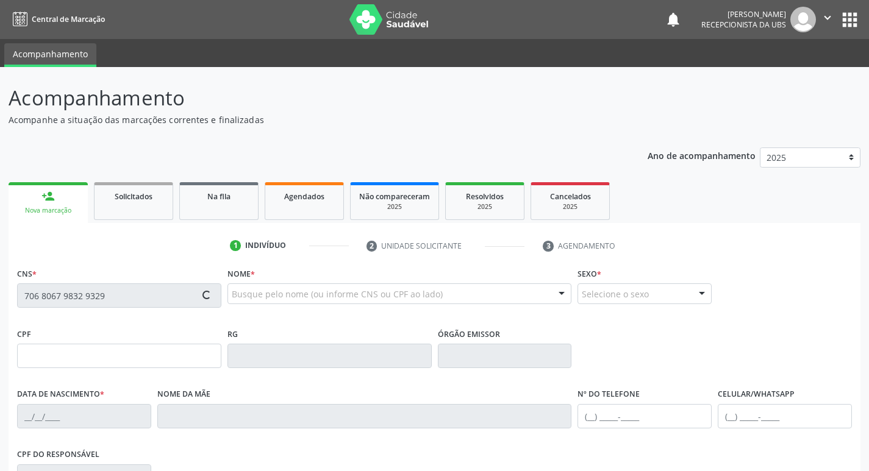
type input "[PHONE_NUMBER]"
type input "163"
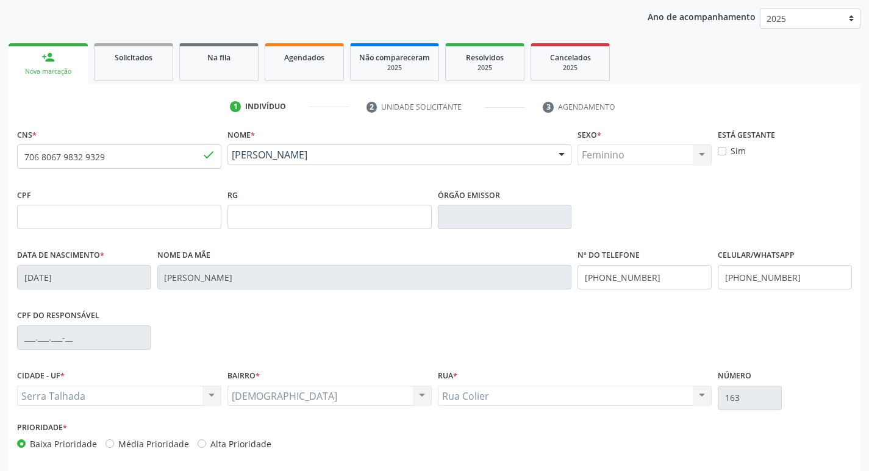
scroll to position [190, 0]
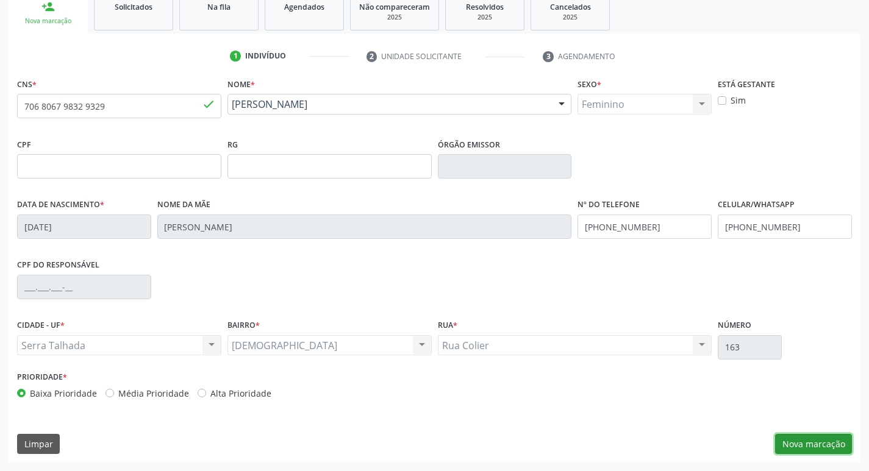
click at [799, 441] on button "Nova marcação" at bounding box center [813, 444] width 77 height 21
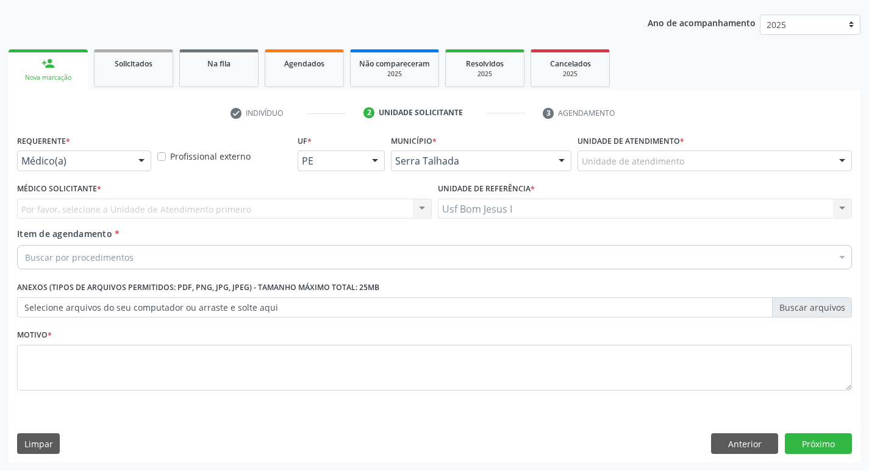
scroll to position [133, 0]
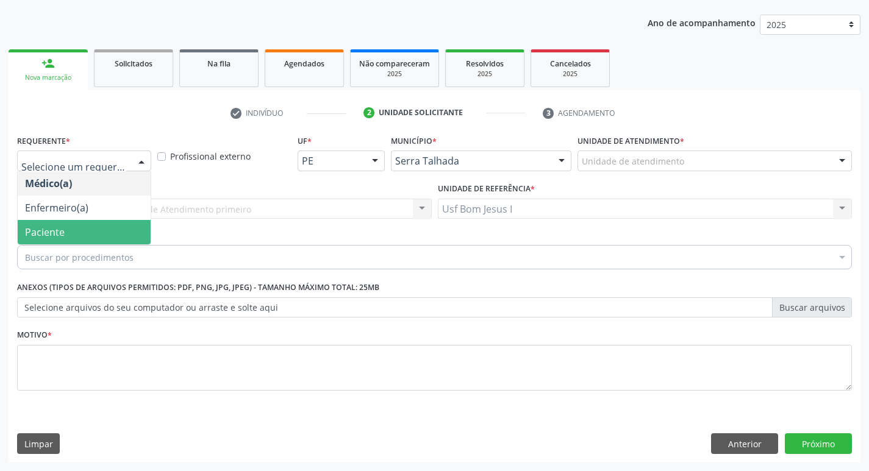
click at [62, 220] on span "Paciente" at bounding box center [84, 232] width 133 height 24
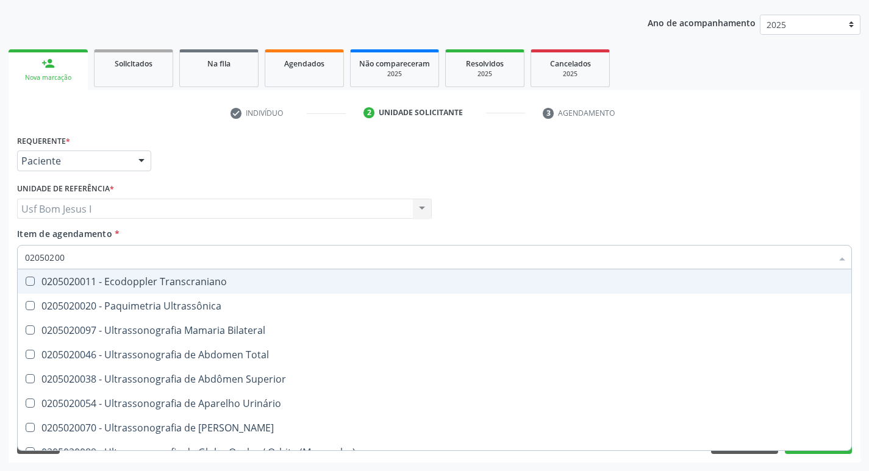
type input "020502009"
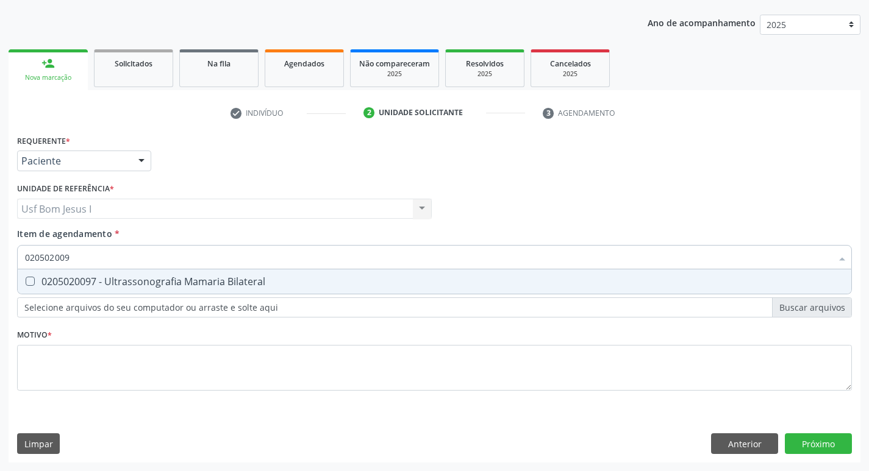
click at [102, 285] on div "0205020097 - Ultrassonografia Mamaria Bilateral" at bounding box center [434, 282] width 819 height 10
checkbox Bilateral "true"
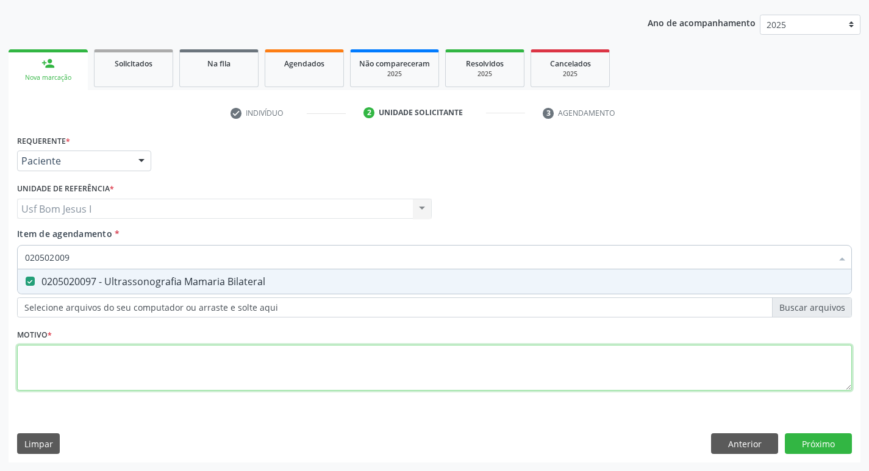
click at [127, 380] on div "Requerente * Paciente Médico(a) Enfermeiro(a) Paciente Nenhum resultado encontr…" at bounding box center [434, 270] width 835 height 276
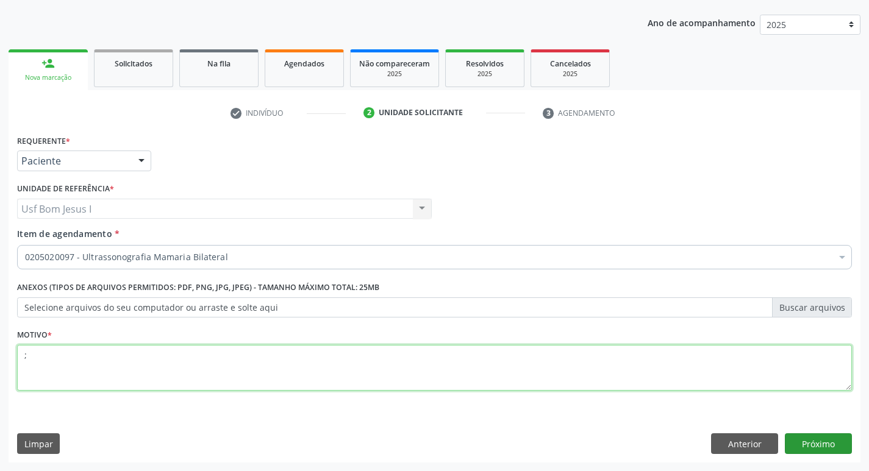
type textarea ";"
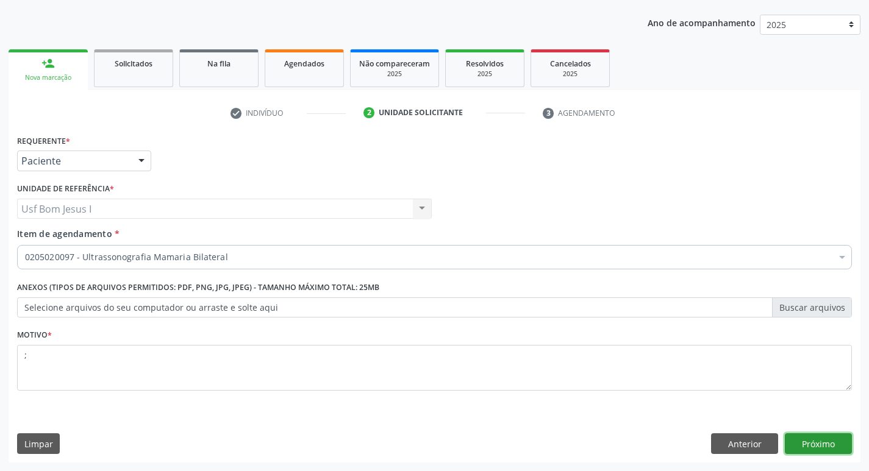
click at [817, 442] on button "Próximo" at bounding box center [818, 444] width 67 height 21
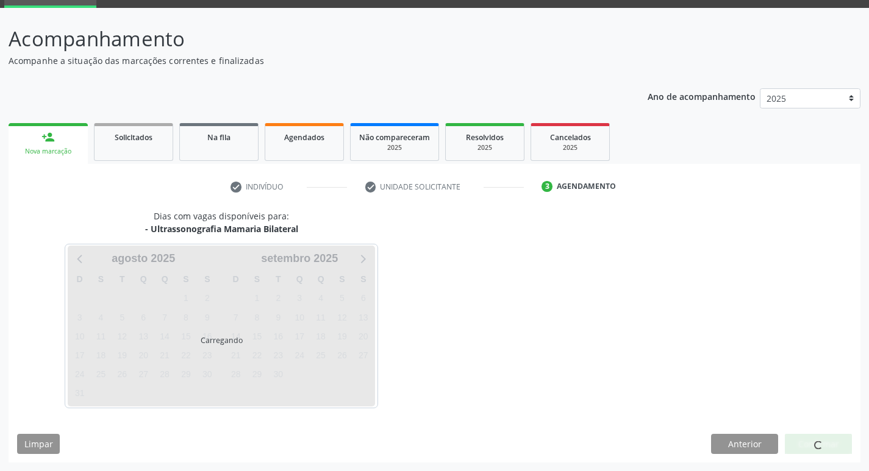
scroll to position [59, 0]
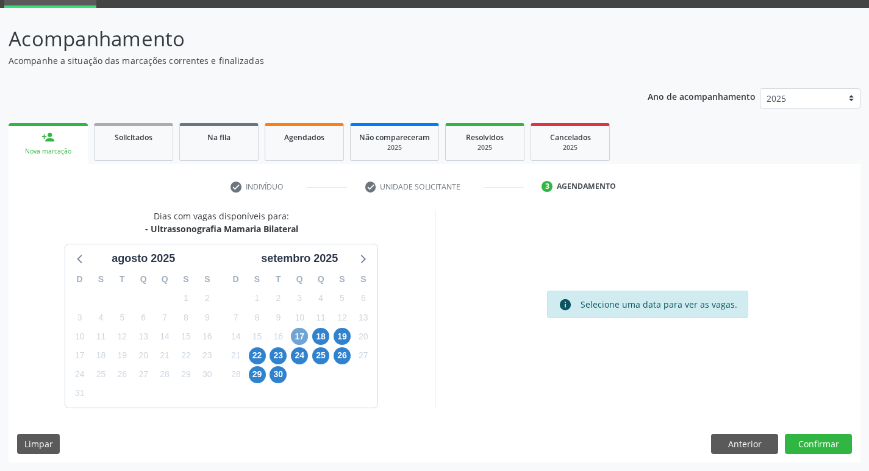
click at [295, 332] on span "17" at bounding box center [299, 336] width 17 height 17
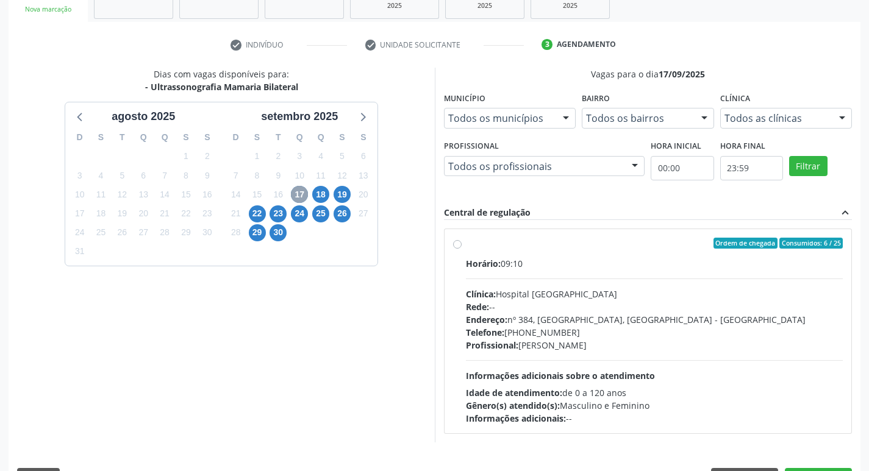
scroll to position [235, 0]
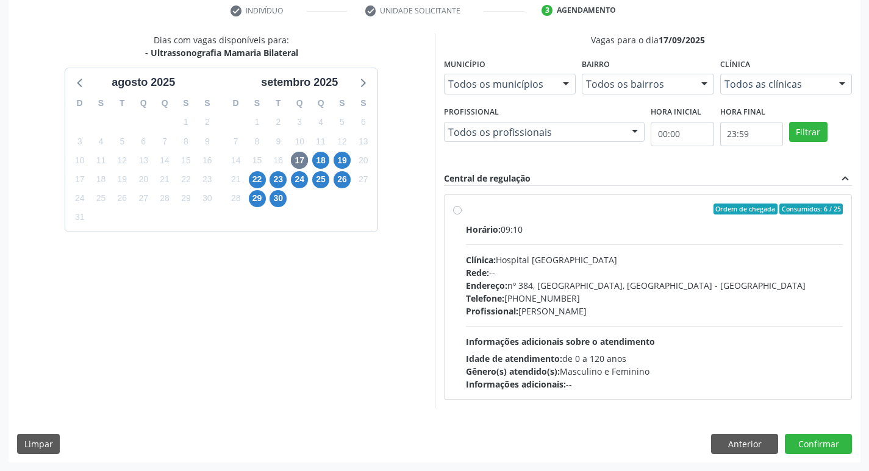
click at [610, 290] on div "Endereço: nº 384, [GEOGRAPHIC_DATA], [GEOGRAPHIC_DATA] - [GEOGRAPHIC_DATA]" at bounding box center [654, 285] width 377 height 13
click at [462, 215] on input "Ordem de chegada Consumidos: 6 / 25 Horário: 09:10 Clínica: Hospital [GEOGRAPHI…" at bounding box center [457, 209] width 9 height 11
radio input "true"
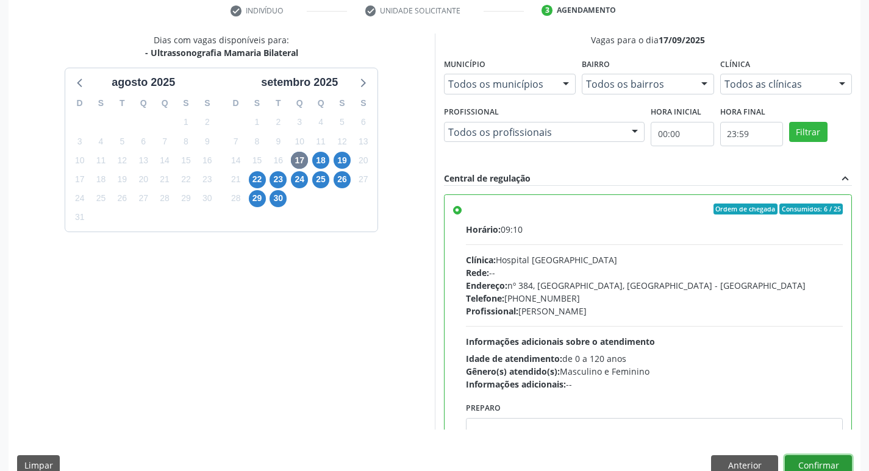
click at [830, 464] on button "Confirmar" at bounding box center [818, 466] width 67 height 21
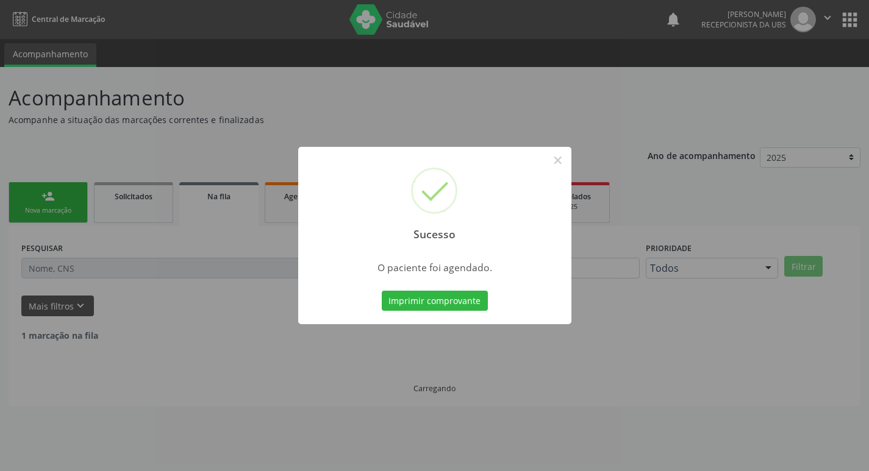
scroll to position [0, 0]
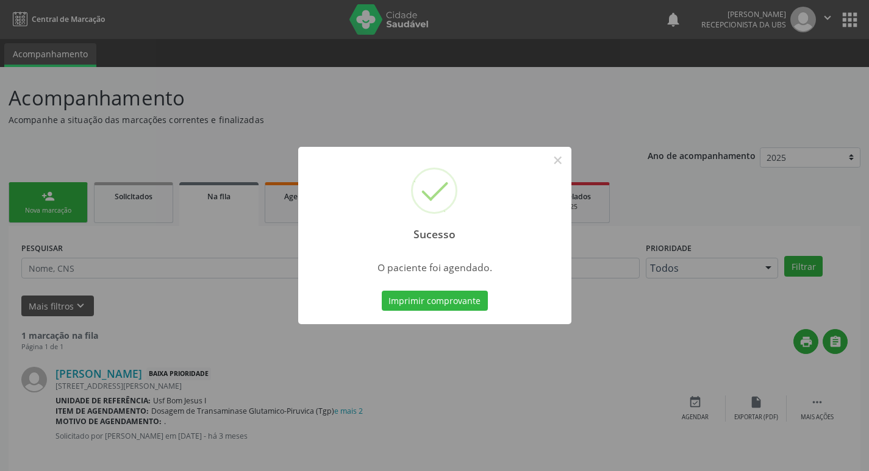
click at [417, 296] on button "Imprimir comprovante" at bounding box center [435, 301] width 106 height 21
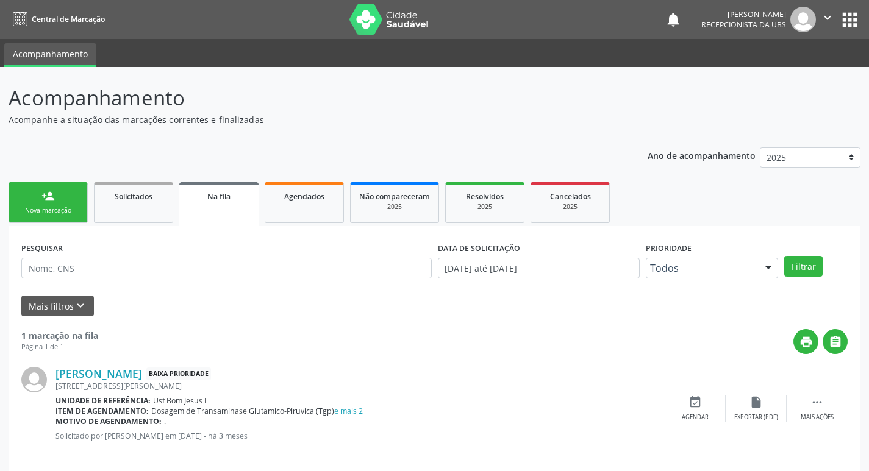
click at [73, 201] on link "person_add Nova marcação" at bounding box center [48, 202] width 79 height 41
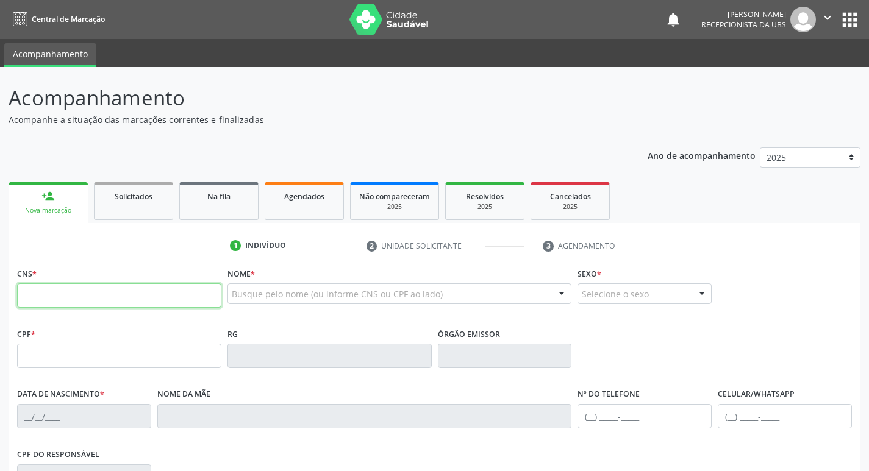
click at [63, 298] on input "text" at bounding box center [119, 296] width 204 height 24
type input "705 0048 1819 3955"
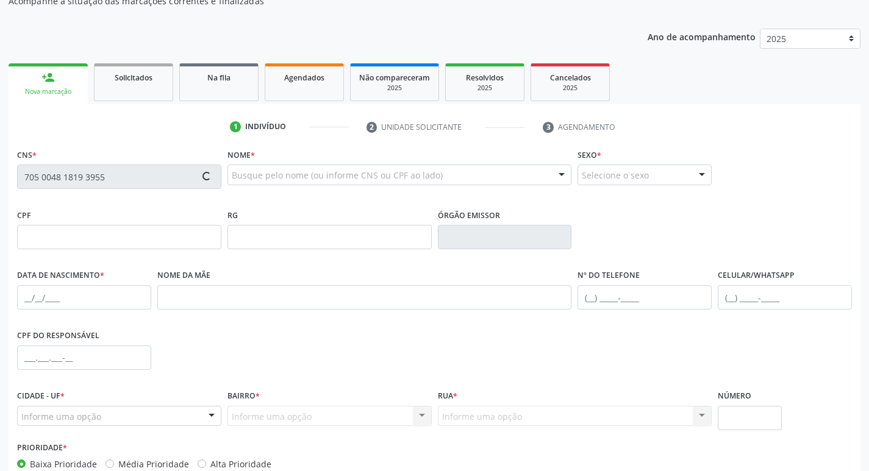
scroll to position [109, 0]
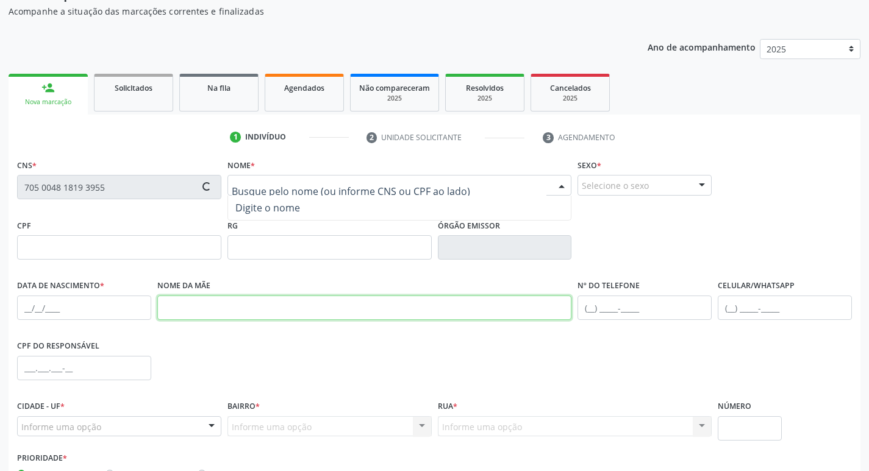
click at [317, 317] on input "text" at bounding box center [364, 308] width 415 height 24
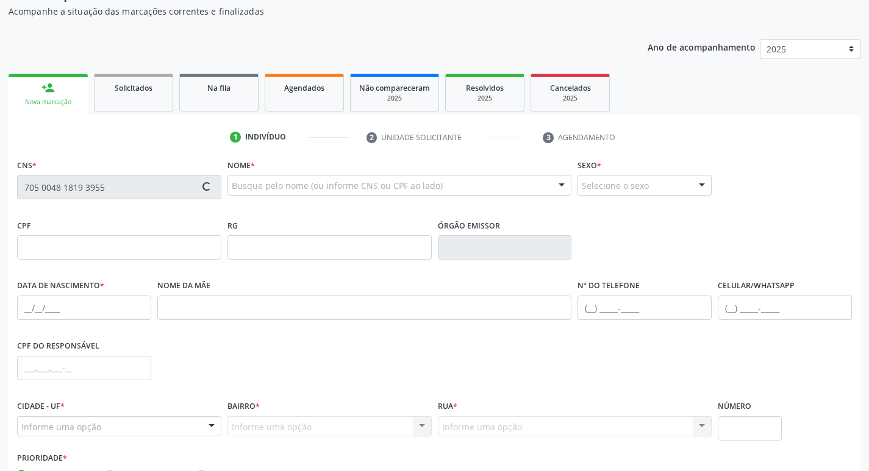
click at [290, 391] on div "CPF do responsável" at bounding box center [434, 367] width 841 height 60
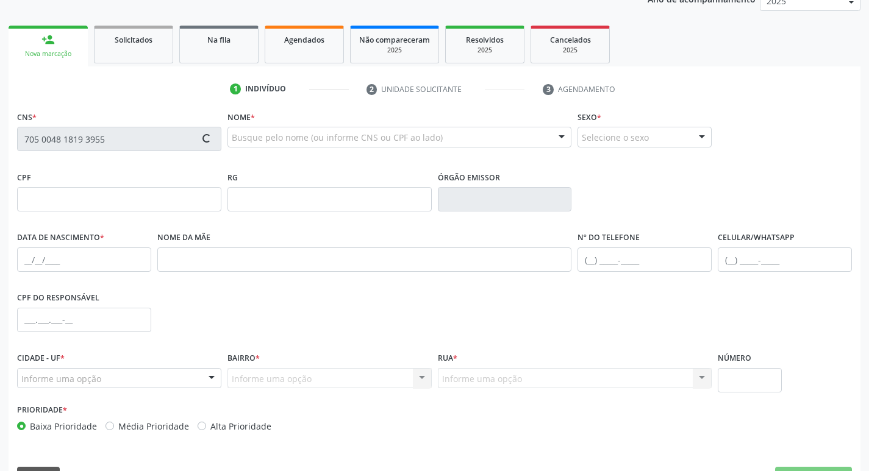
scroll to position [190, 0]
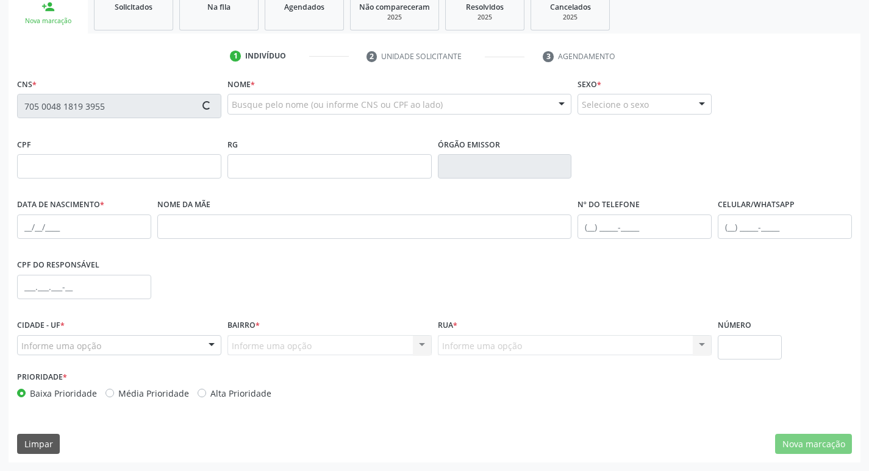
click at [528, 306] on div "CPF do responsável" at bounding box center [434, 286] width 841 height 60
